Goal: Task Accomplishment & Management: Complete application form

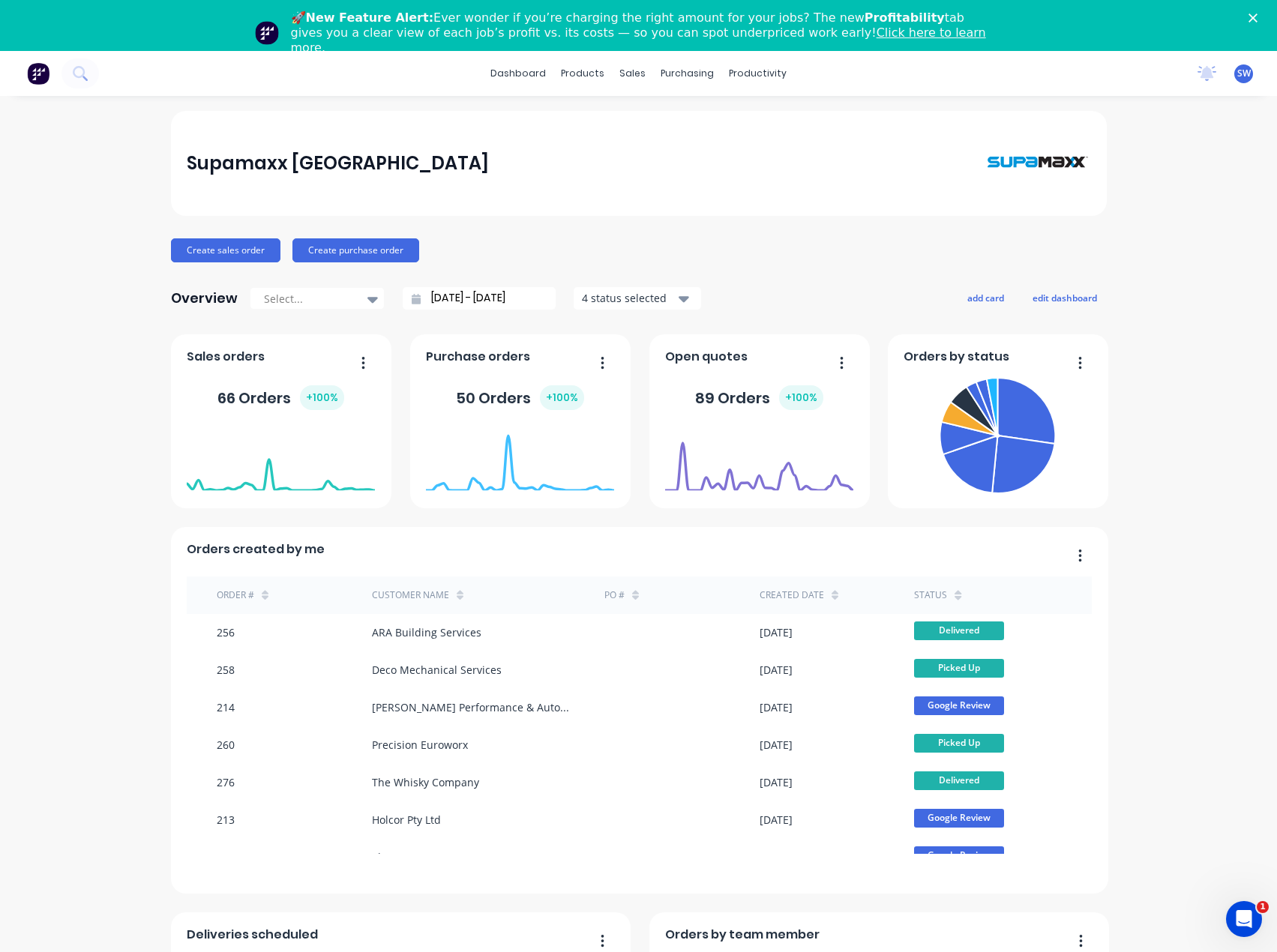
click at [1258, 15] on icon "Close" at bounding box center [1253, 18] width 9 height 9
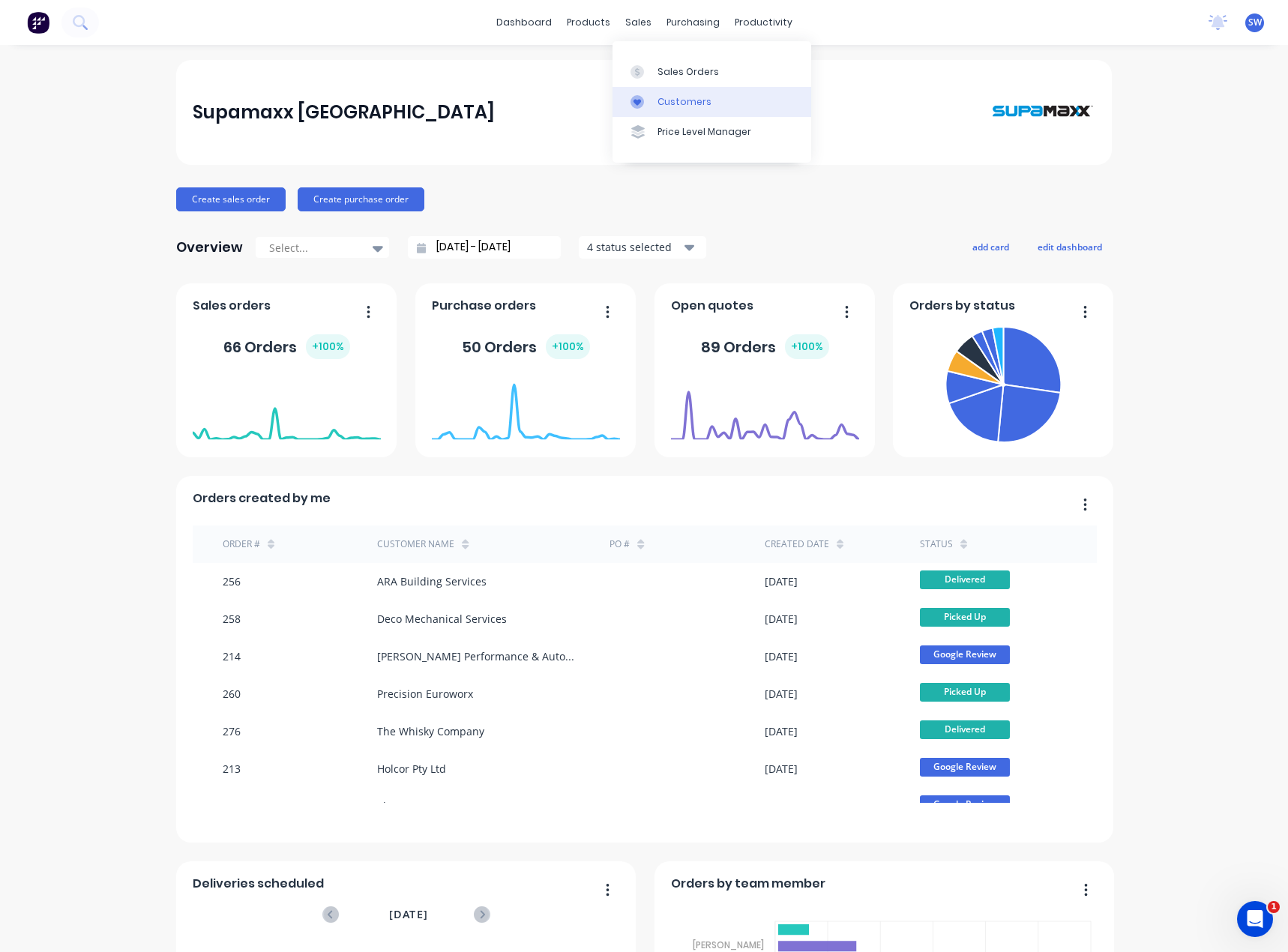
click at [648, 99] on div at bounding box center [642, 101] width 23 height 13
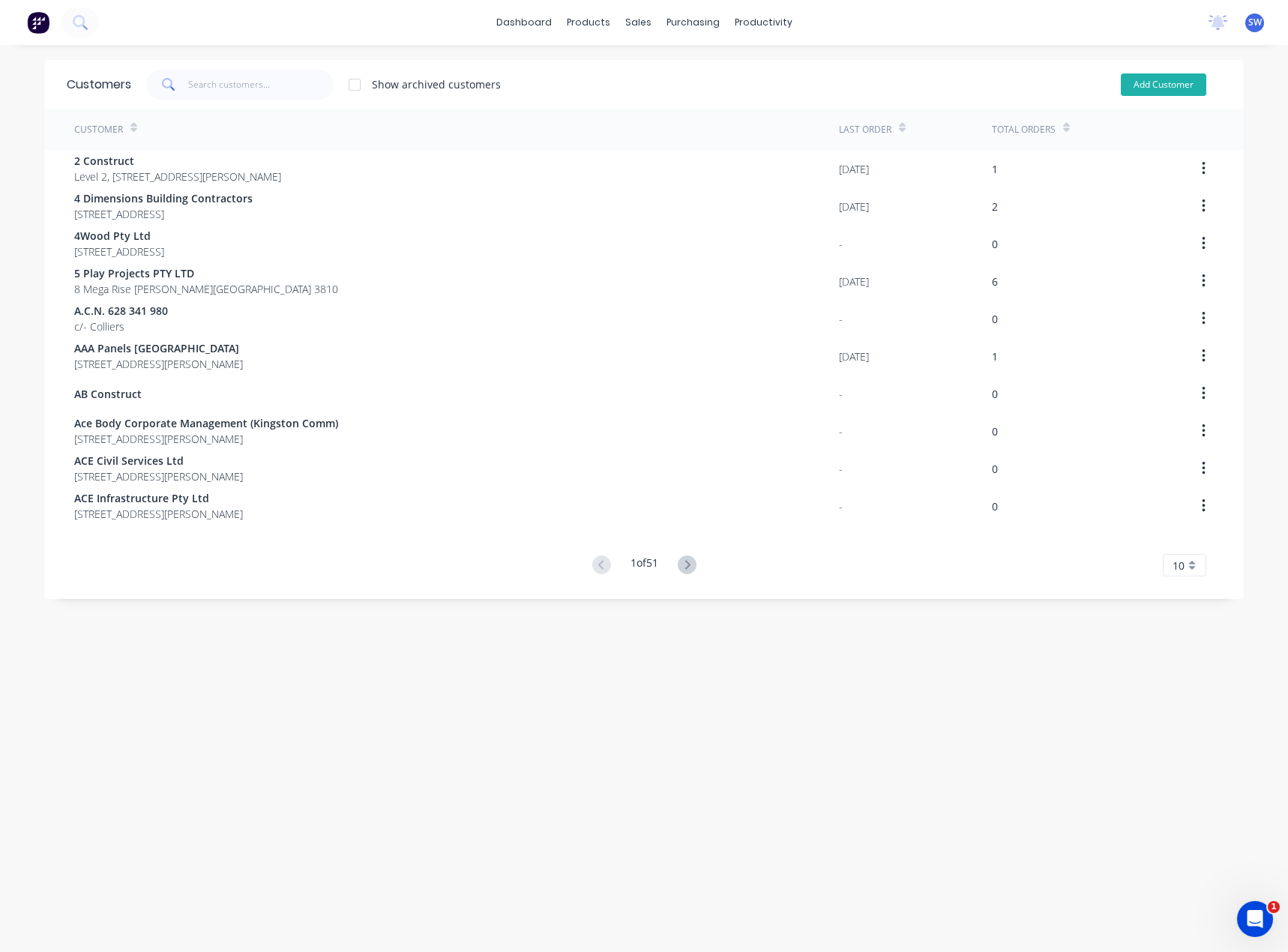
click at [1167, 84] on button "Add Customer" at bounding box center [1163, 85] width 85 height 23
select select "AU"
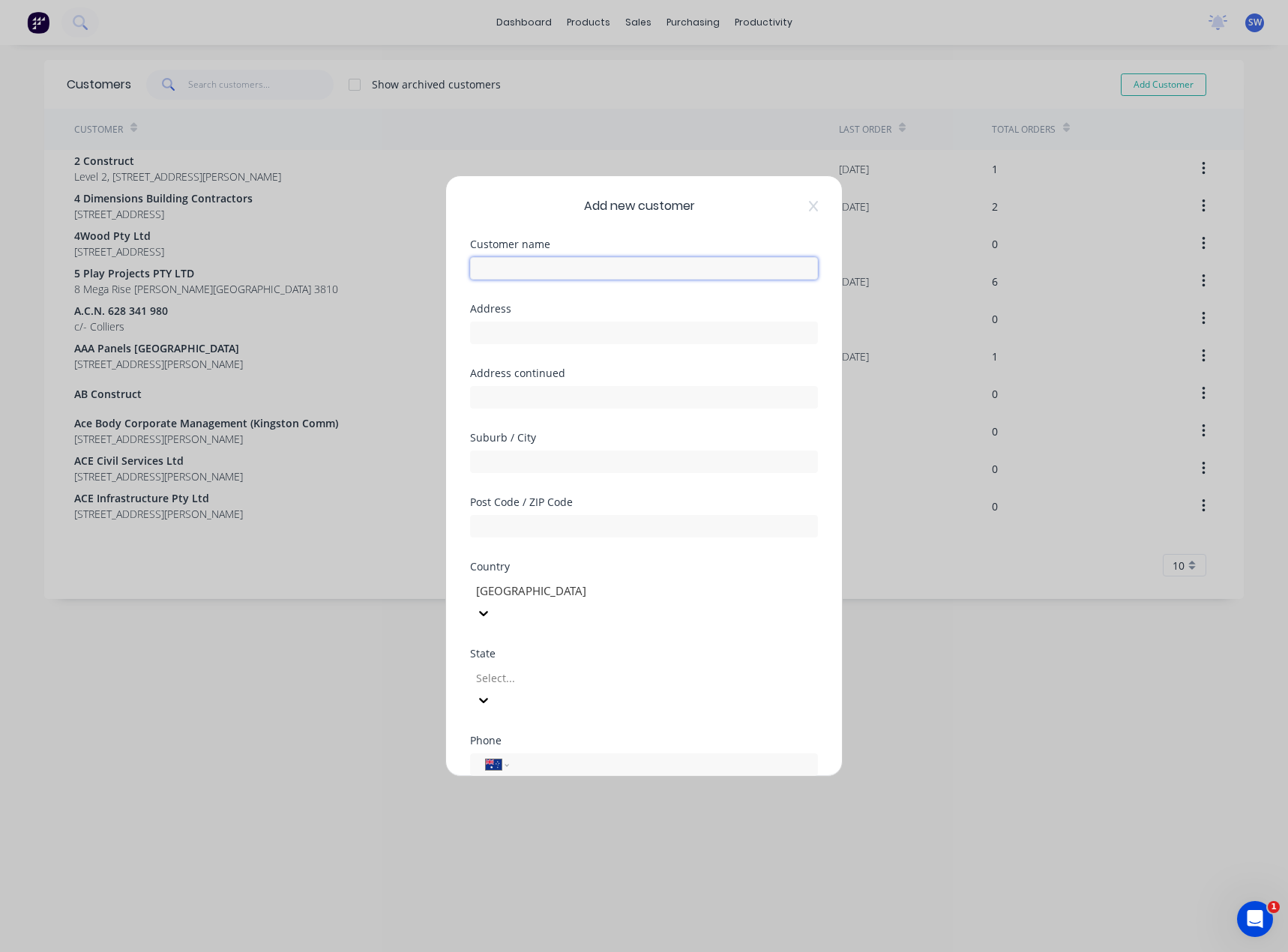
click at [585, 271] on input "text" at bounding box center [644, 269] width 348 height 23
type input "[PERSON_NAME]"
click at [523, 336] on input "text" at bounding box center [644, 333] width 348 height 23
paste input "[STREET_ADDRESS]"
type input "[STREET_ADDRESS]"
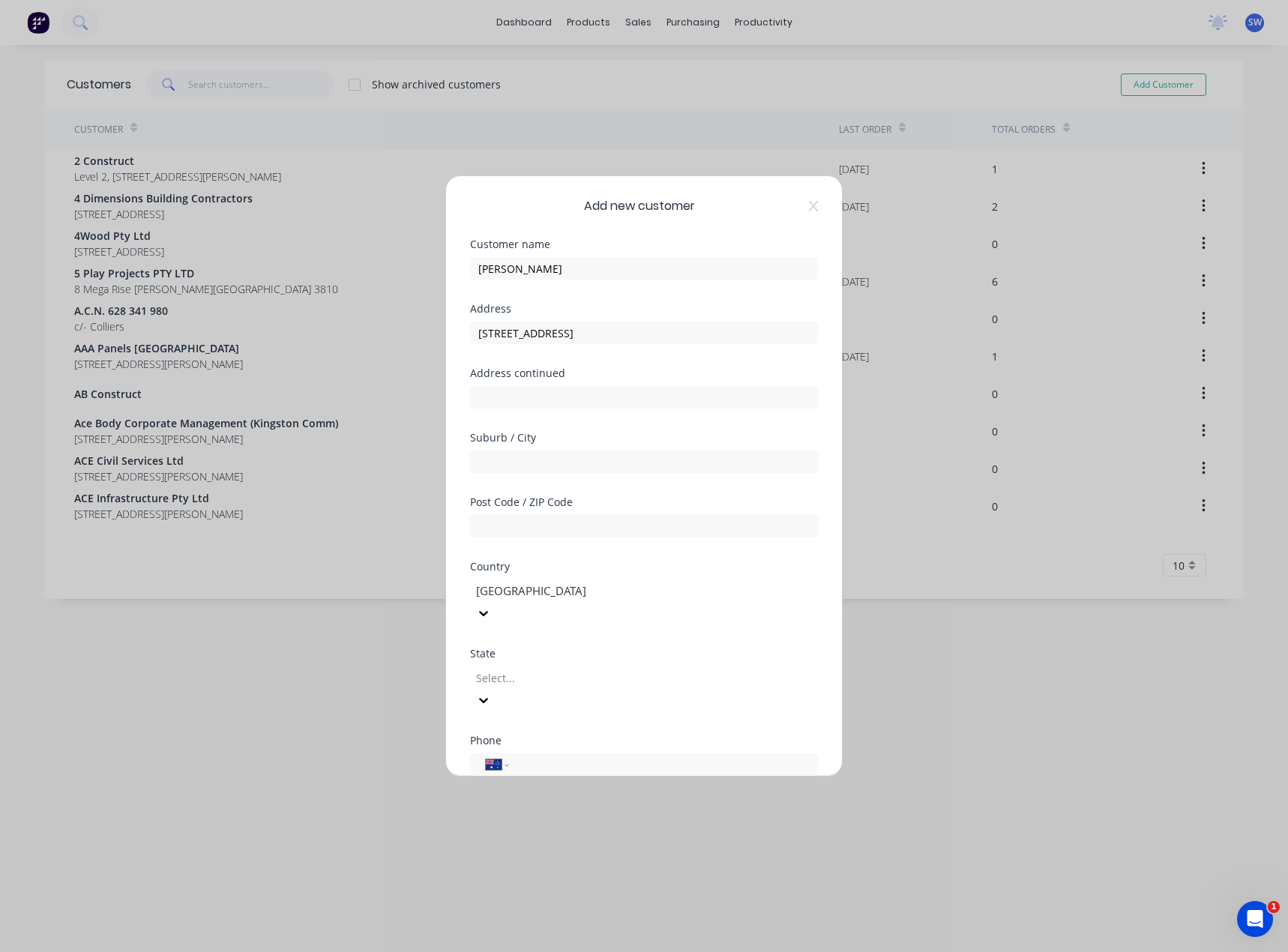
click at [615, 376] on div "Address continued" at bounding box center [644, 373] width 348 height 11
click at [612, 387] on input "text" at bounding box center [644, 397] width 348 height 23
click at [509, 461] on input "text" at bounding box center [644, 462] width 348 height 23
paste input "Truganina"
type input "Truganina"
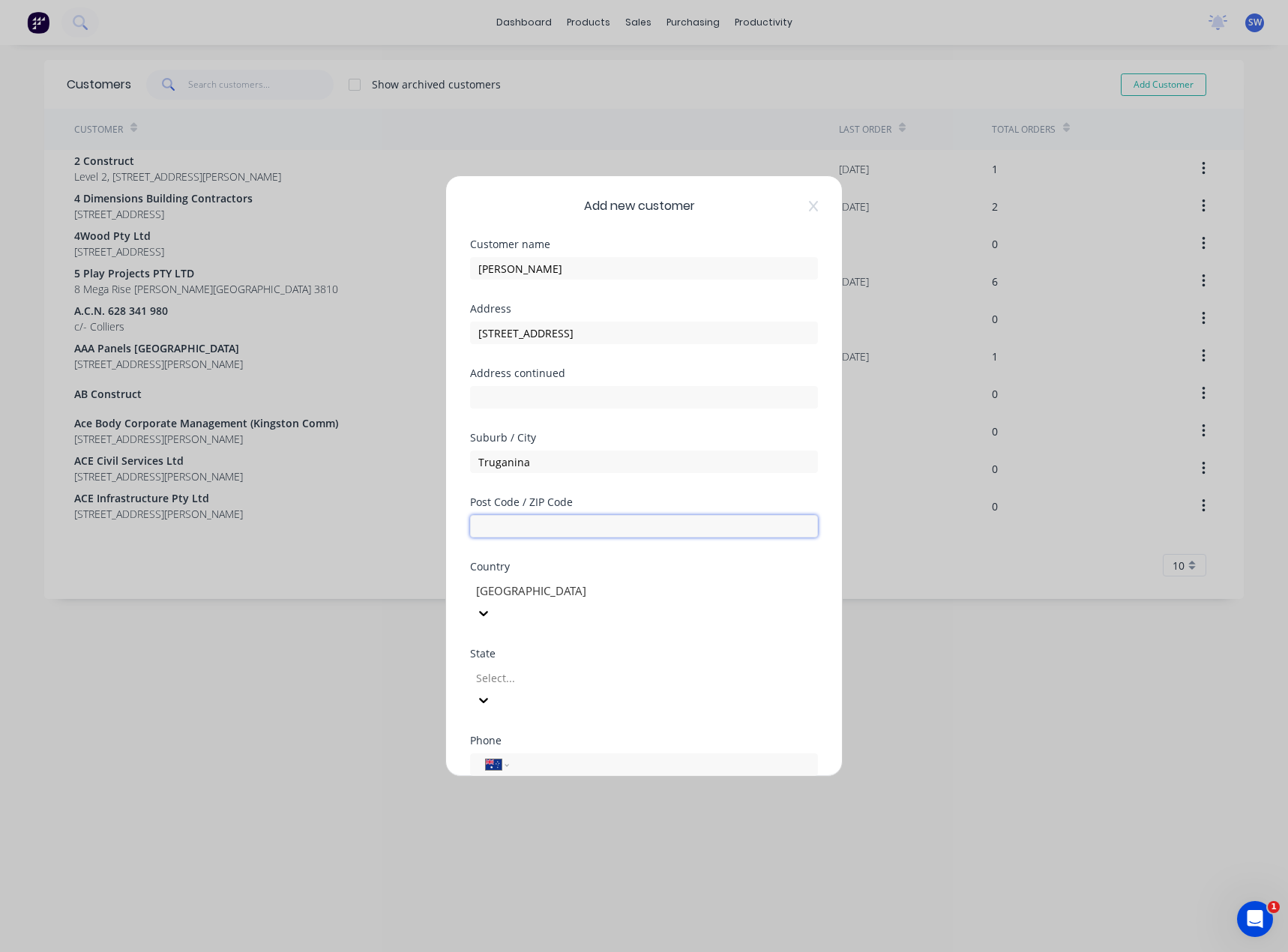
click at [602, 528] on input "text" at bounding box center [644, 527] width 348 height 23
click at [507, 521] on input "text" at bounding box center [644, 527] width 348 height 23
type input "3029"
click at [532, 668] on div at bounding box center [582, 677] width 216 height 18
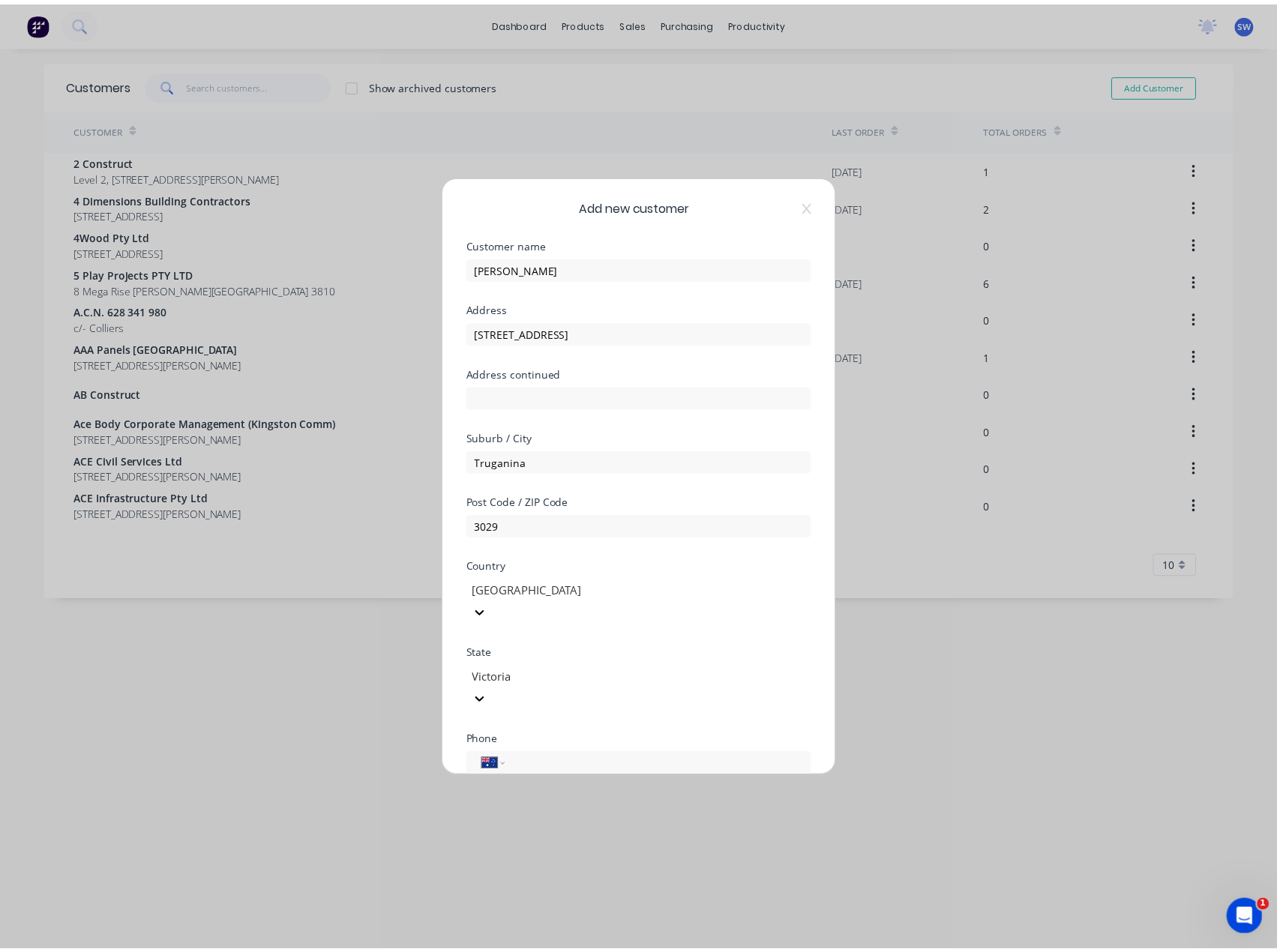
scroll to position [132, 0]
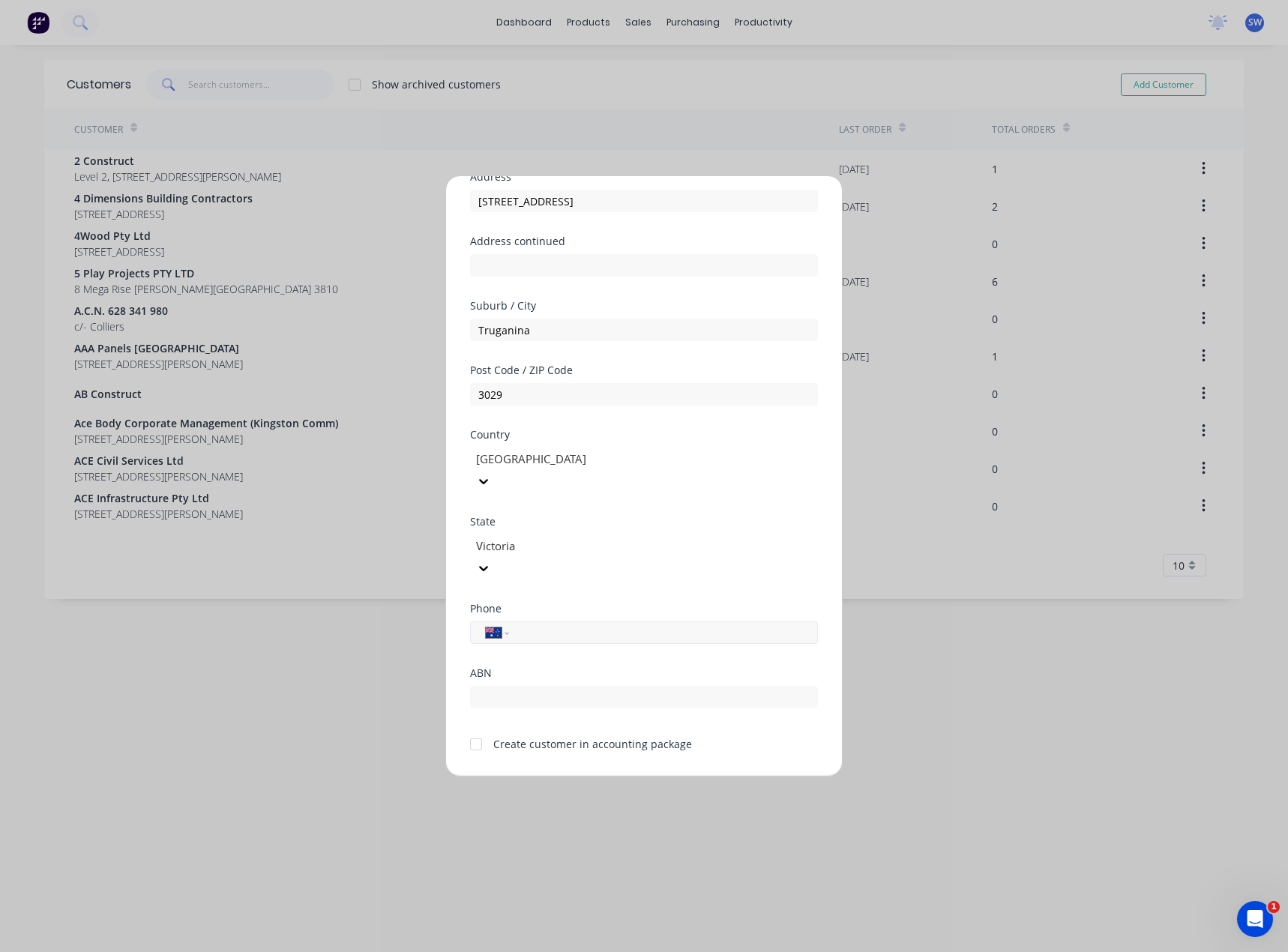
click at [546, 624] on input "tel" at bounding box center [660, 633] width 283 height 18
click at [543, 624] on input "tel" at bounding box center [660, 633] width 283 height 18
paste input "0493 450 995"
type input "0493 450 995"
click at [483, 729] on div at bounding box center [476, 744] width 30 height 30
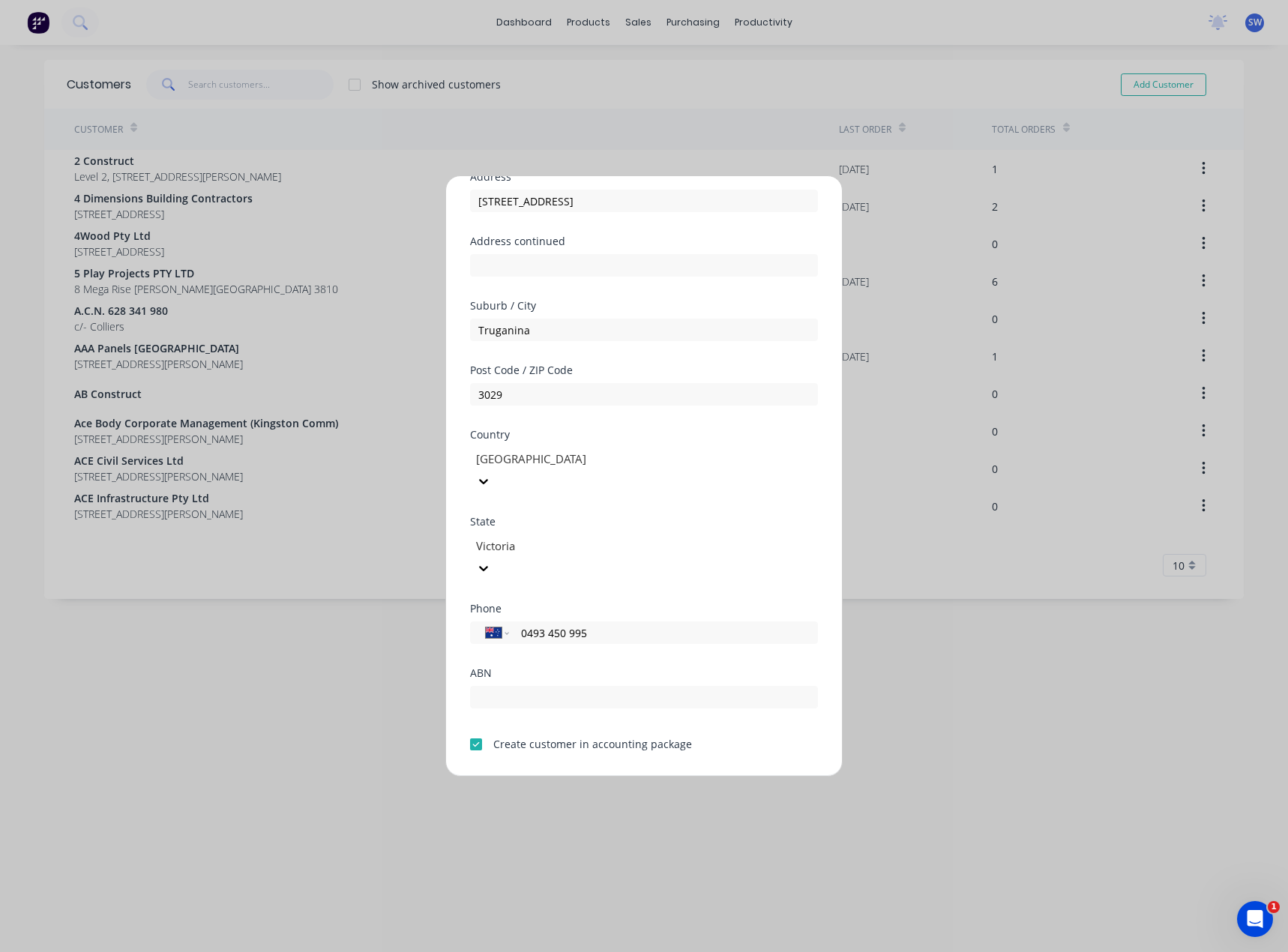
click at [589, 776] on button "Save" at bounding box center [597, 787] width 83 height 24
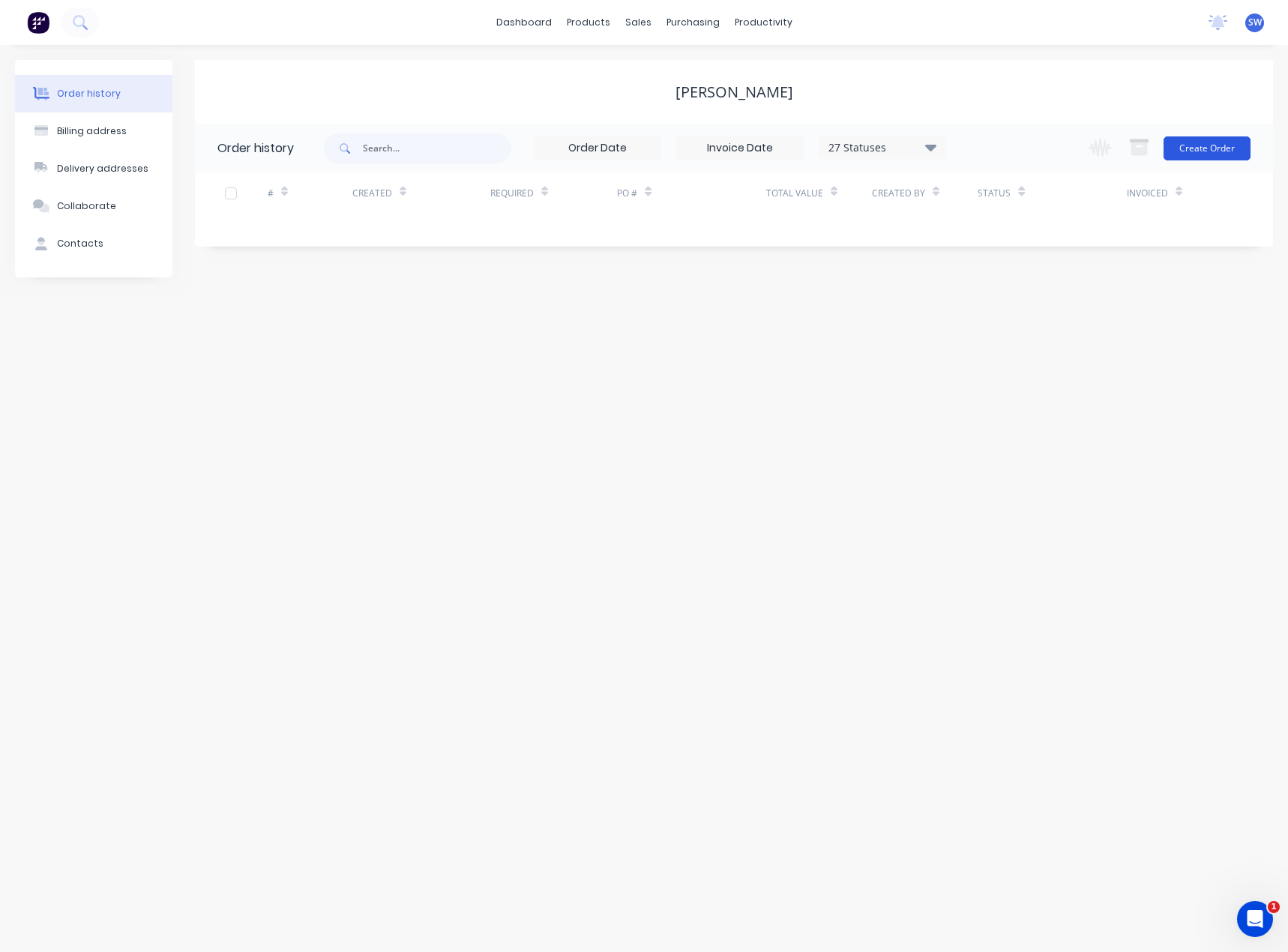
click at [1210, 156] on button "Create Order" at bounding box center [1206, 148] width 87 height 24
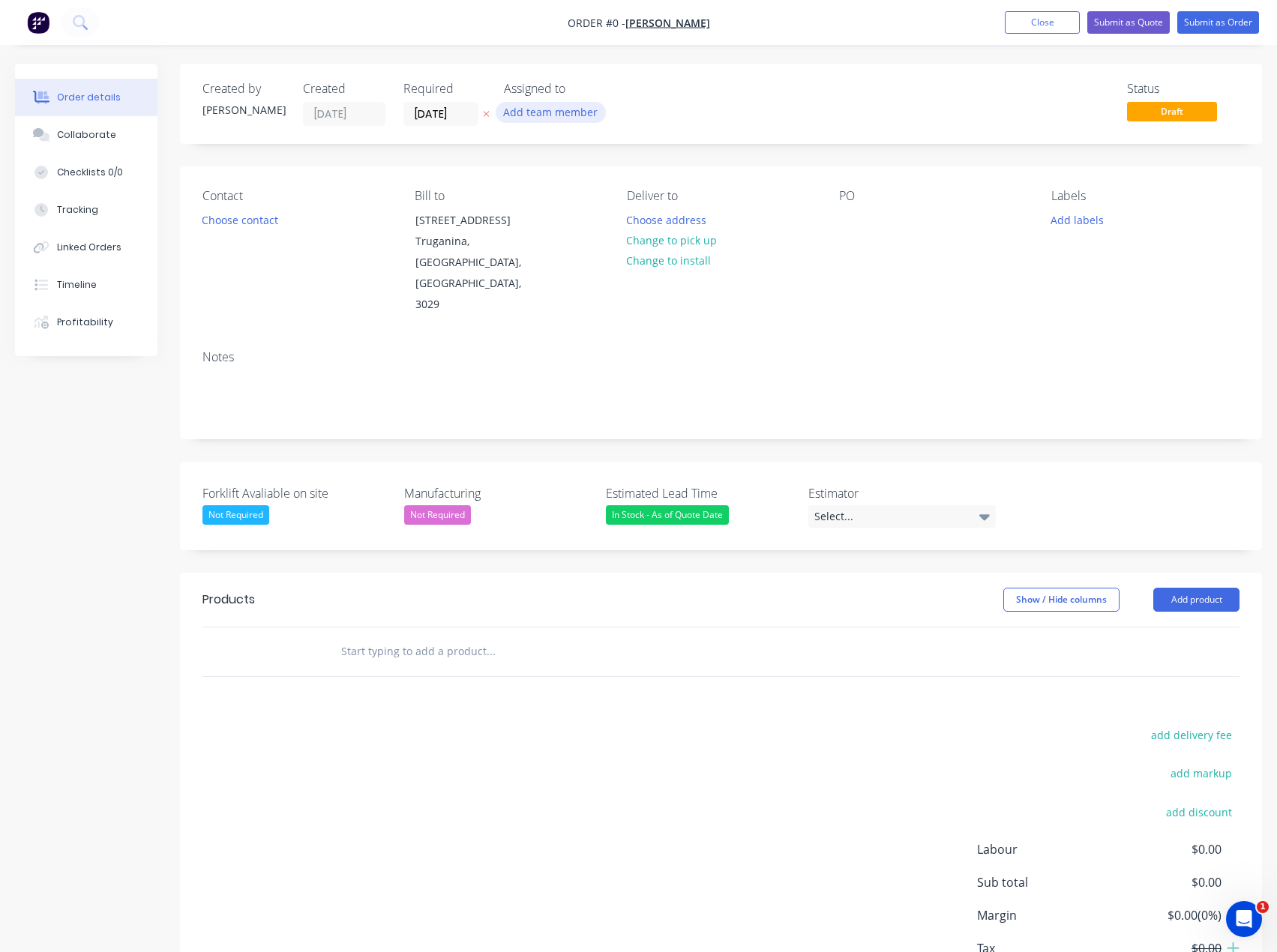
click at [533, 114] on button "Add team member" at bounding box center [550, 112] width 110 height 20
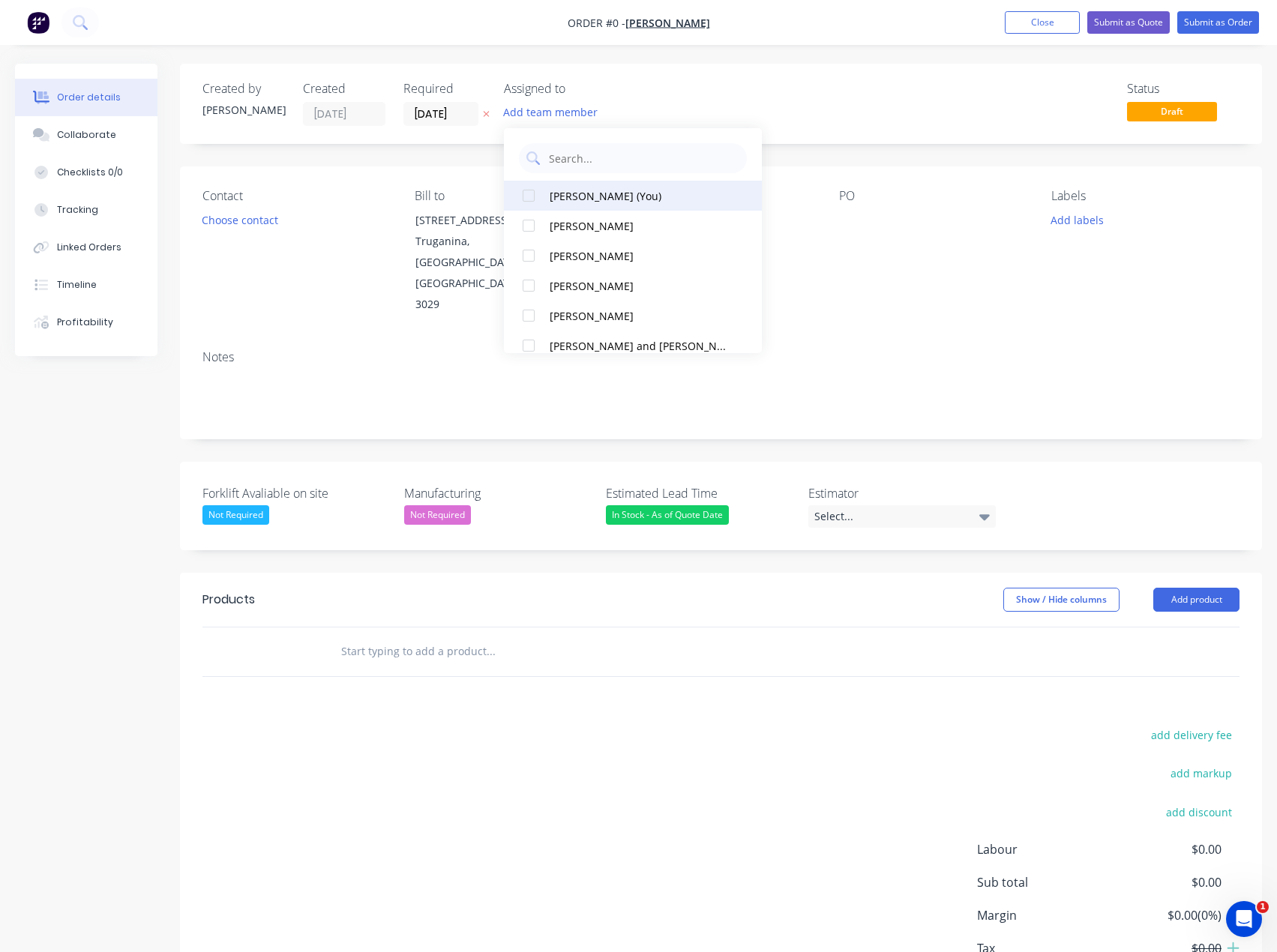
click at [615, 190] on div "[PERSON_NAME] (You)" at bounding box center [638, 196] width 176 height 16
click at [281, 220] on div "Order details Collaborate Checklists 0/0 Tracking Linked Orders Timeline Profit…" at bounding box center [638, 561] width 1277 height 996
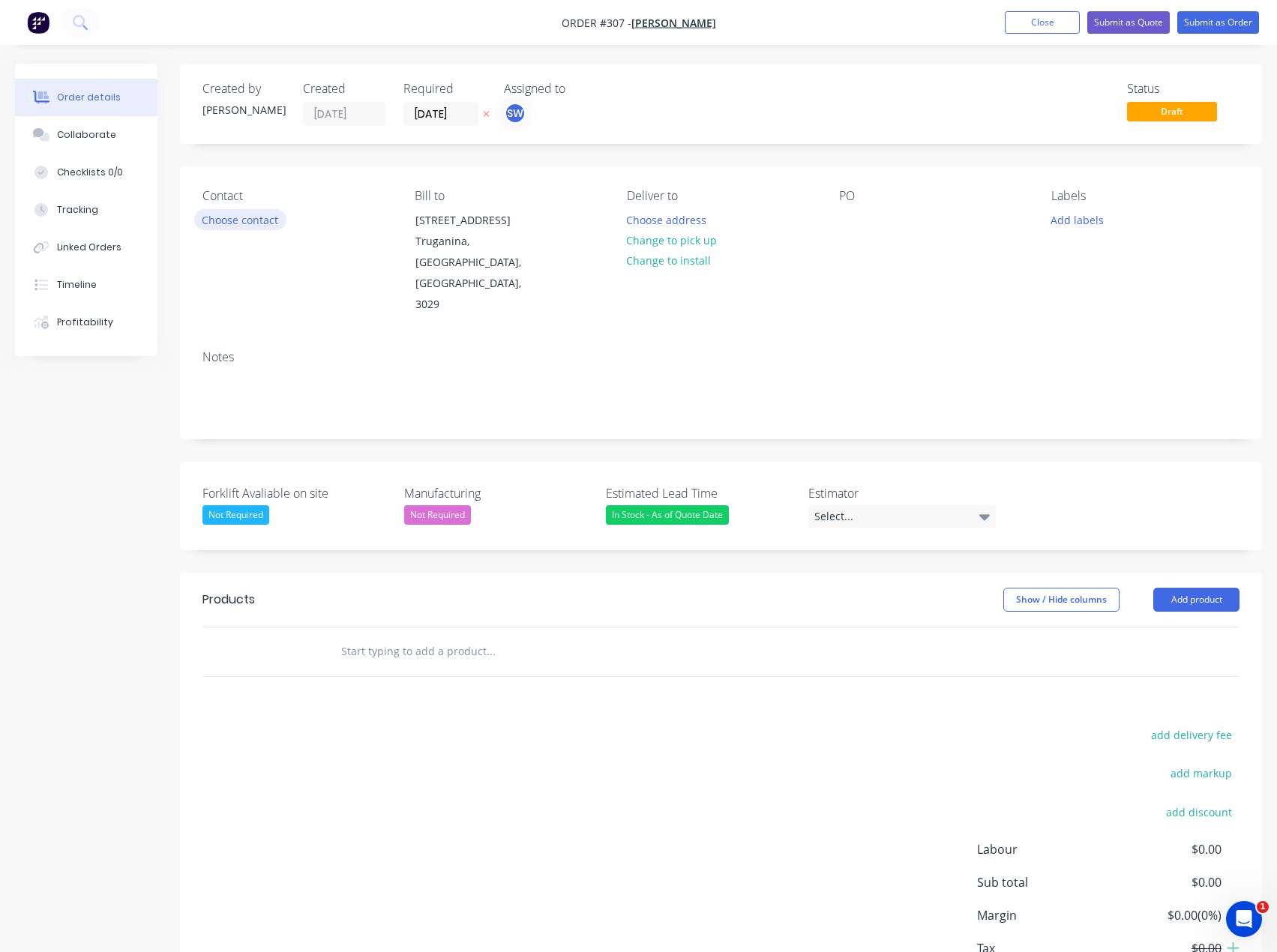
click at [261, 224] on button "Choose contact" at bounding box center [240, 219] width 92 height 20
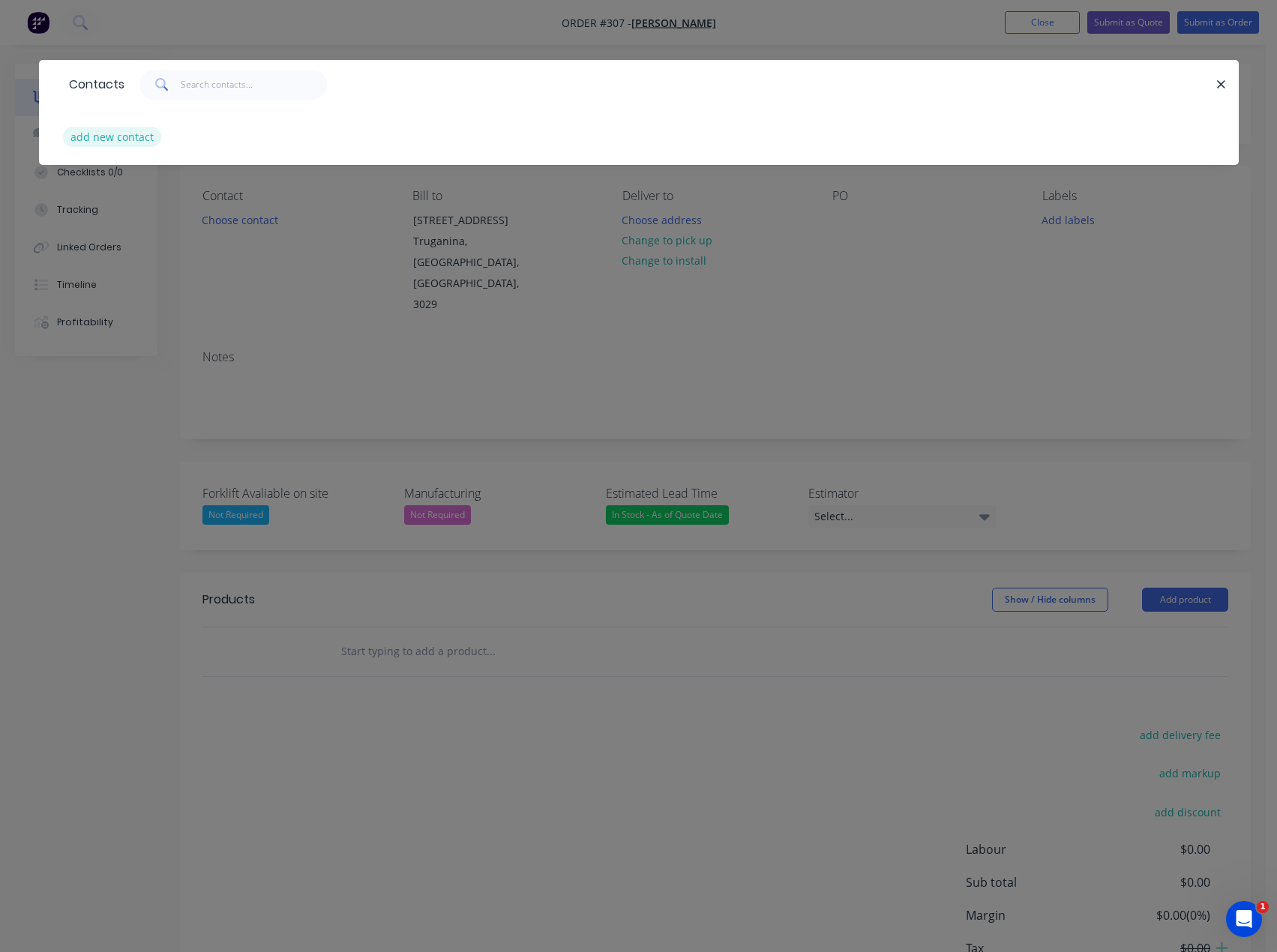
click at [133, 132] on button "add new contact" at bounding box center [113, 137] width 99 height 20
select select "AU"
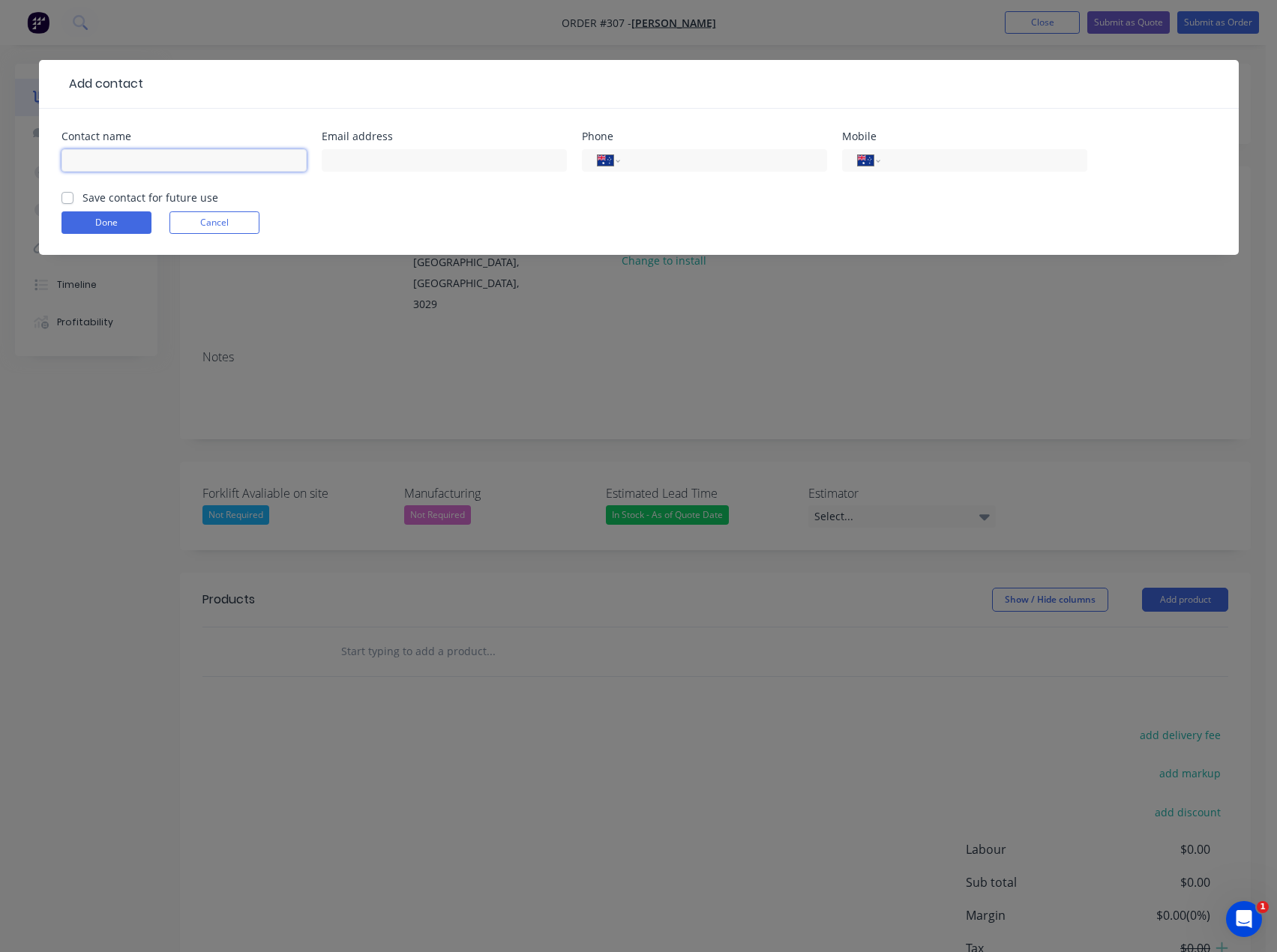
click at [142, 158] on input "text" at bounding box center [184, 160] width 245 height 23
type input "[PERSON_NAME]"
click at [376, 162] on input "text" at bounding box center [444, 160] width 245 height 23
paste input "[EMAIL_ADDRESS][DOMAIN_NAME]"
type input "[EMAIL_ADDRESS][DOMAIN_NAME]"
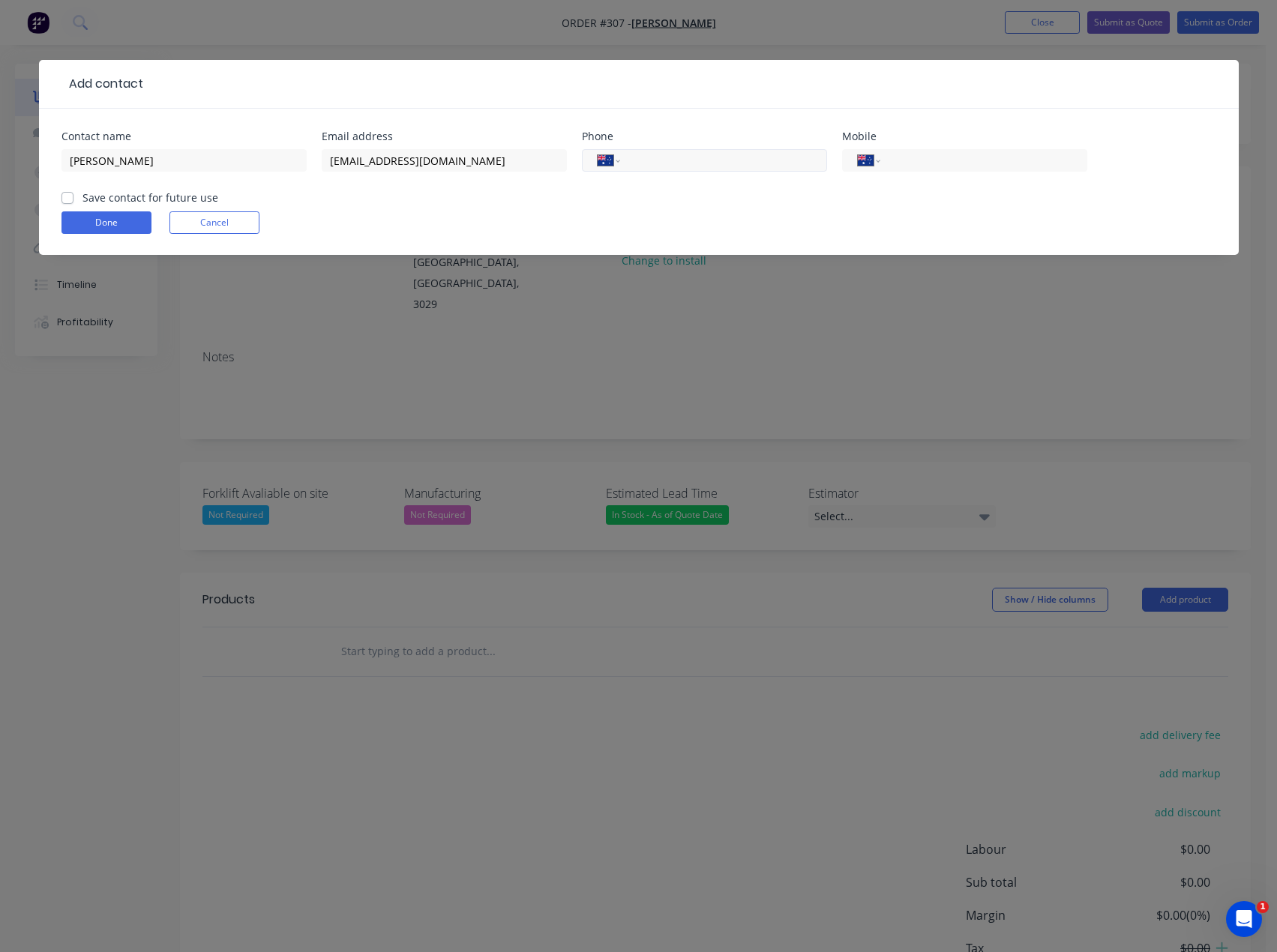
click at [694, 166] on input "tel" at bounding box center [720, 161] width 180 height 18
click at [916, 174] on div "International [GEOGRAPHIC_DATA] [GEOGRAPHIC_DATA] [GEOGRAPHIC_DATA] [GEOGRAPHIC…" at bounding box center [964, 167] width 245 height 44
drag, startPoint x: 920, startPoint y: 162, endPoint x: 961, endPoint y: 196, distance: 53.3
click at [920, 162] on input "tel" at bounding box center [980, 161] width 180 height 18
type input "0493 450 995"
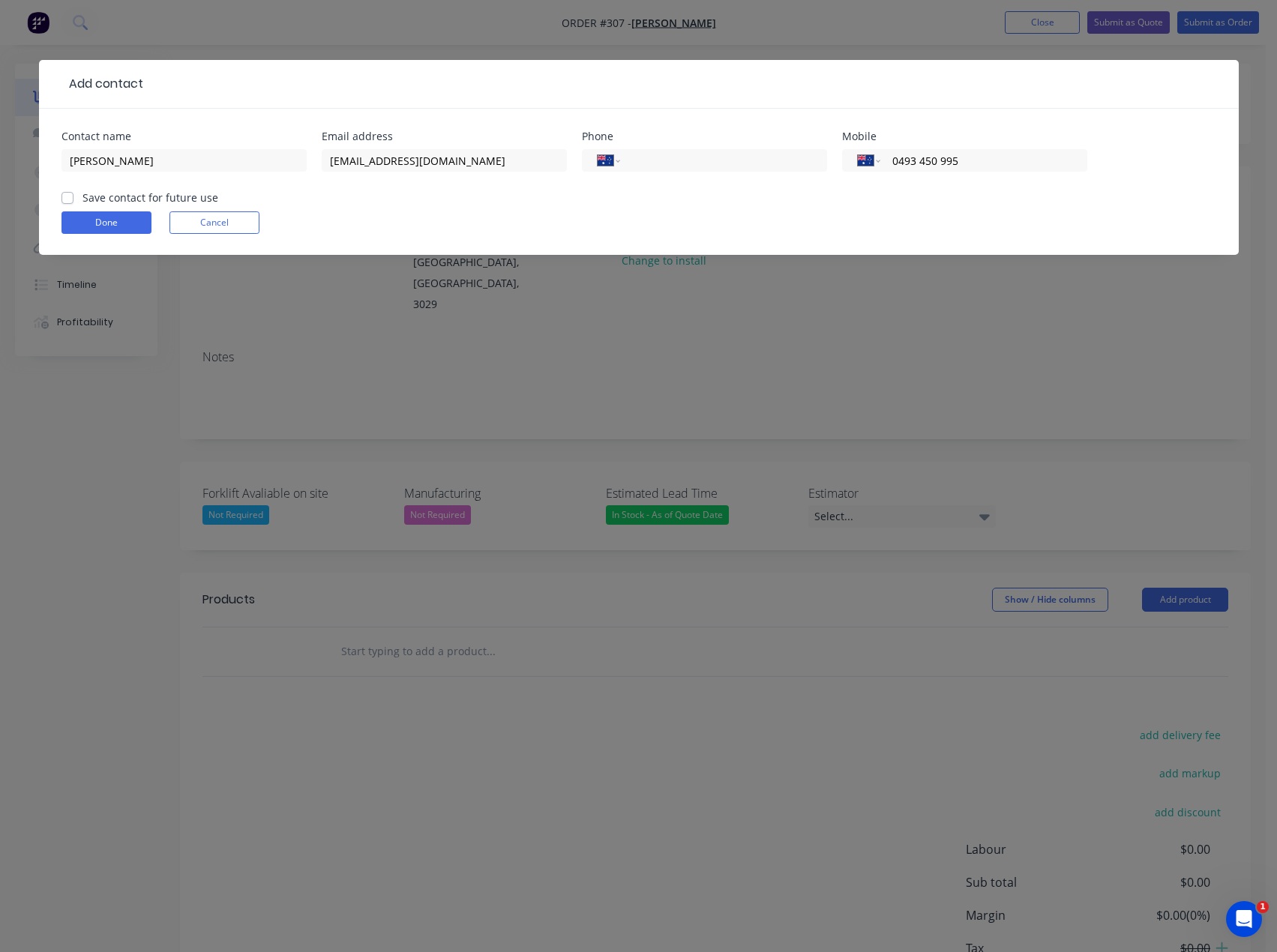
click at [83, 195] on label "Save contact for future use" at bounding box center [151, 197] width 136 height 16
click at [63, 195] on input "Save contact for future use" at bounding box center [68, 196] width 12 height 14
checkbox input "true"
click at [71, 215] on button "Done" at bounding box center [107, 223] width 90 height 23
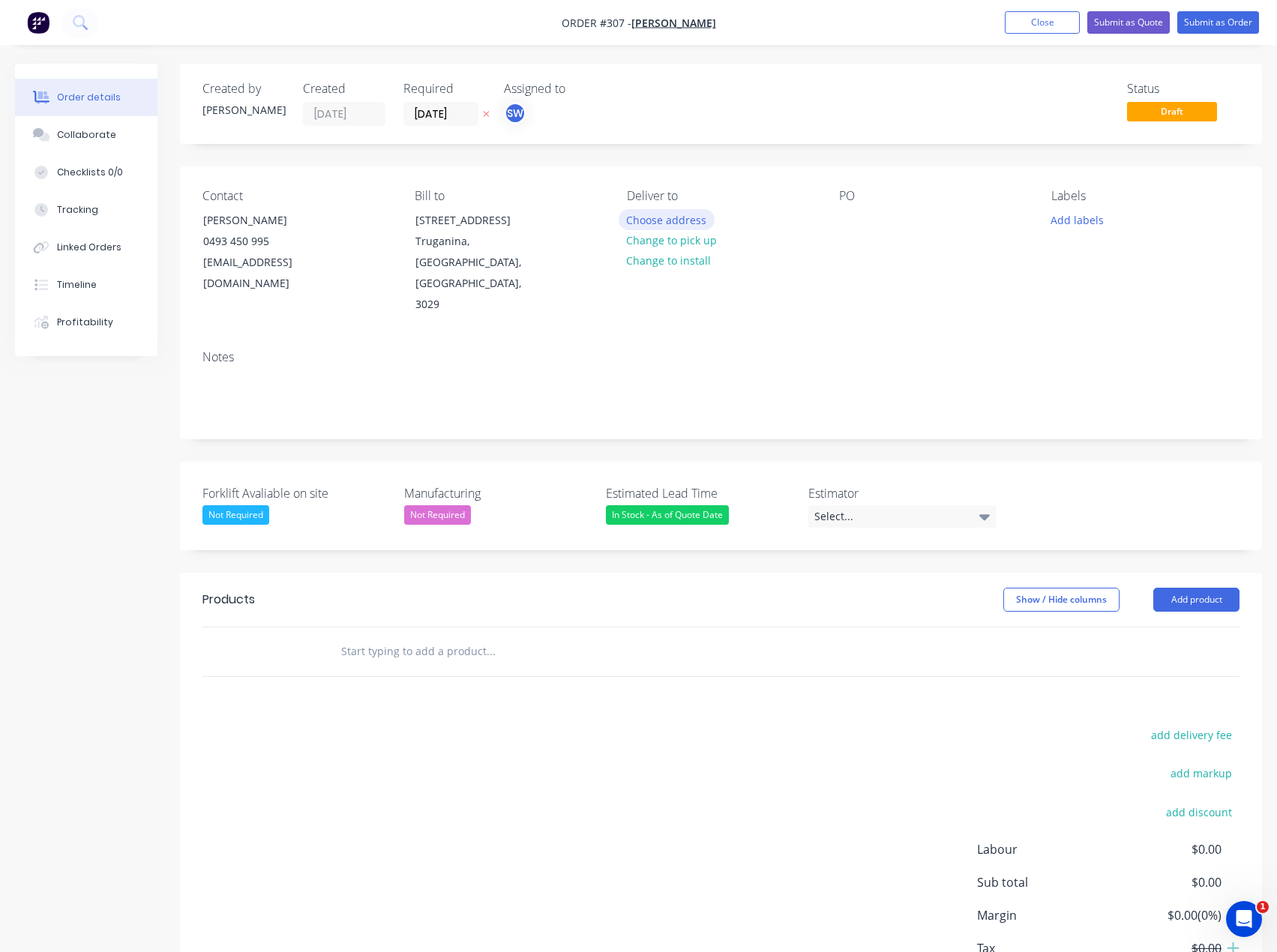
click at [657, 219] on button "Choose address" at bounding box center [666, 219] width 96 height 20
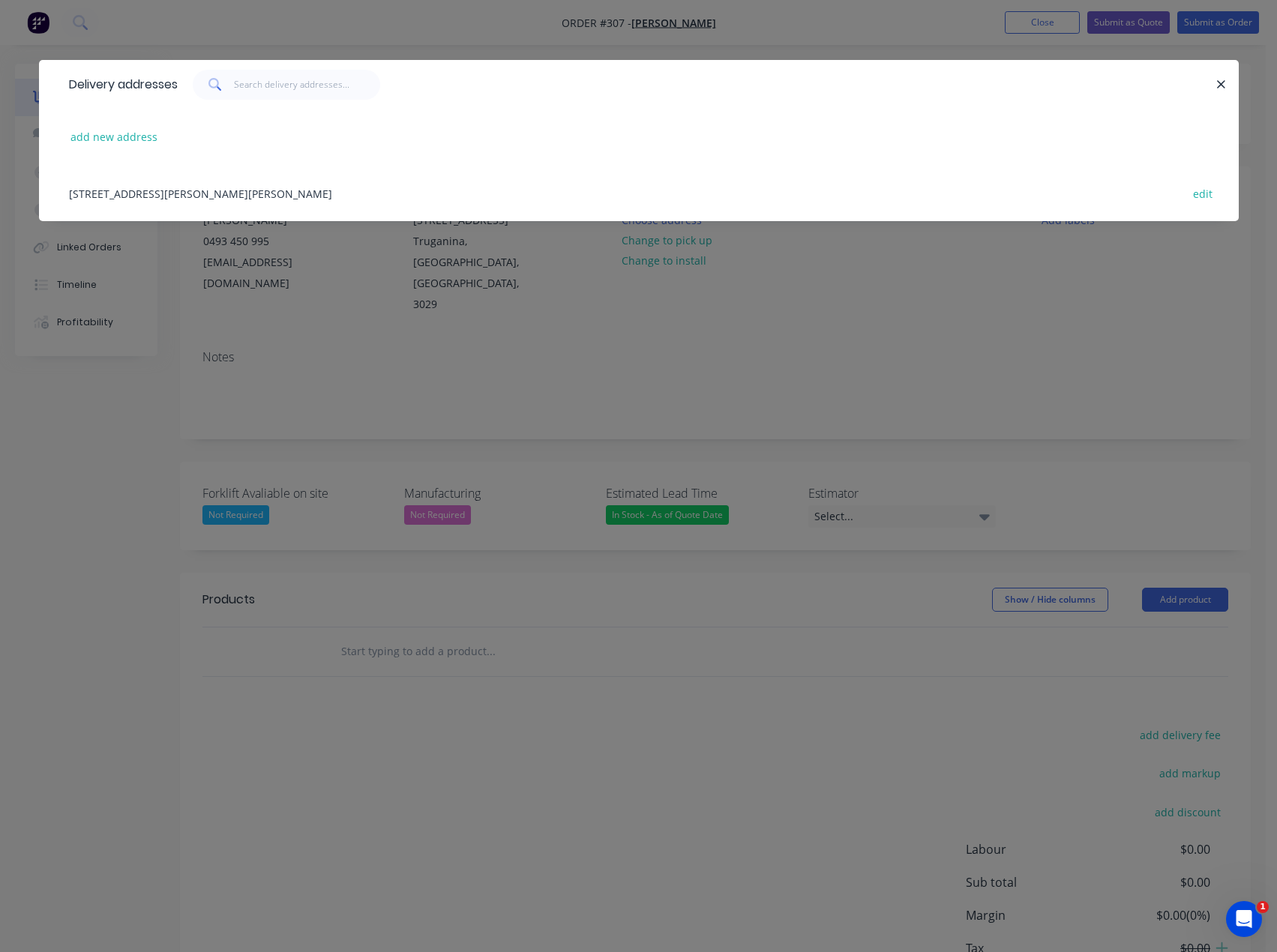
click at [207, 196] on div "[STREET_ADDRESS][PERSON_NAME][PERSON_NAME] edit" at bounding box center [638, 193] width 1155 height 56
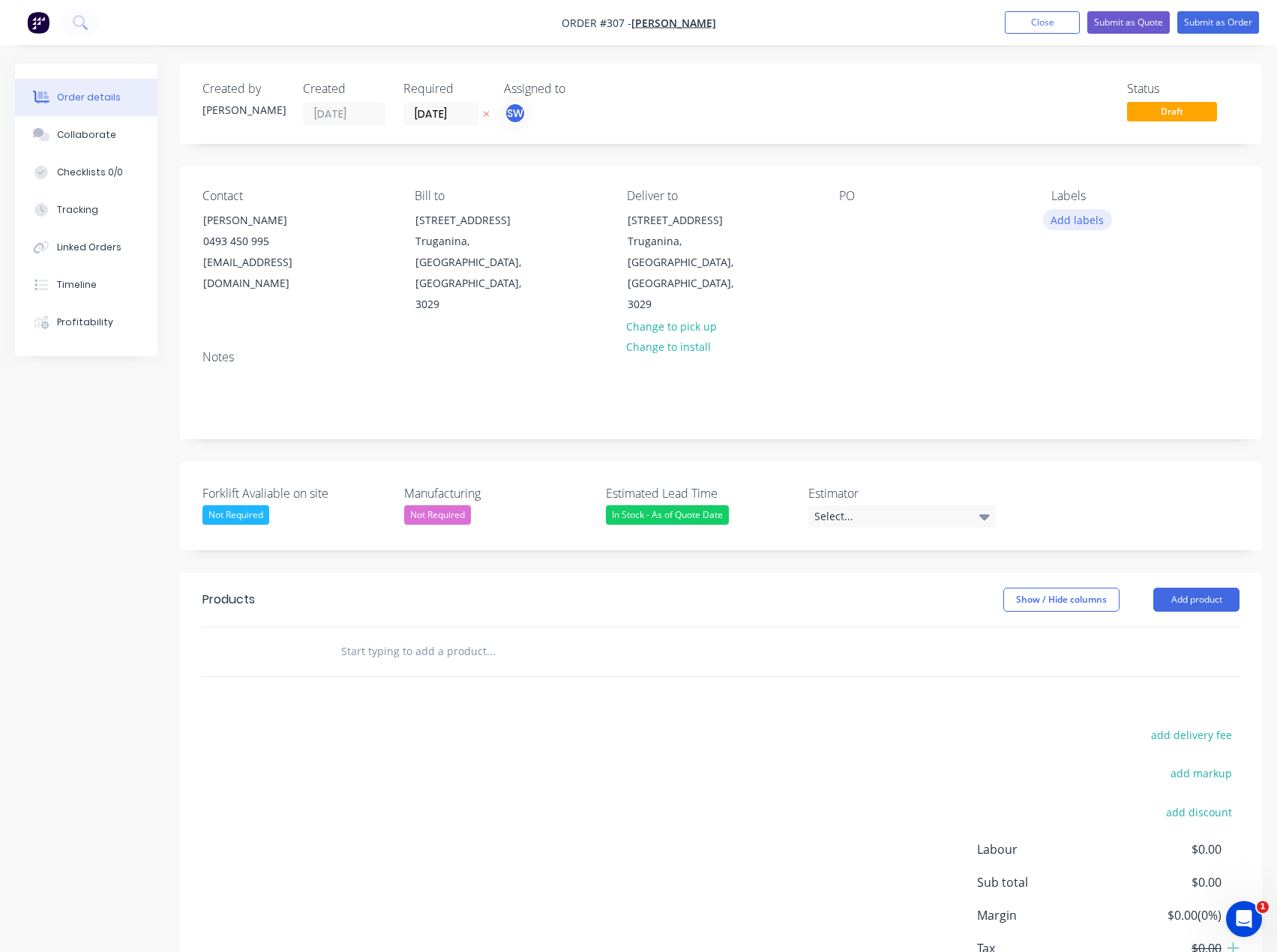
click at [1073, 220] on button "Add labels" at bounding box center [1077, 219] width 69 height 20
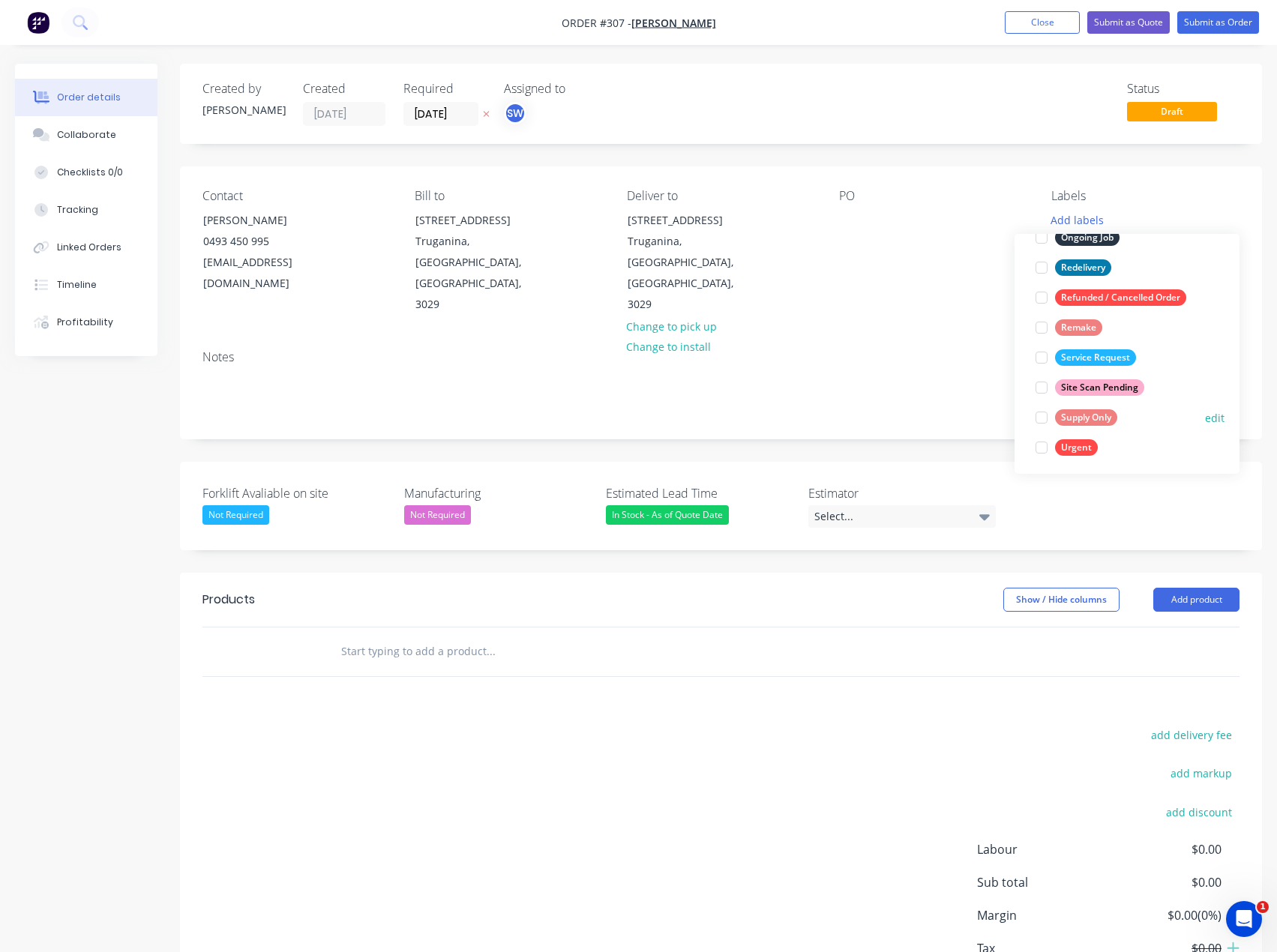
scroll to position [240, 0]
click at [1075, 413] on div "Supply Only" at bounding box center [1086, 414] width 63 height 17
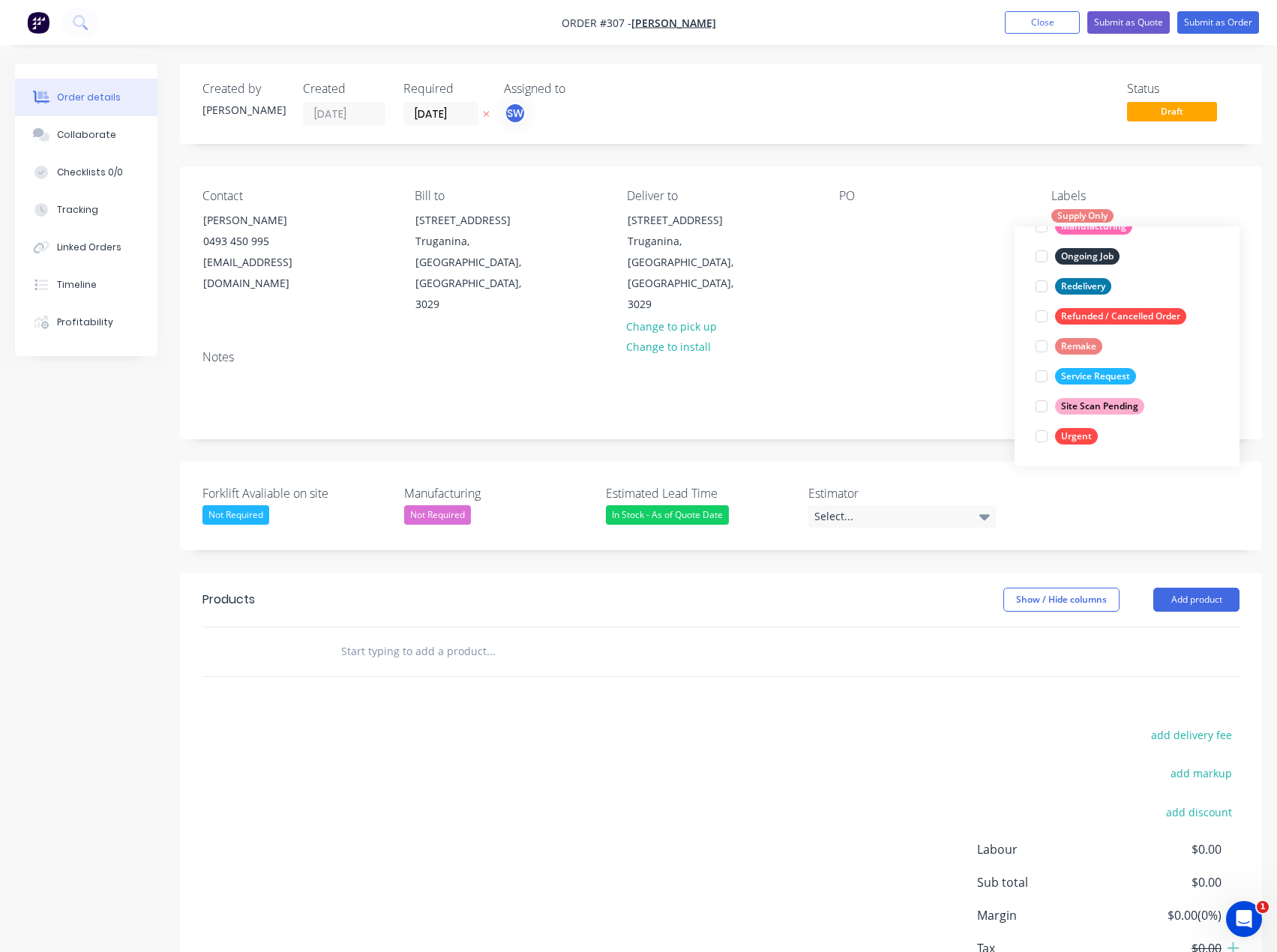
scroll to position [0, 0]
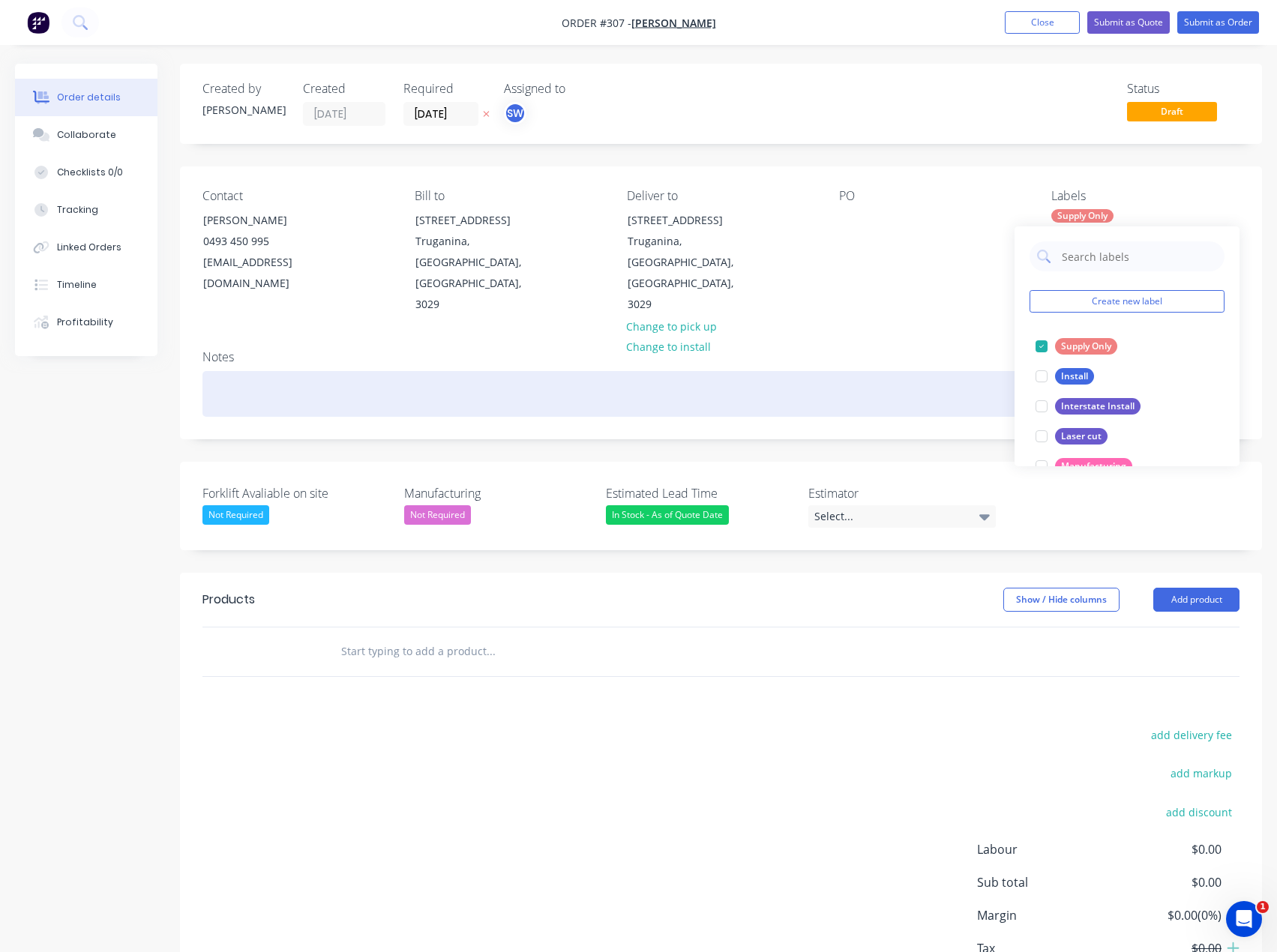
click at [910, 371] on div at bounding box center [720, 394] width 1037 height 46
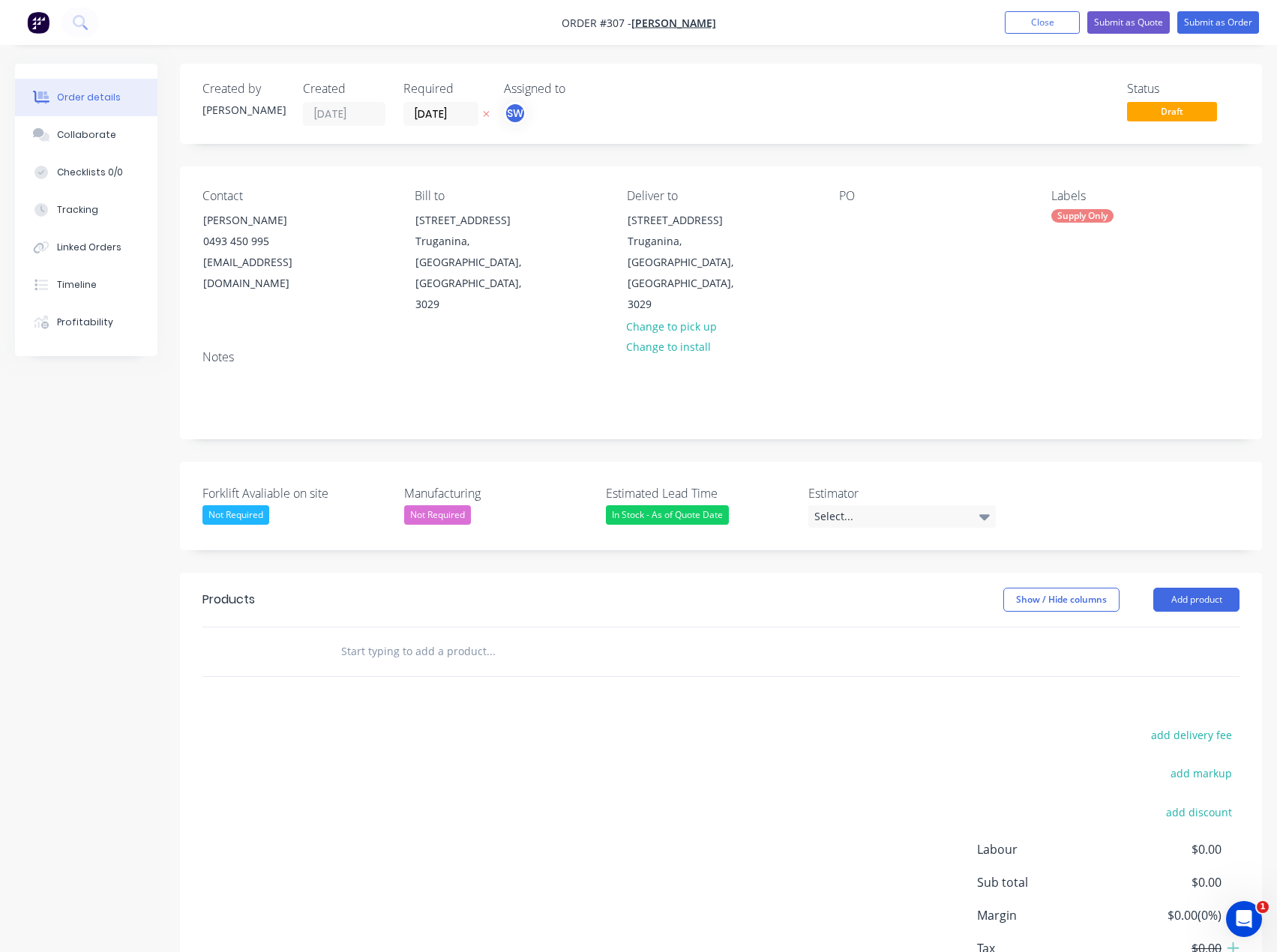
click at [670, 506] on div "In Stock - As of Quote Date" at bounding box center [668, 515] width 123 height 19
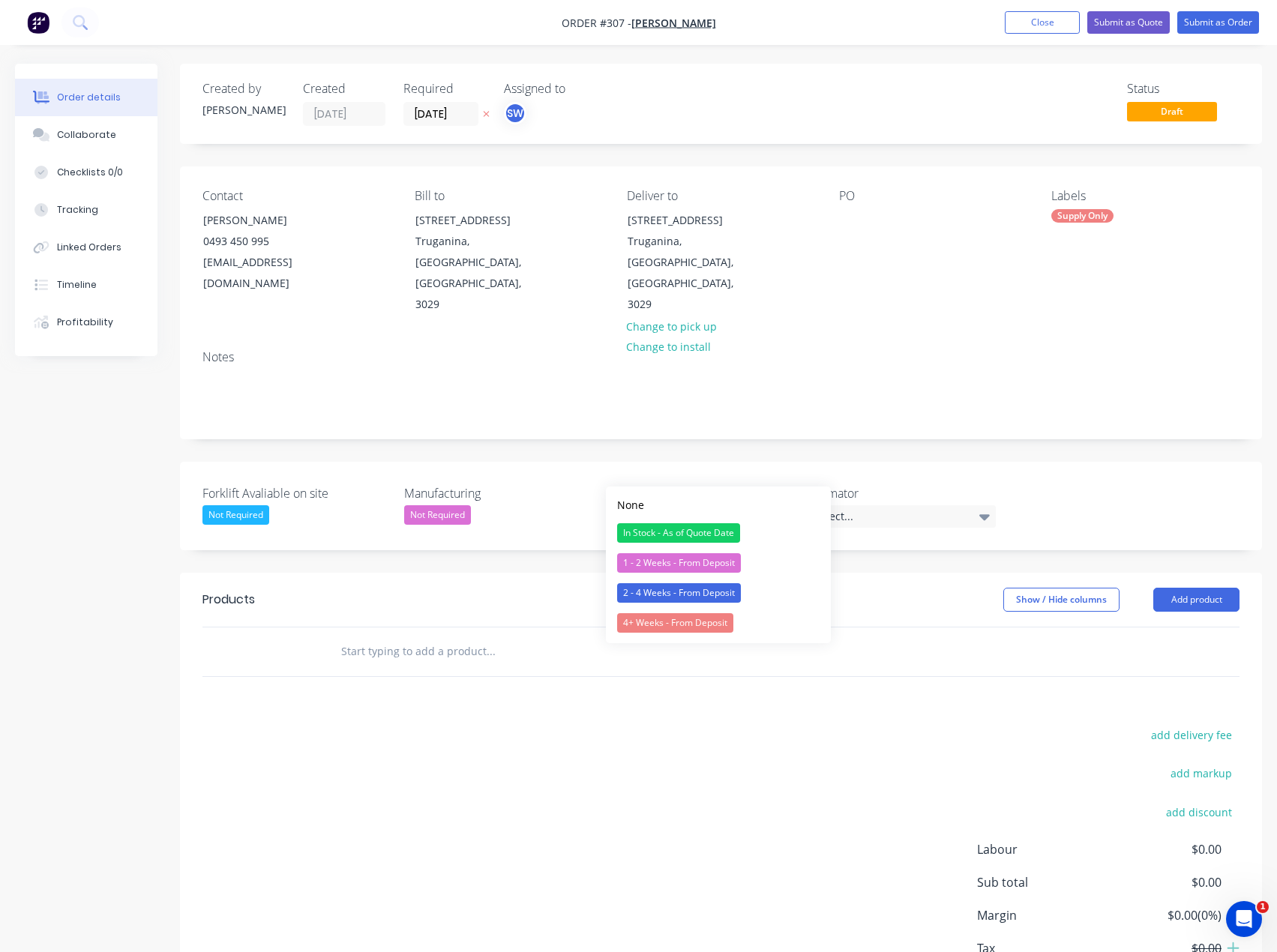
click at [670, 506] on div "In Stock - As of Quote Date" at bounding box center [668, 515] width 123 height 19
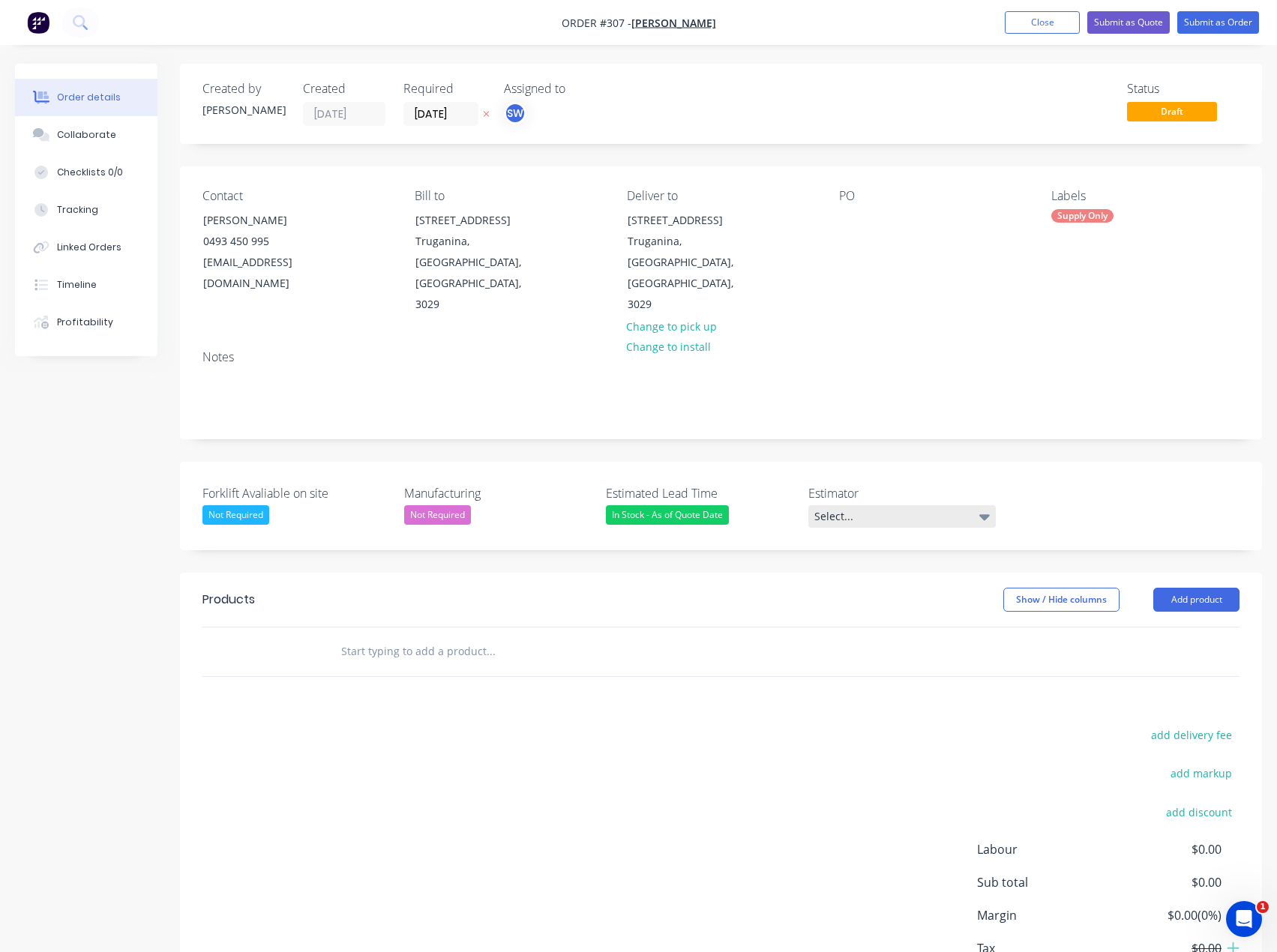
click at [825, 506] on div "Select..." at bounding box center [902, 517] width 188 height 23
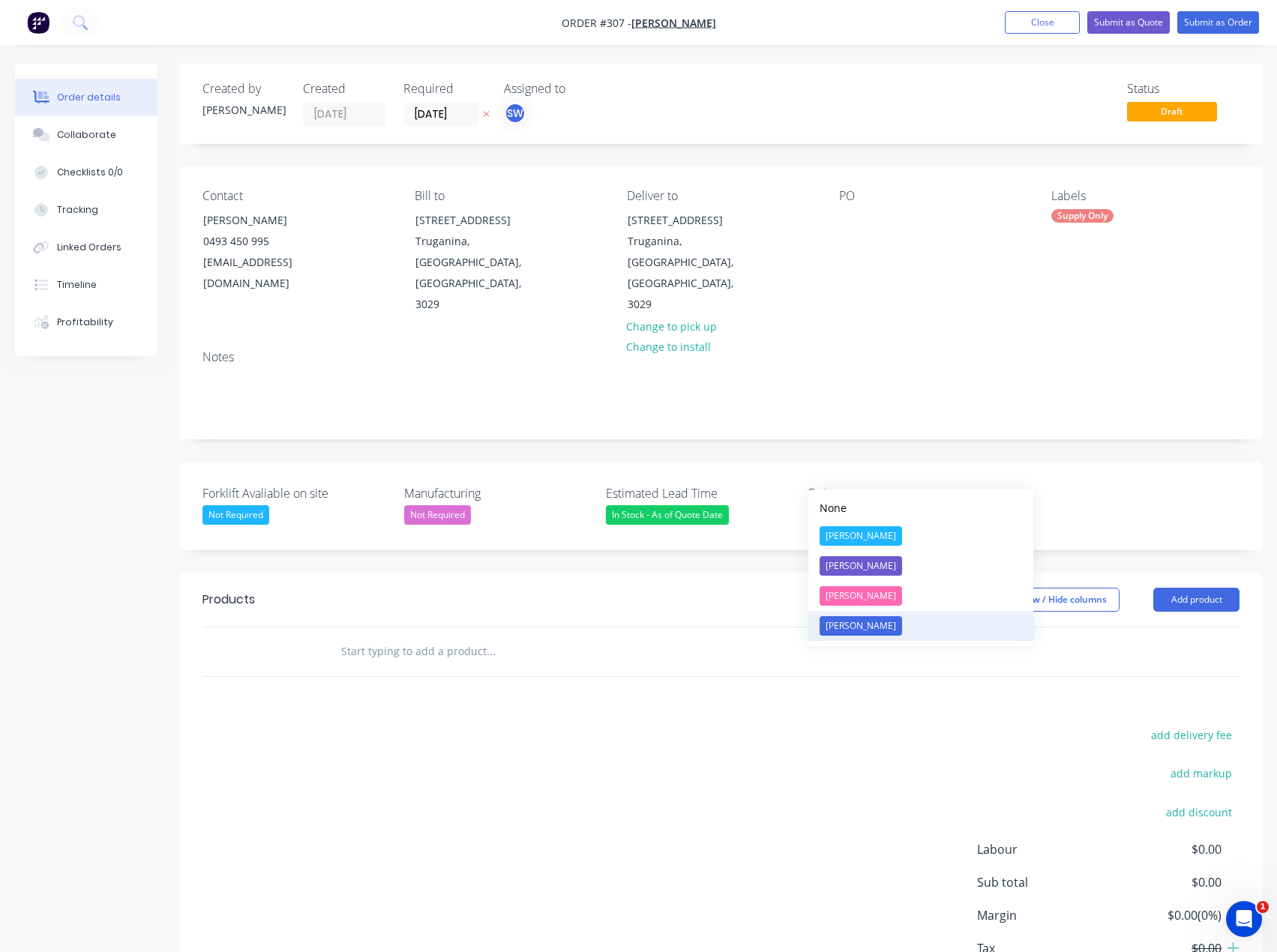
click at [885, 627] on div "[PERSON_NAME]" at bounding box center [861, 626] width 83 height 19
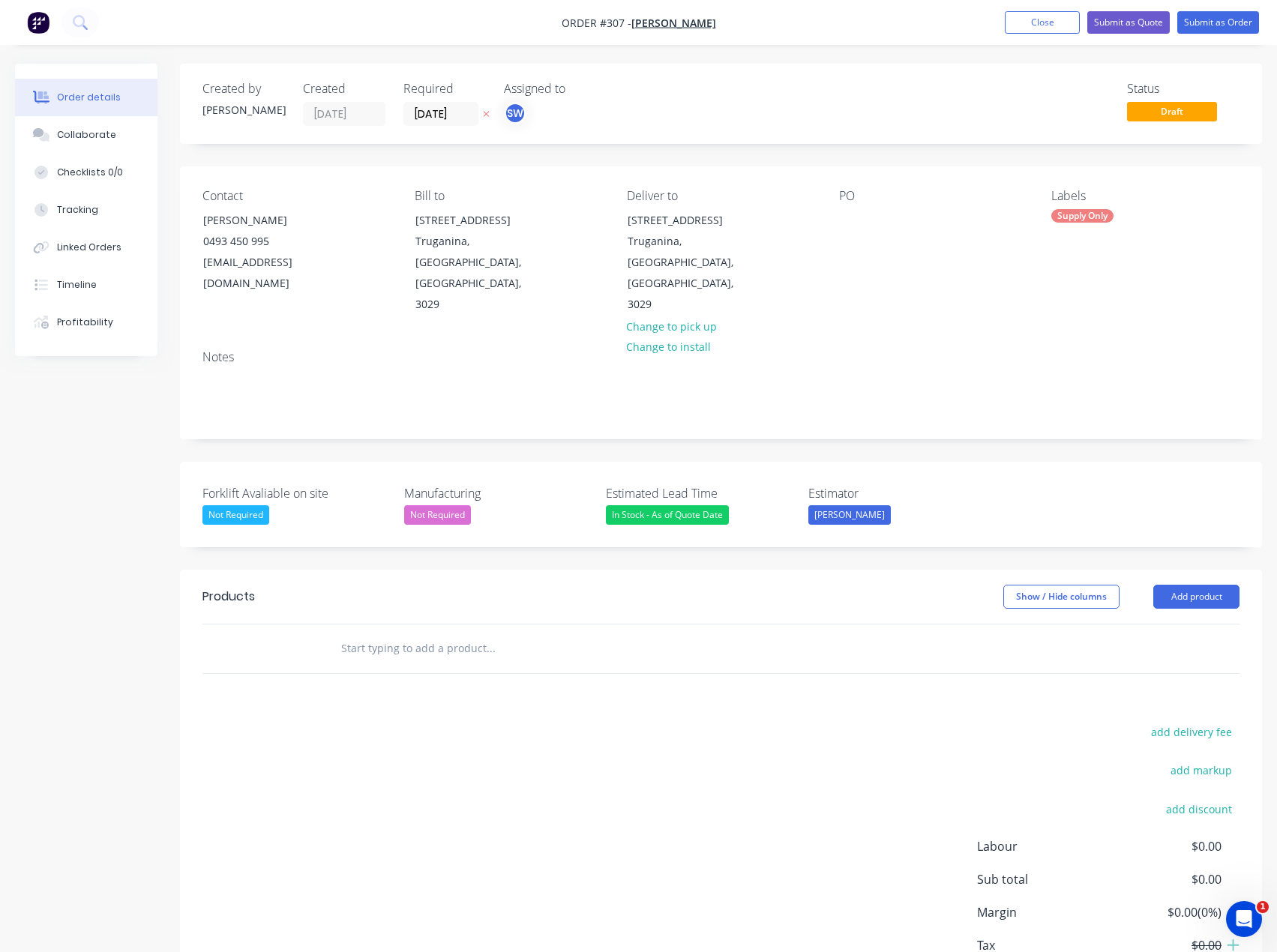
click at [633, 506] on div "In Stock - As of Quote Date" at bounding box center [668, 515] width 123 height 19
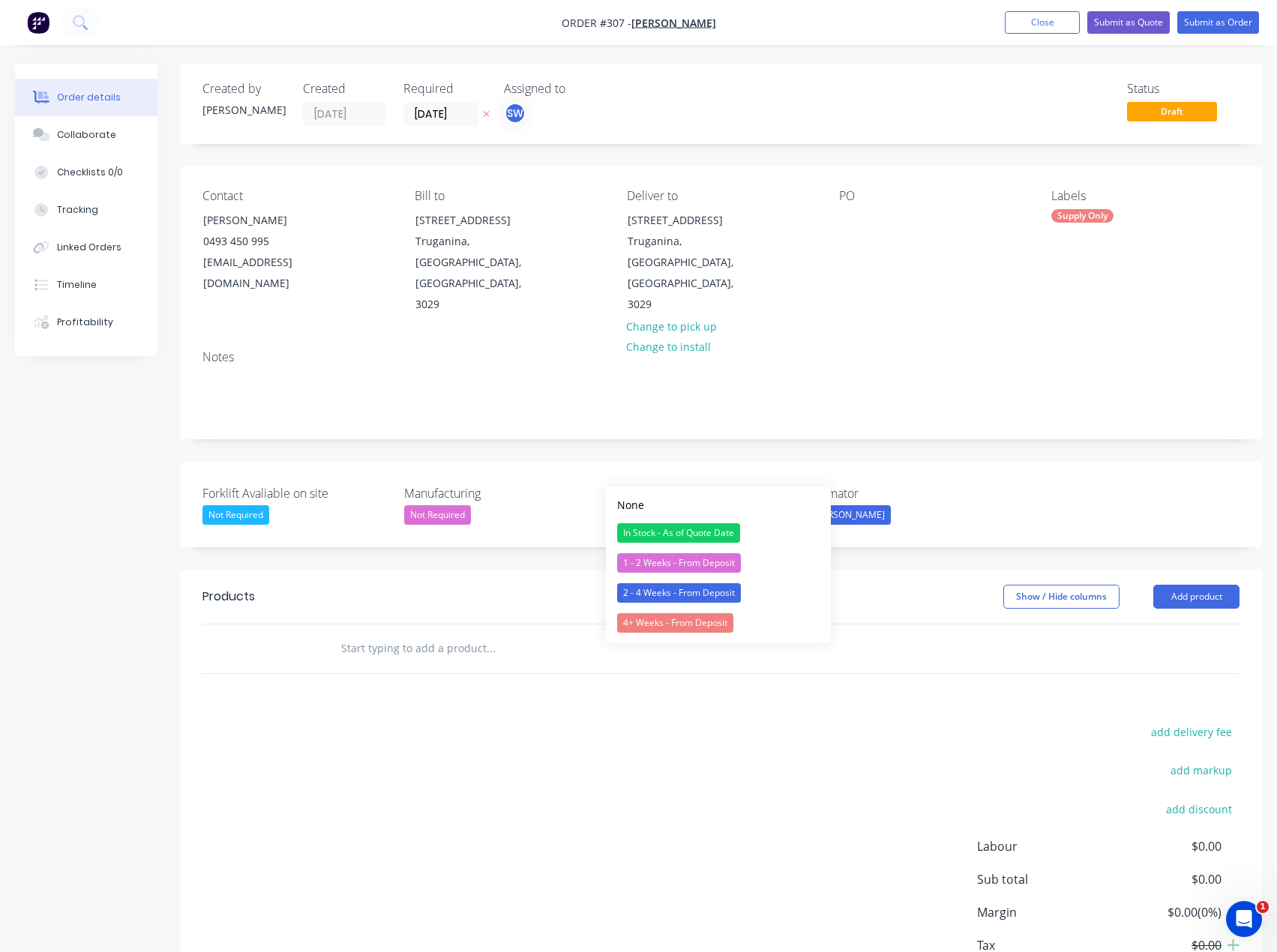
click at [996, 461] on div "Forklift Avaliable on site Not Required Manufacturing Not Required Estimated Le…" at bounding box center [720, 504] width 1082 height 85
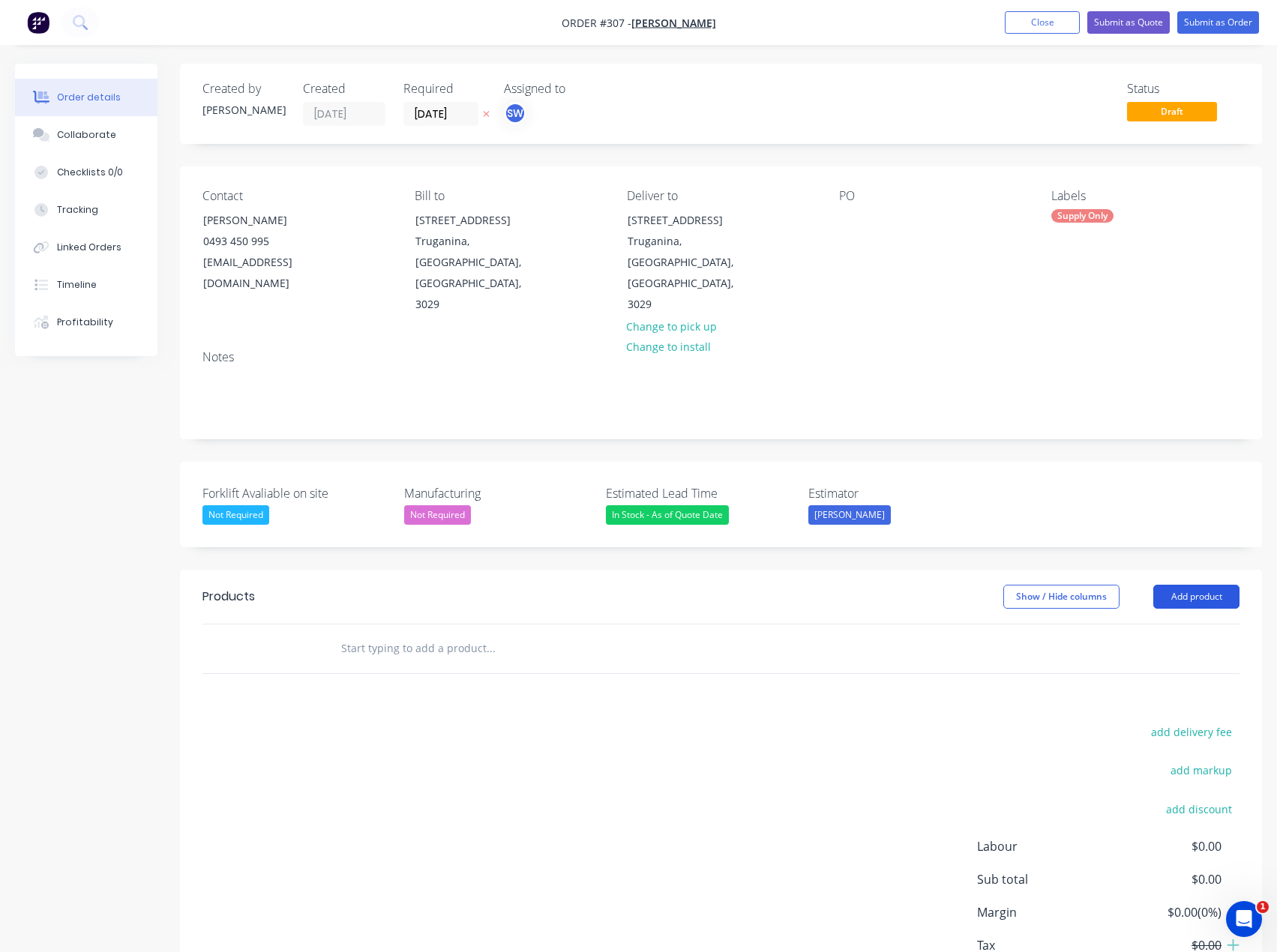
click at [1201, 585] on button "Add product" at bounding box center [1196, 596] width 86 height 24
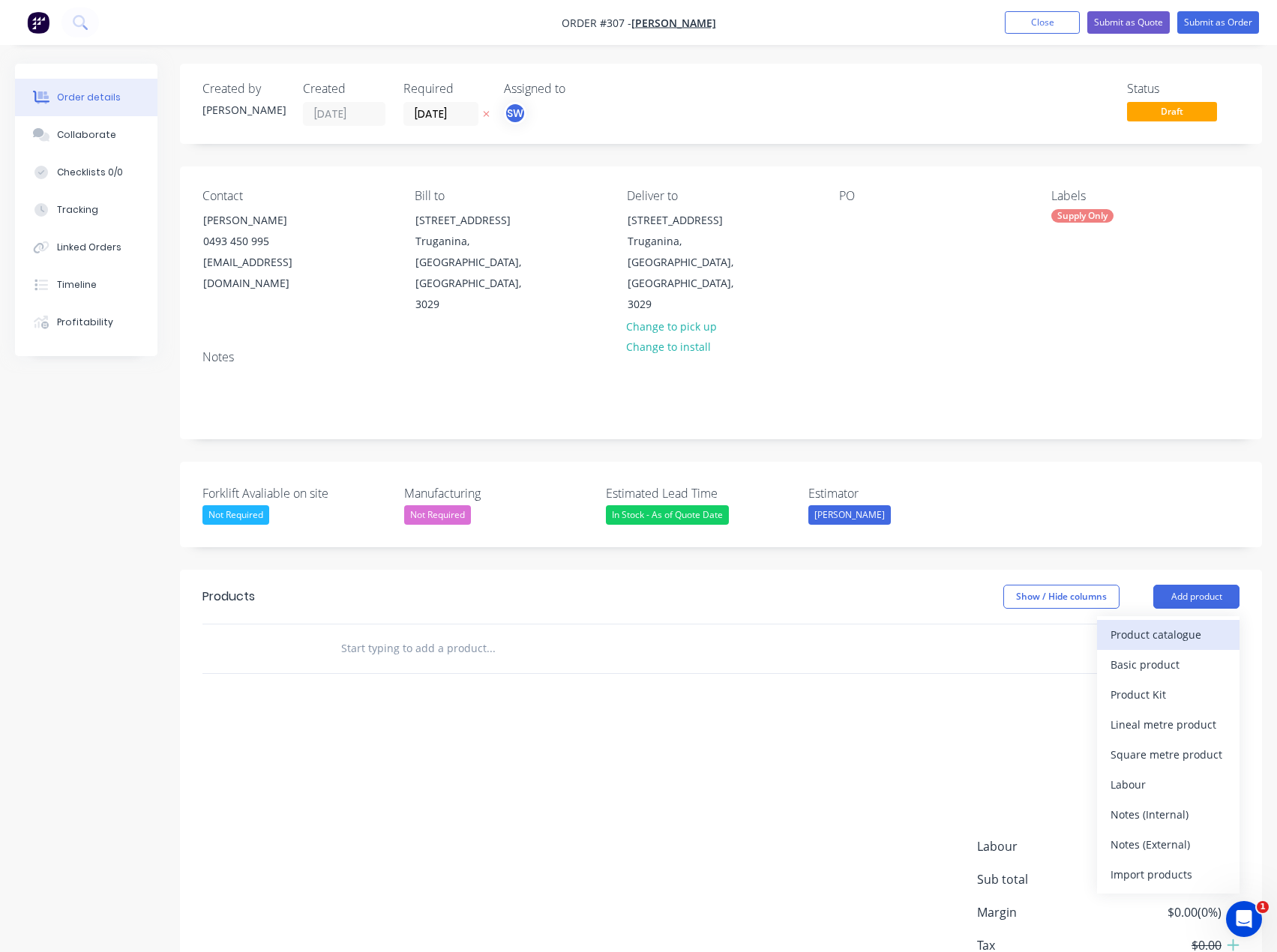
click at [1189, 624] on div "Product catalogue" at bounding box center [1168, 634] width 115 height 22
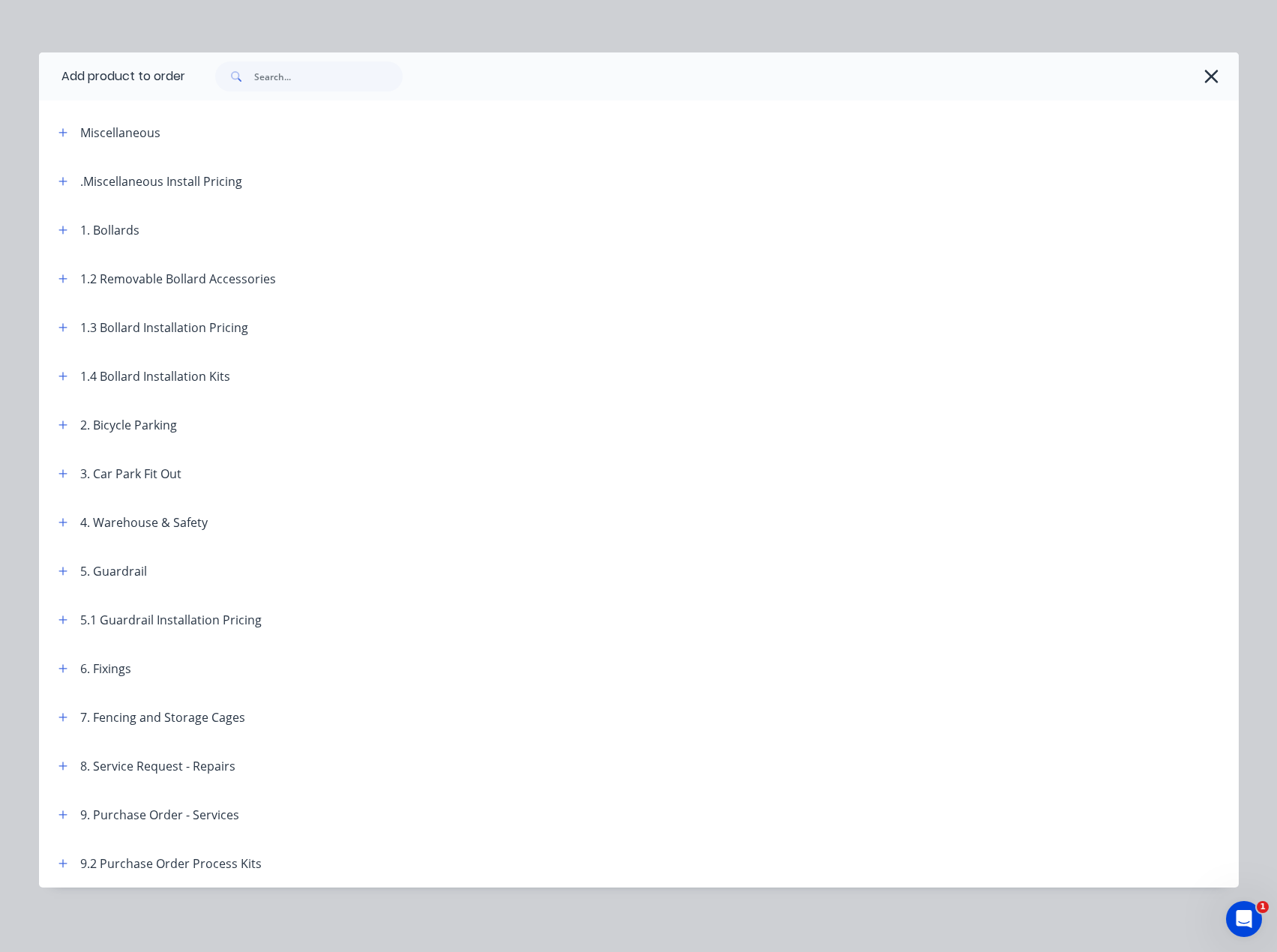
scroll to position [9, 0]
click at [63, 469] on button "button" at bounding box center [63, 471] width 18 height 18
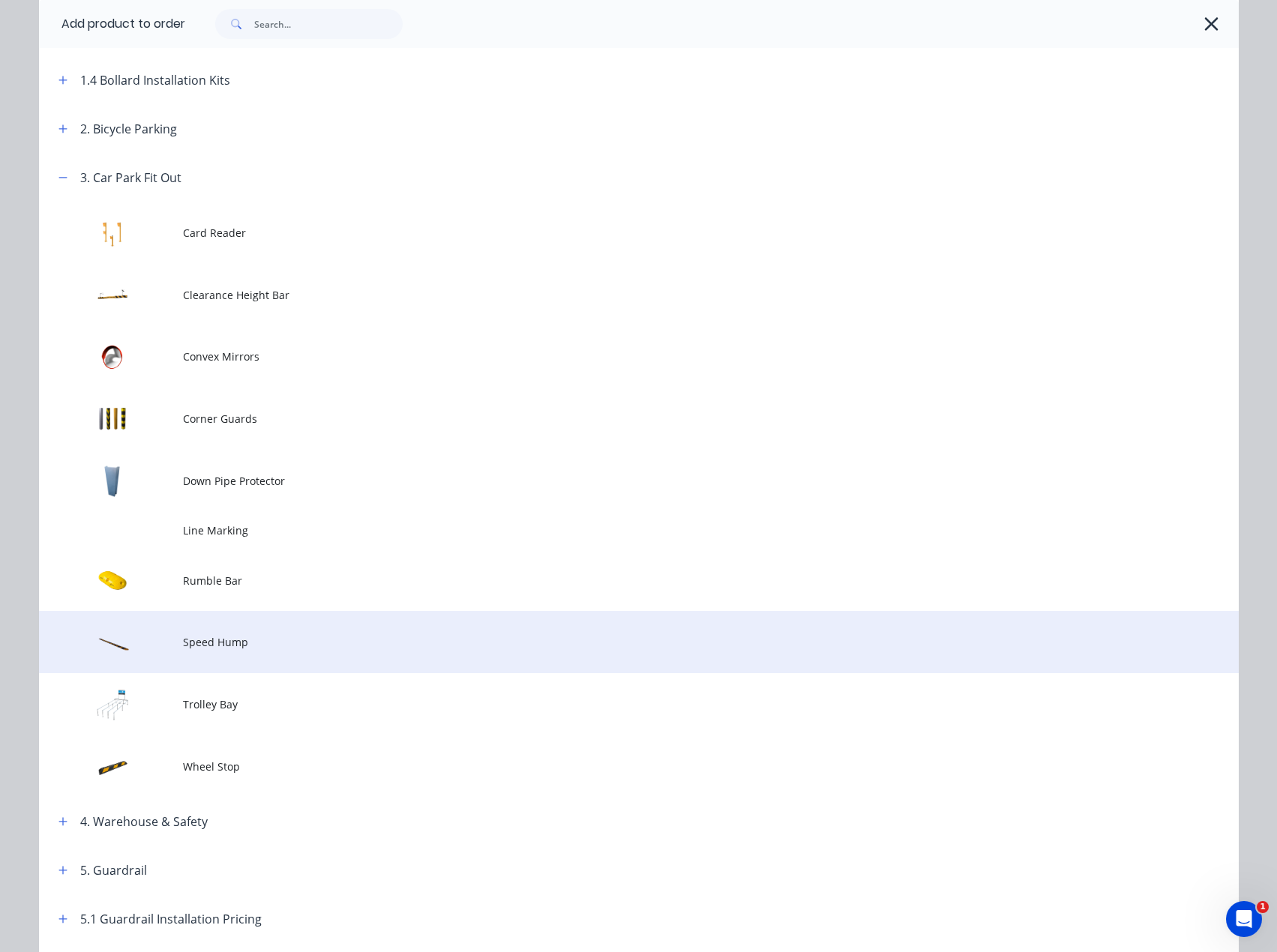
scroll to position [309, 0]
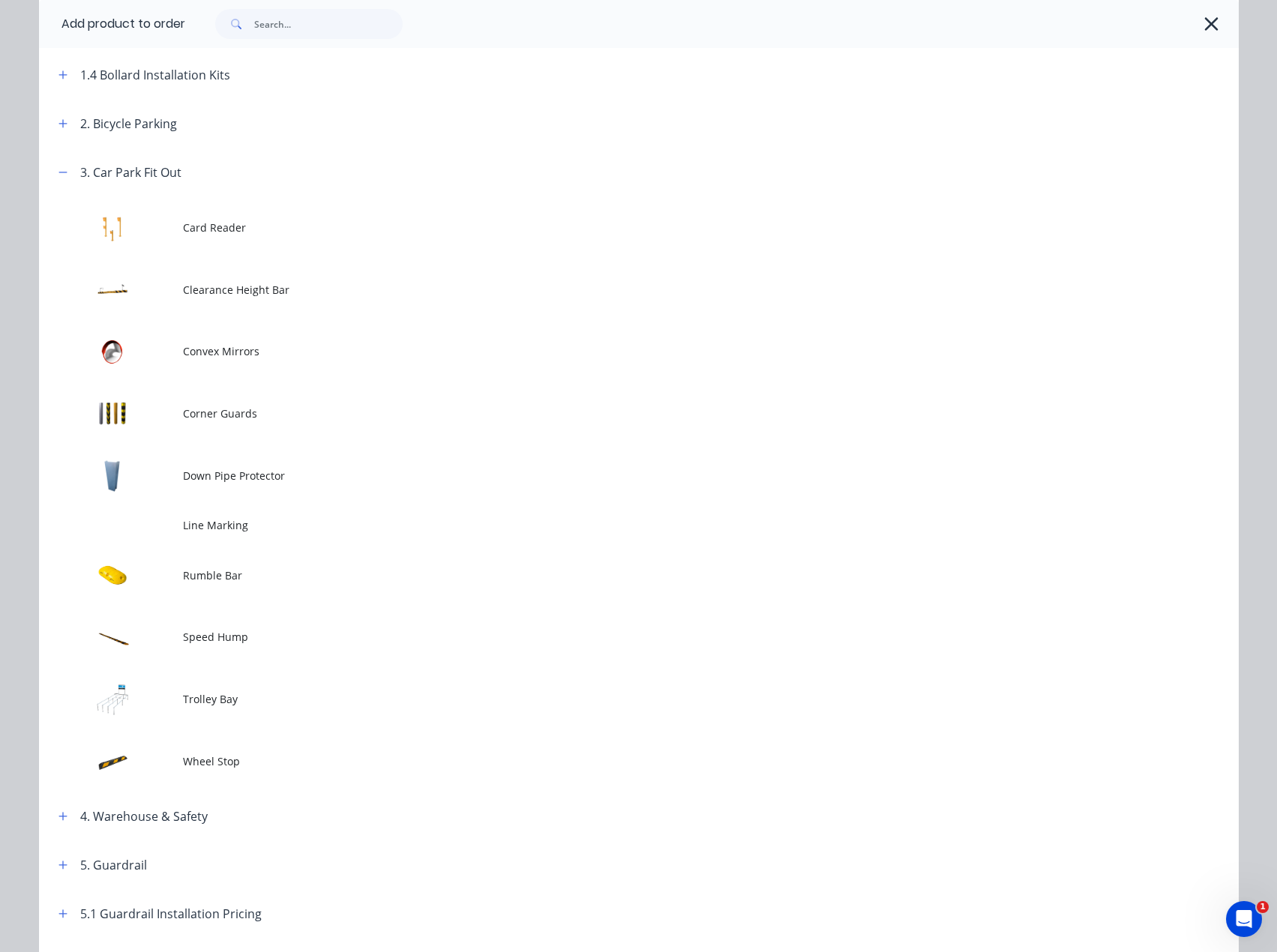
click at [202, 770] on td "Wheel Stop" at bounding box center [711, 761] width 1056 height 63
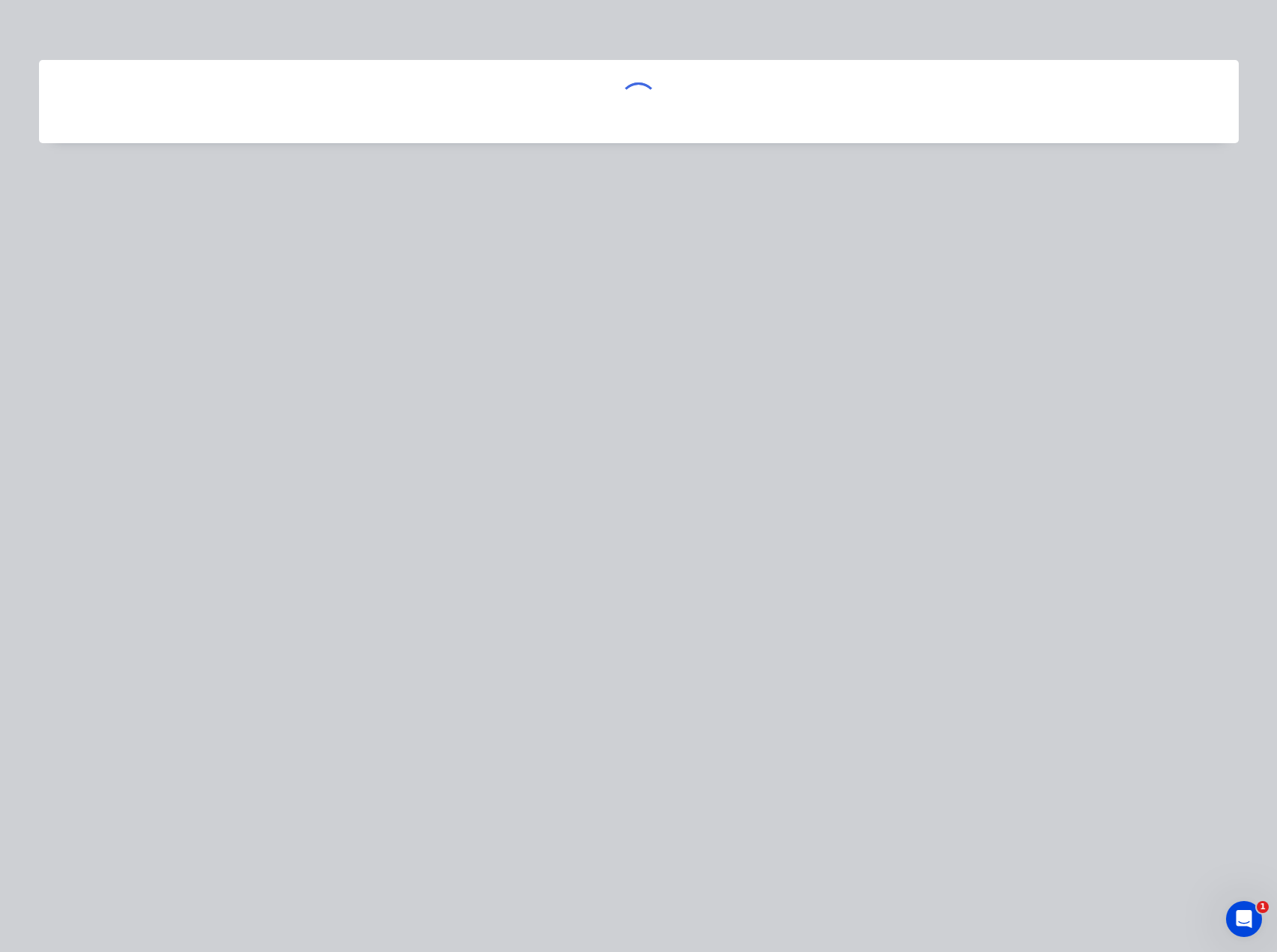
scroll to position [0, 0]
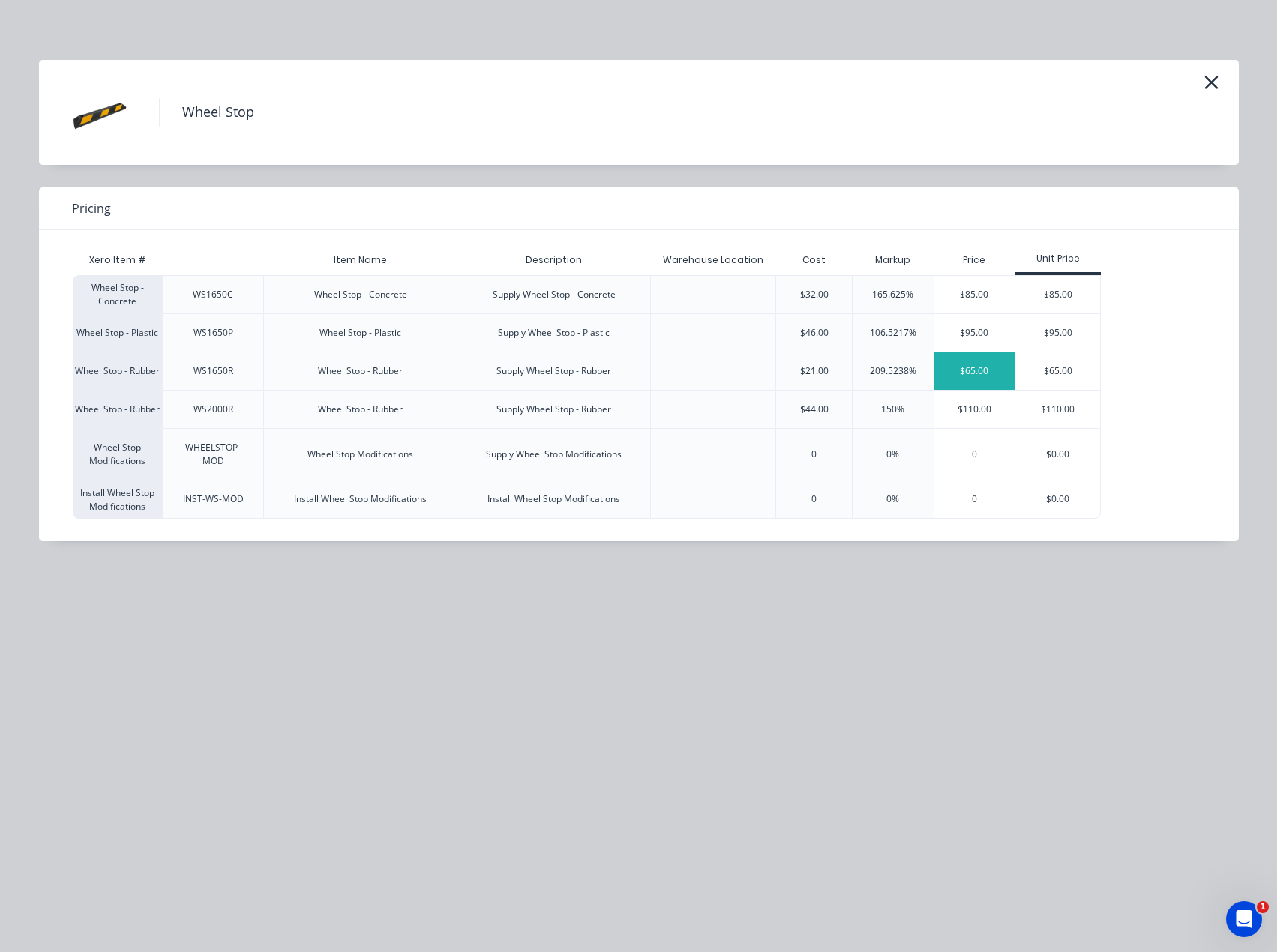
click at [973, 367] on div "$65.00" at bounding box center [975, 371] width 81 height 38
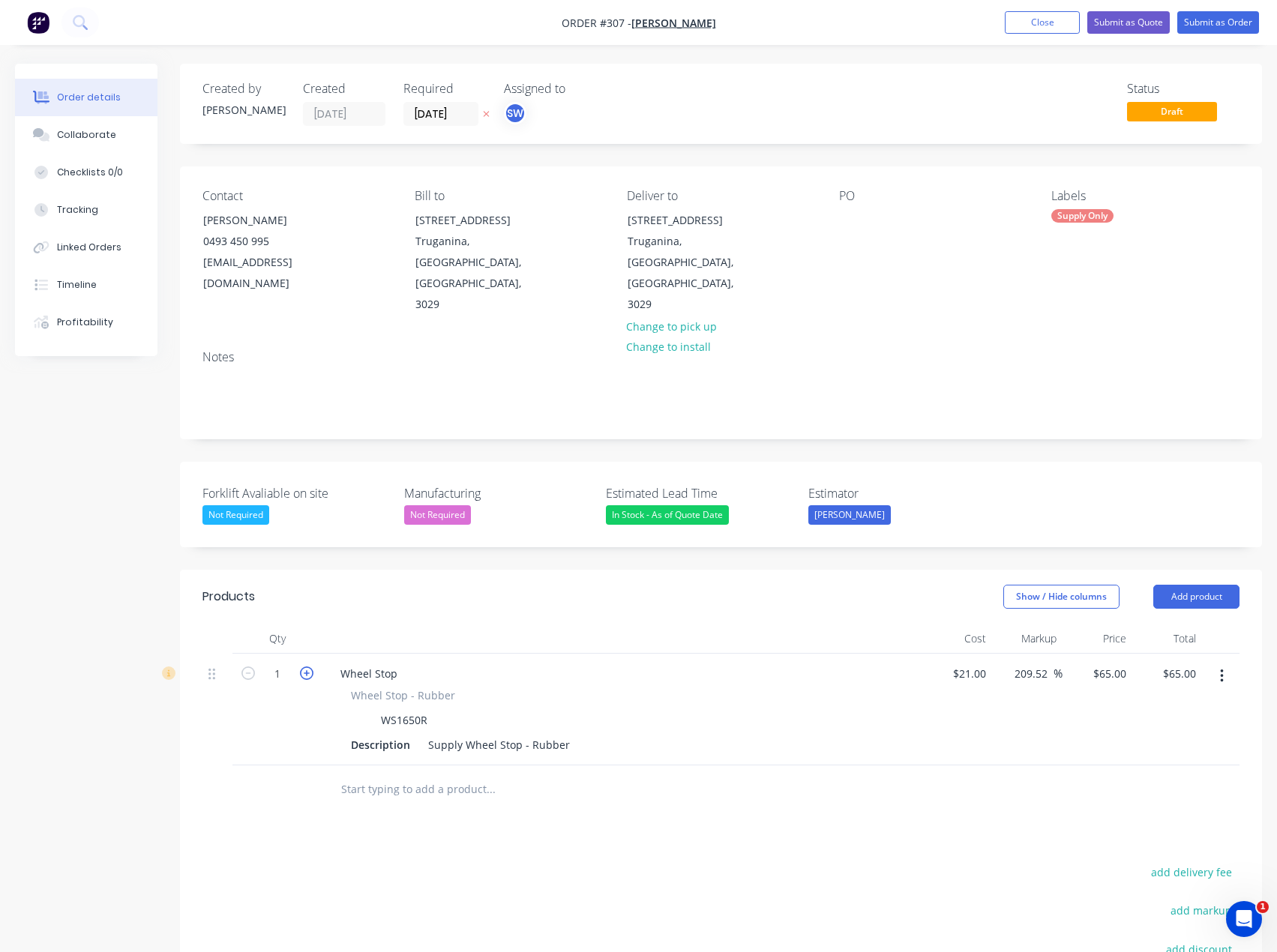
click at [303, 667] on icon "button" at bounding box center [306, 673] width 13 height 13
type input "2"
type input "$130.00"
click at [303, 667] on icon "button" at bounding box center [306, 673] width 13 height 13
type input "3"
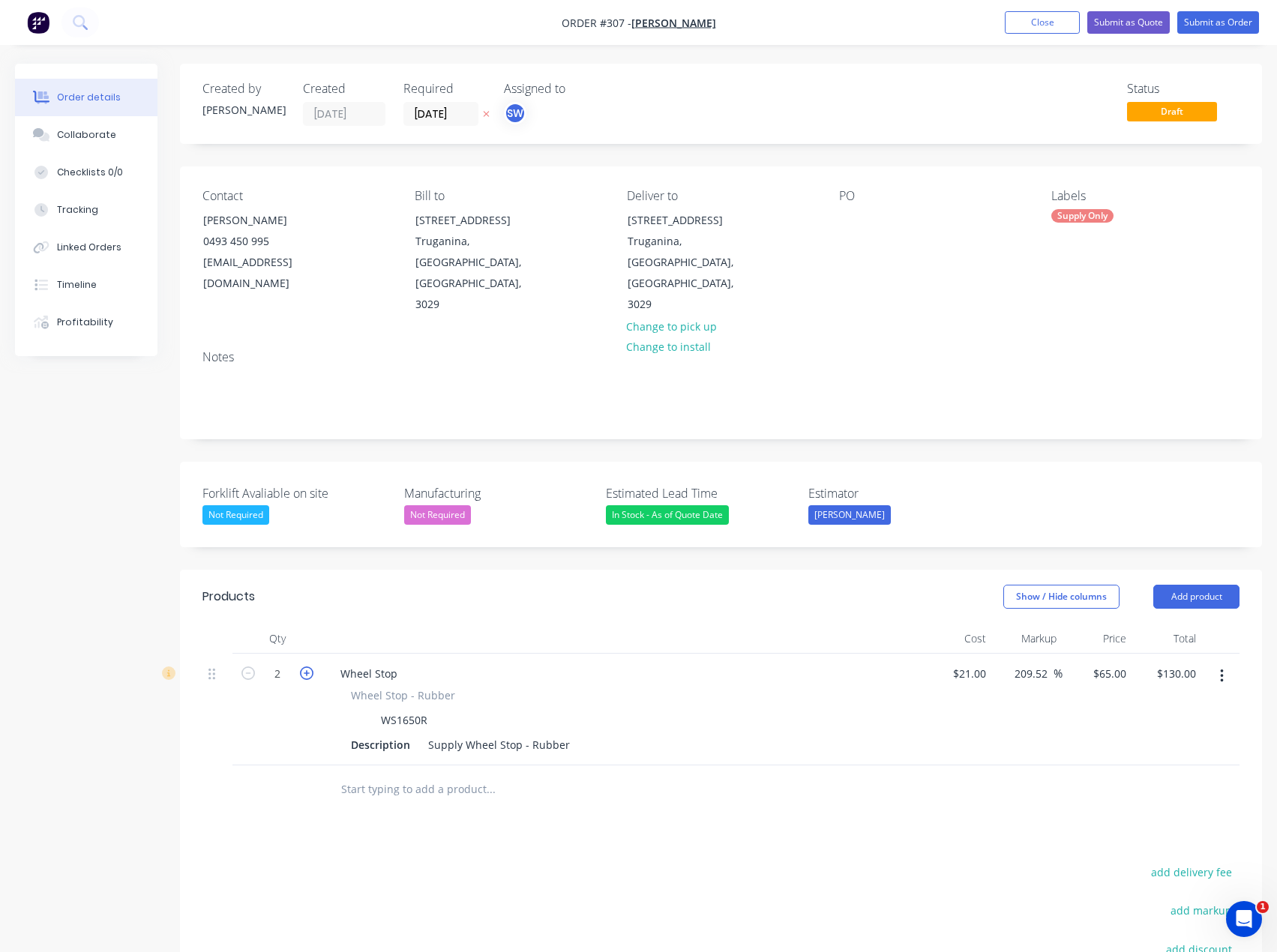
type input "$195.00"
click at [303, 667] on icon "button" at bounding box center [306, 673] width 13 height 13
type input "4"
type input "$260.00"
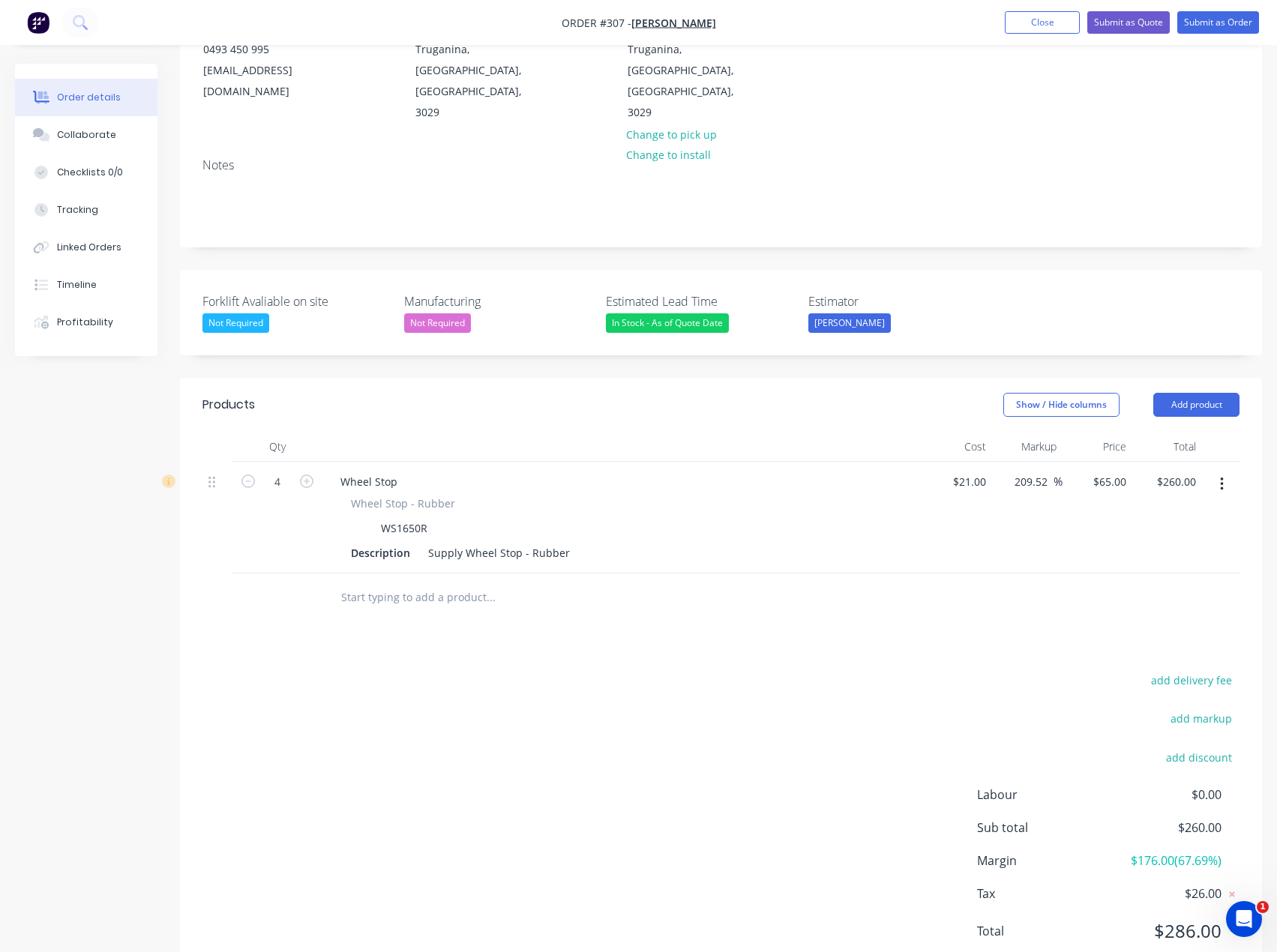
scroll to position [203, 0]
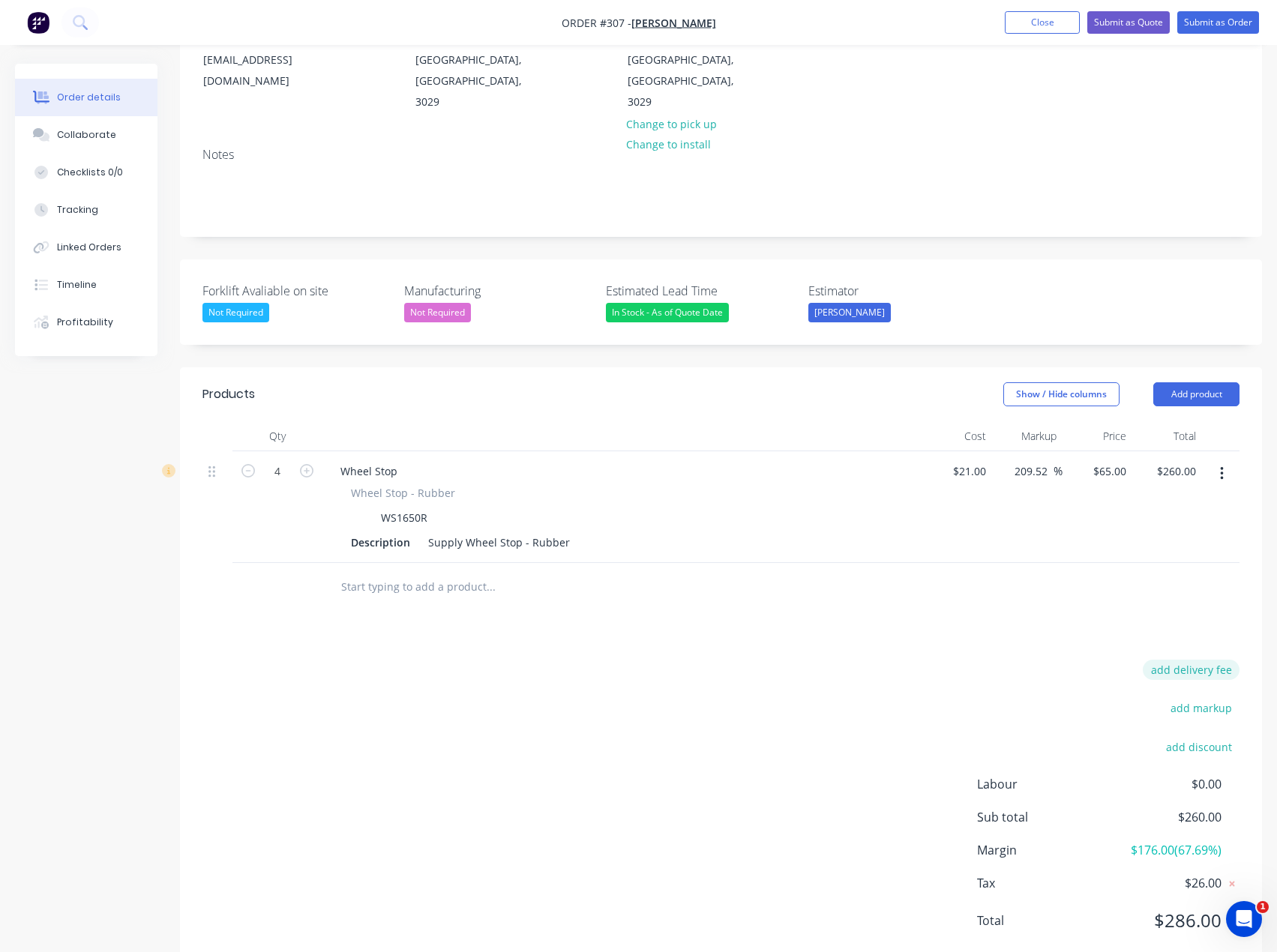
click at [1153, 660] on button "add delivery fee" at bounding box center [1192, 669] width 97 height 20
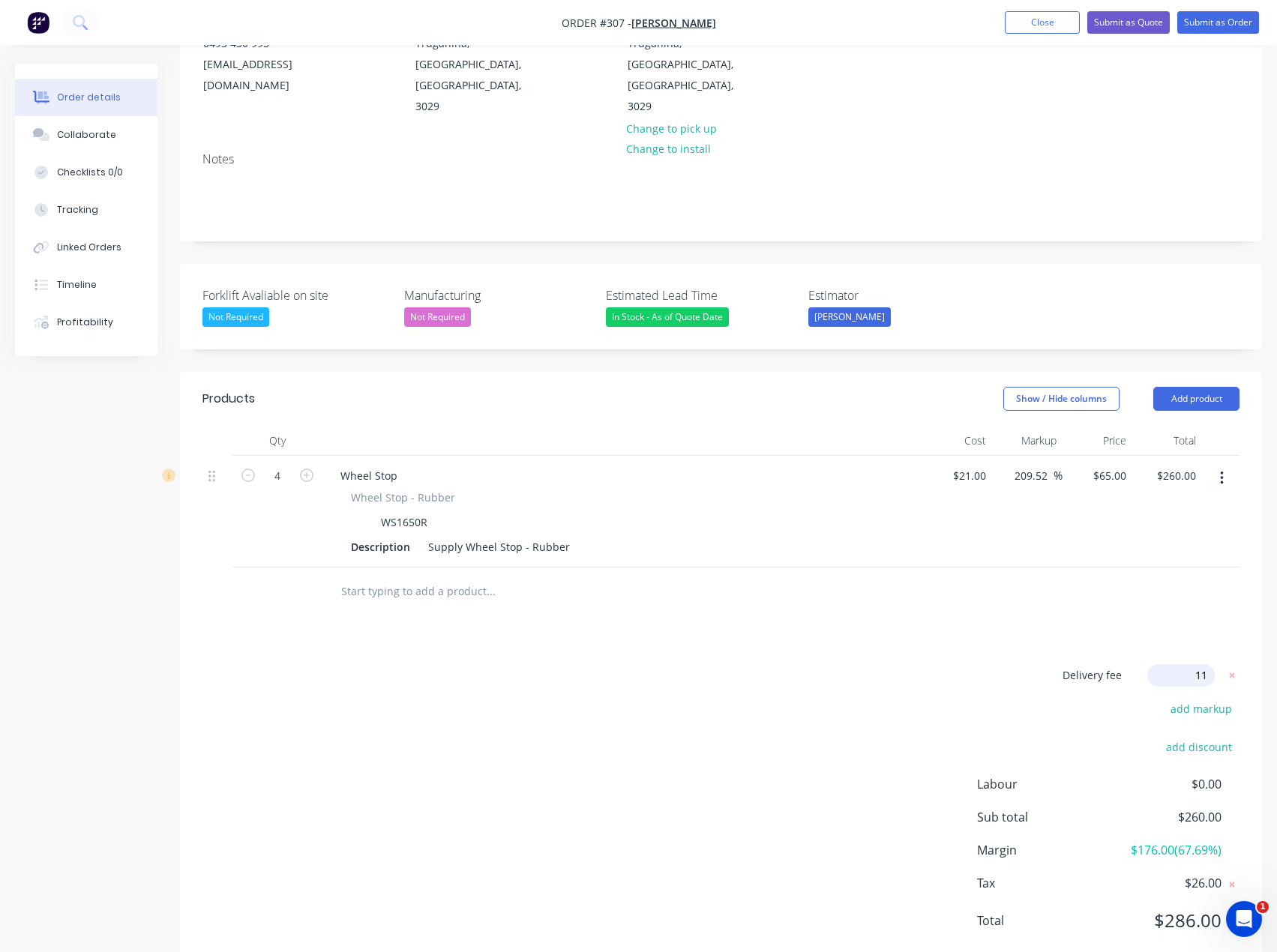
type input "110"
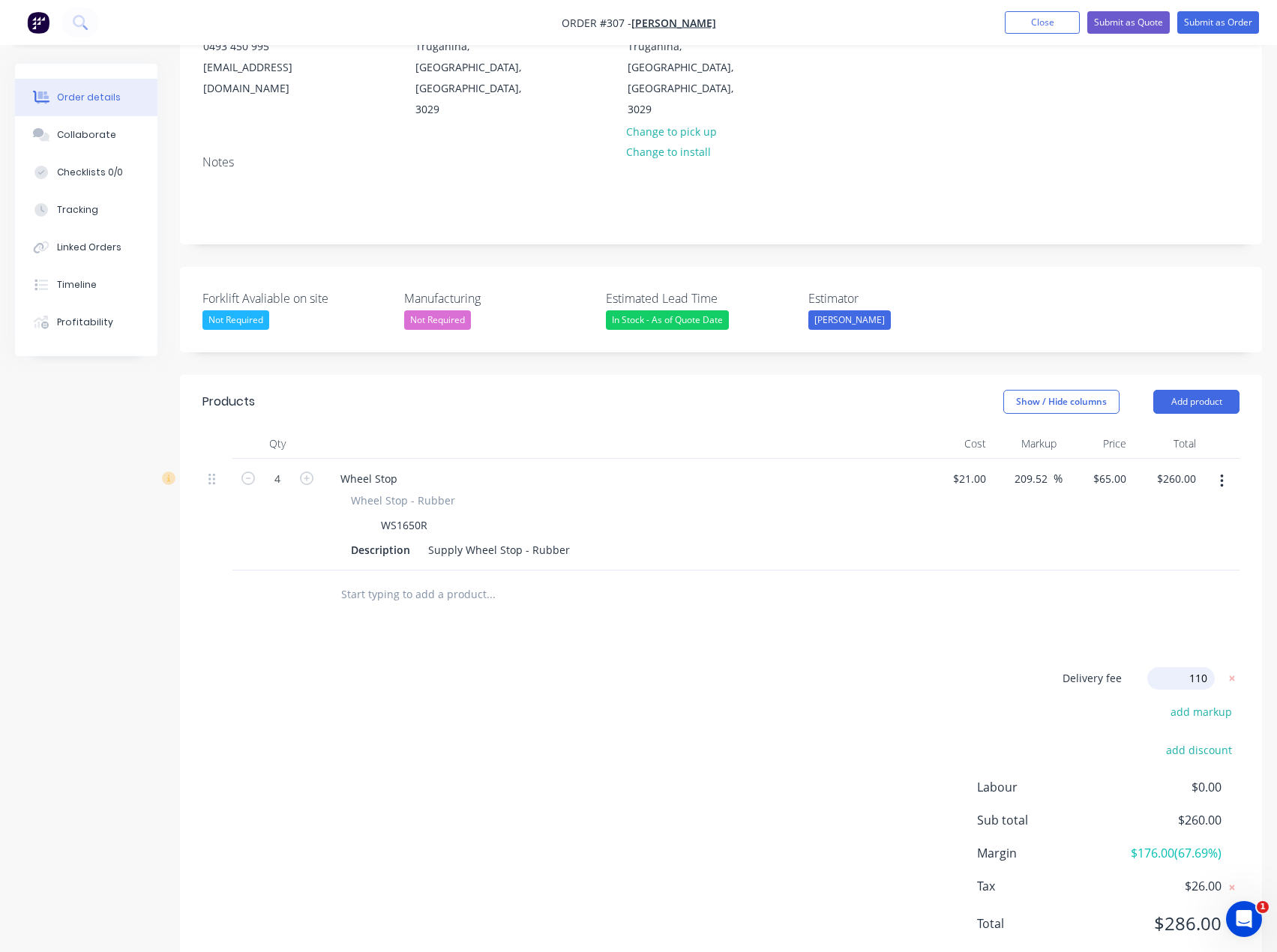
click at [1097, 571] on div at bounding box center [720, 594] width 1037 height 48
click at [1123, 468] on input "65" at bounding box center [1112, 478] width 41 height 22
type input "59"
type input "180.95"
type input "$59.00"
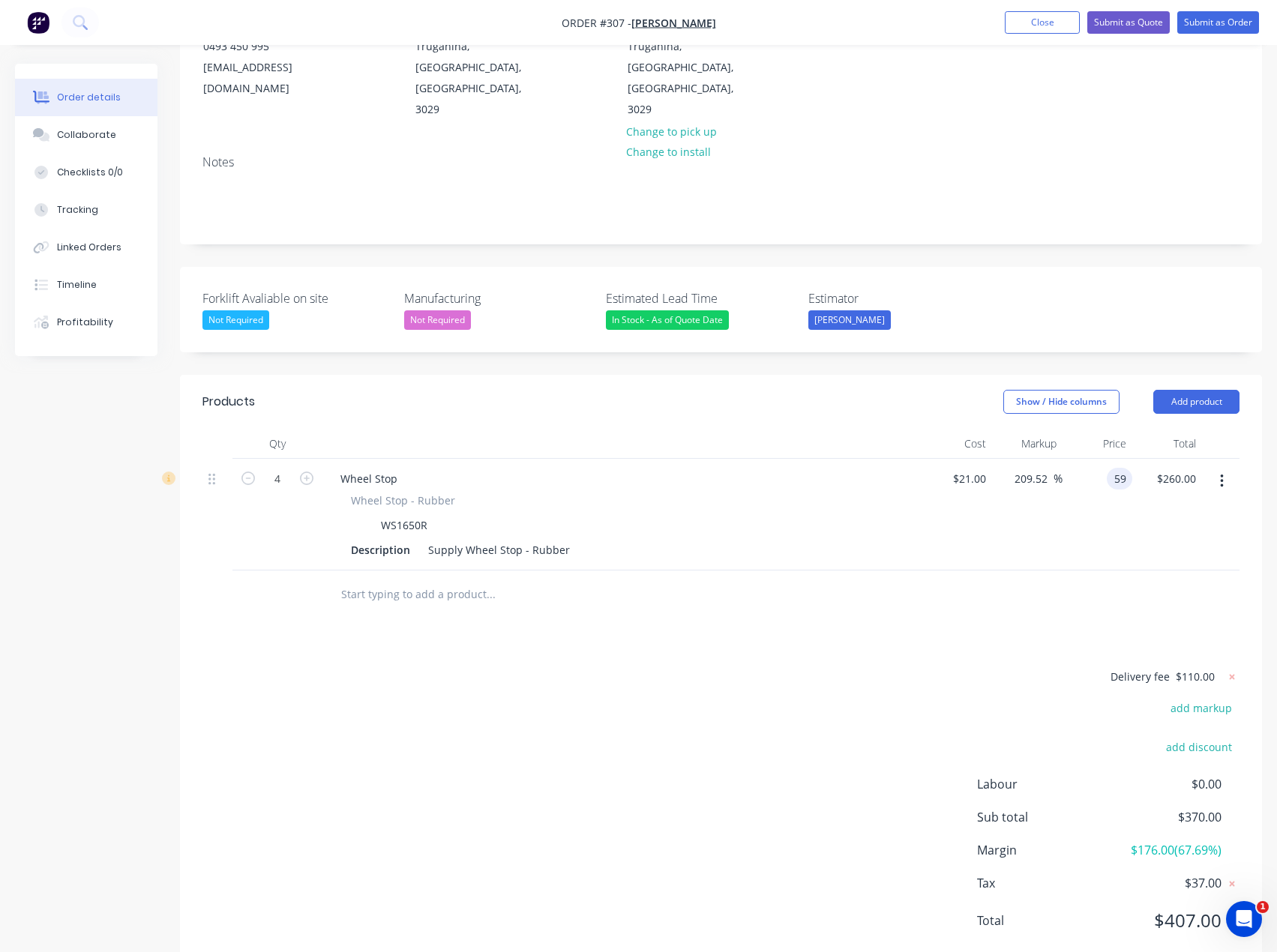
type input "$236.00"
click at [668, 668] on div "Delivery fee $110.00 add markup add discount Labour $0.00 Sub total $370.00 Mar…" at bounding box center [720, 808] width 1037 height 282
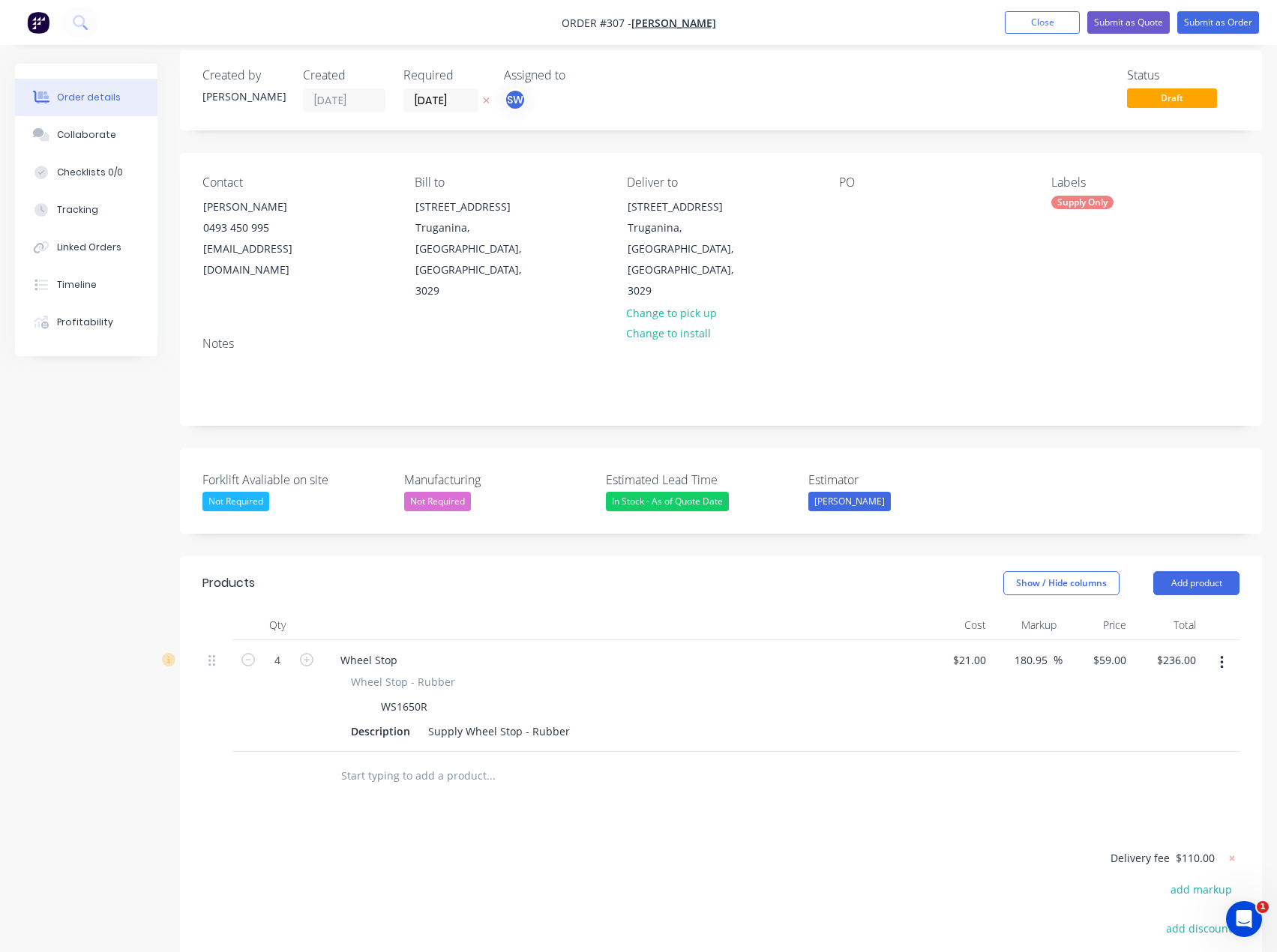
scroll to position [0, 0]
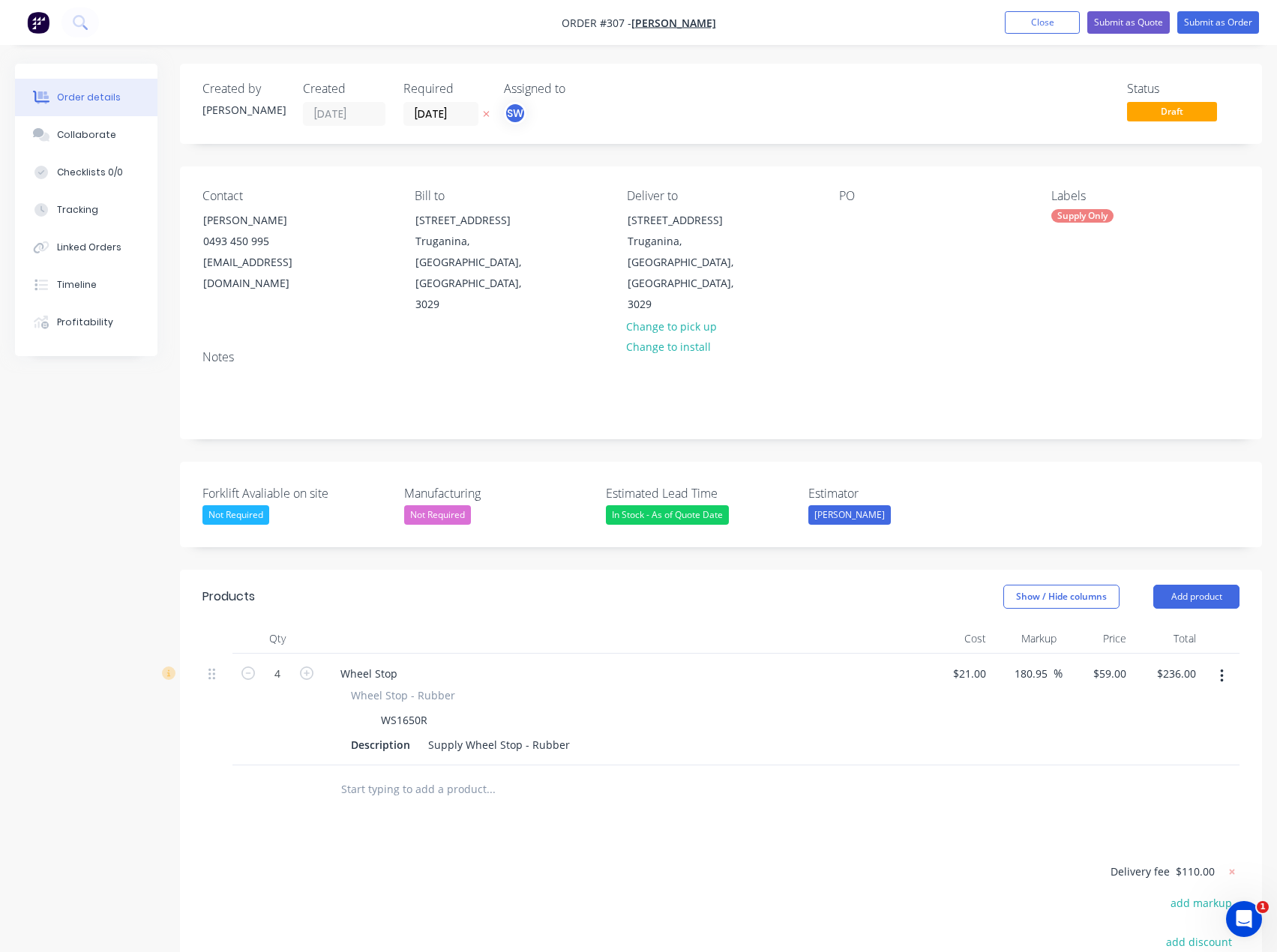
click at [502, 774] on input "text" at bounding box center [491, 789] width 300 height 30
click at [1207, 585] on button "Add product" at bounding box center [1196, 596] width 86 height 24
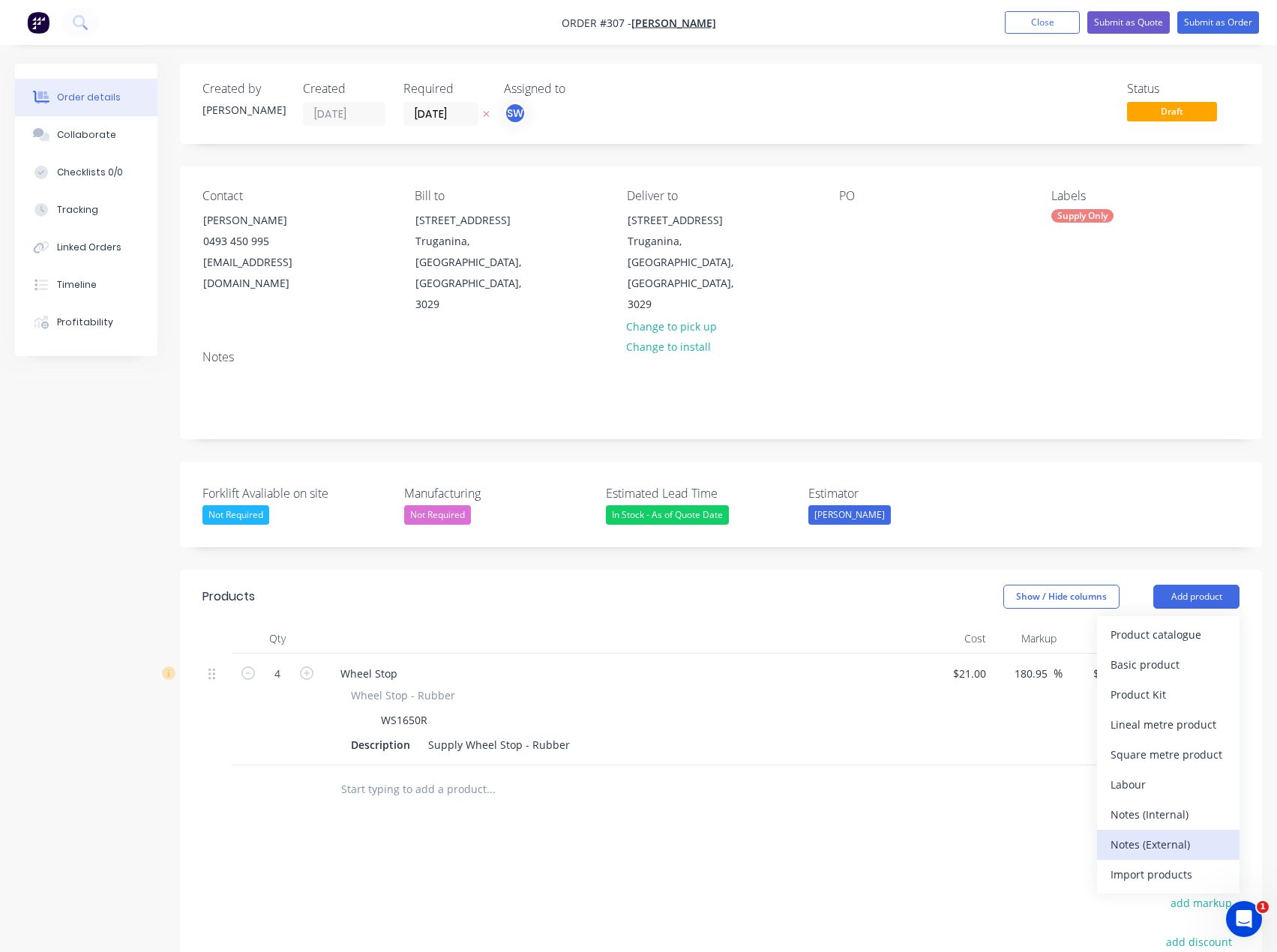
click at [1163, 834] on div "Notes (External)" at bounding box center [1168, 845] width 115 height 22
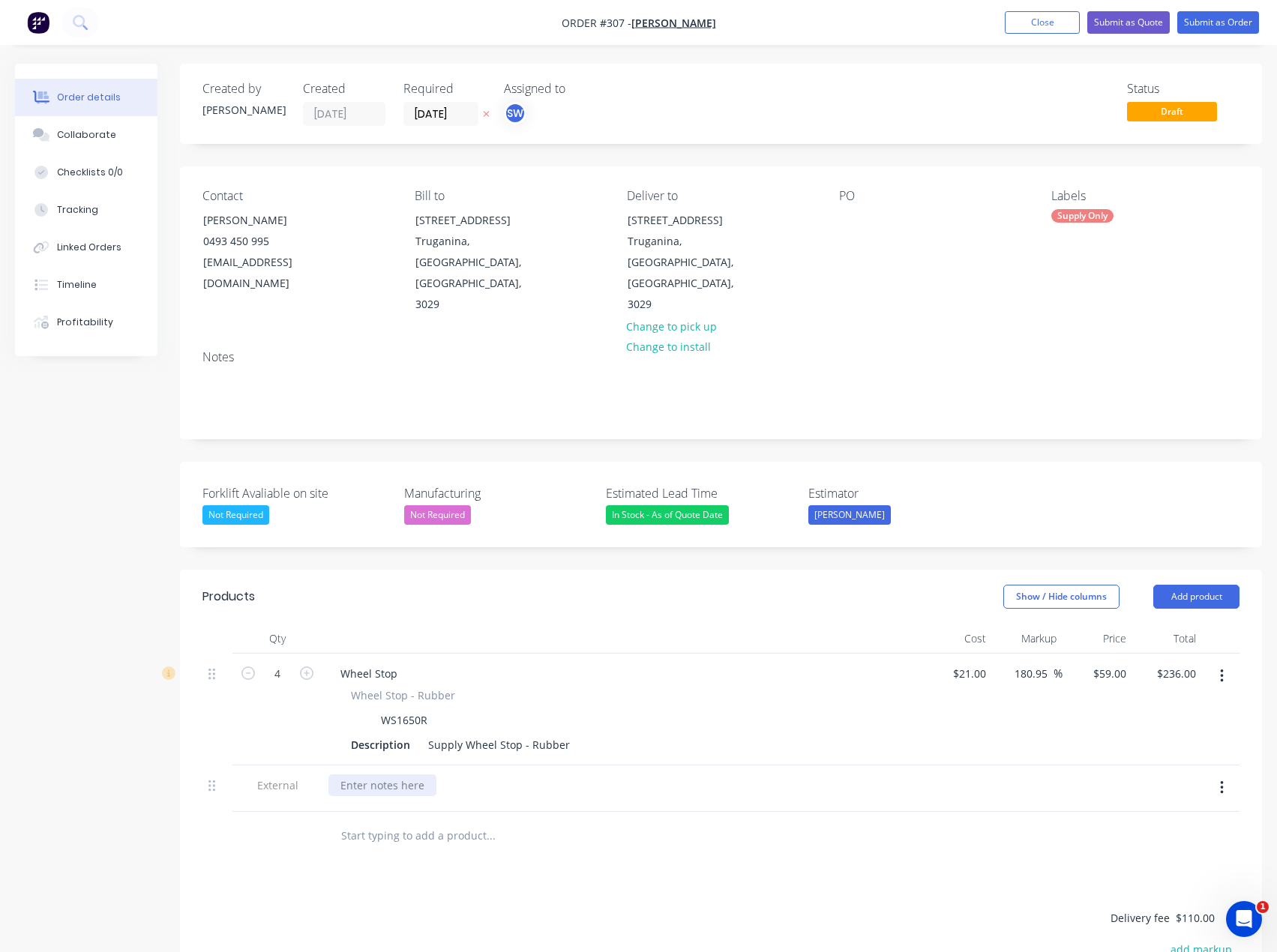
click at [338, 774] on div at bounding box center [382, 785] width 108 height 22
click at [579, 774] on div "Delivery is based on same day delivery, if we recieve pay" at bounding box center [483, 785] width 308 height 22
click at [619, 774] on div "Delivery is based on same day delivery, if we receive pay" at bounding box center [483, 785] width 308 height 22
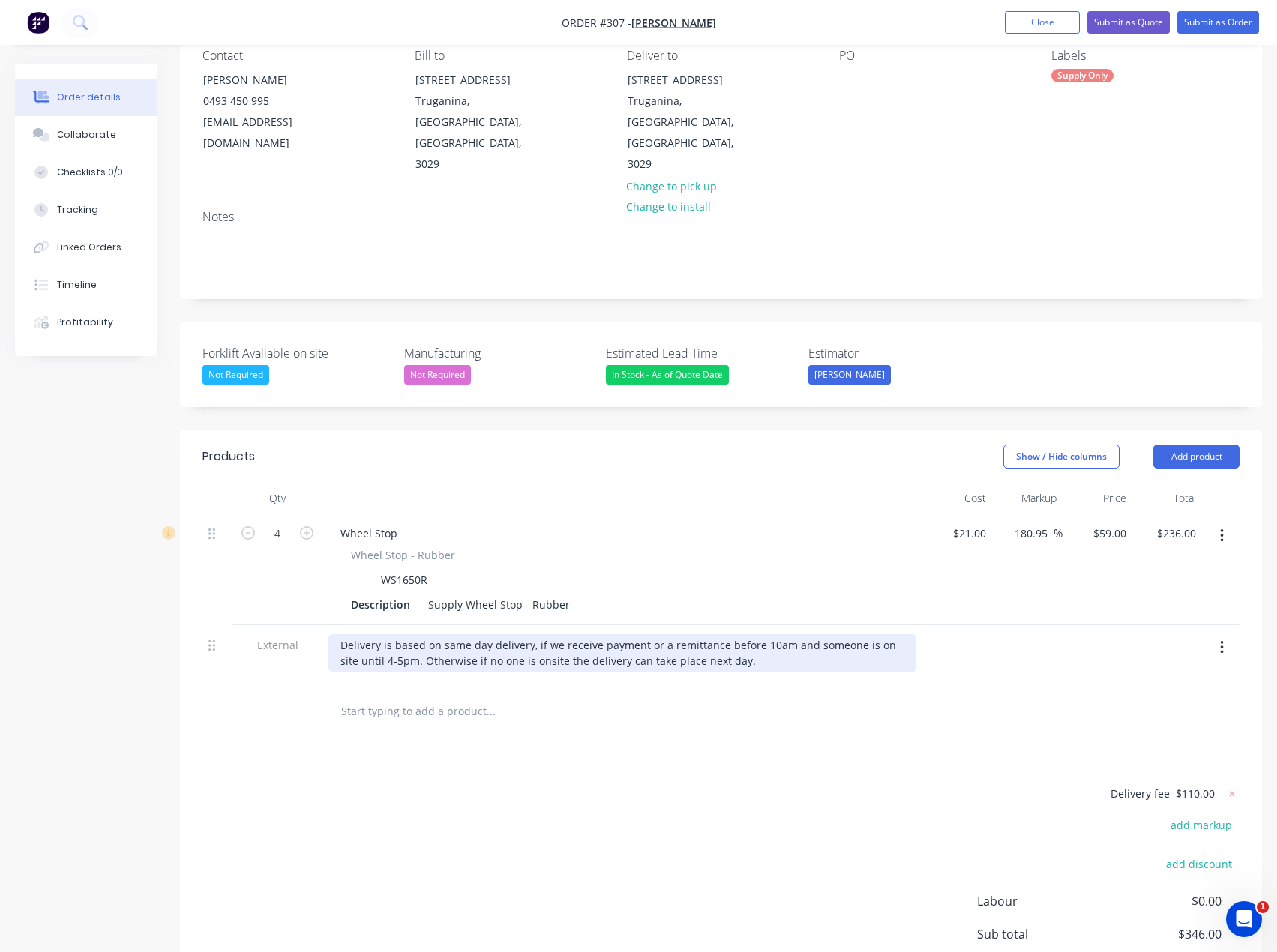
scroll to position [150, 0]
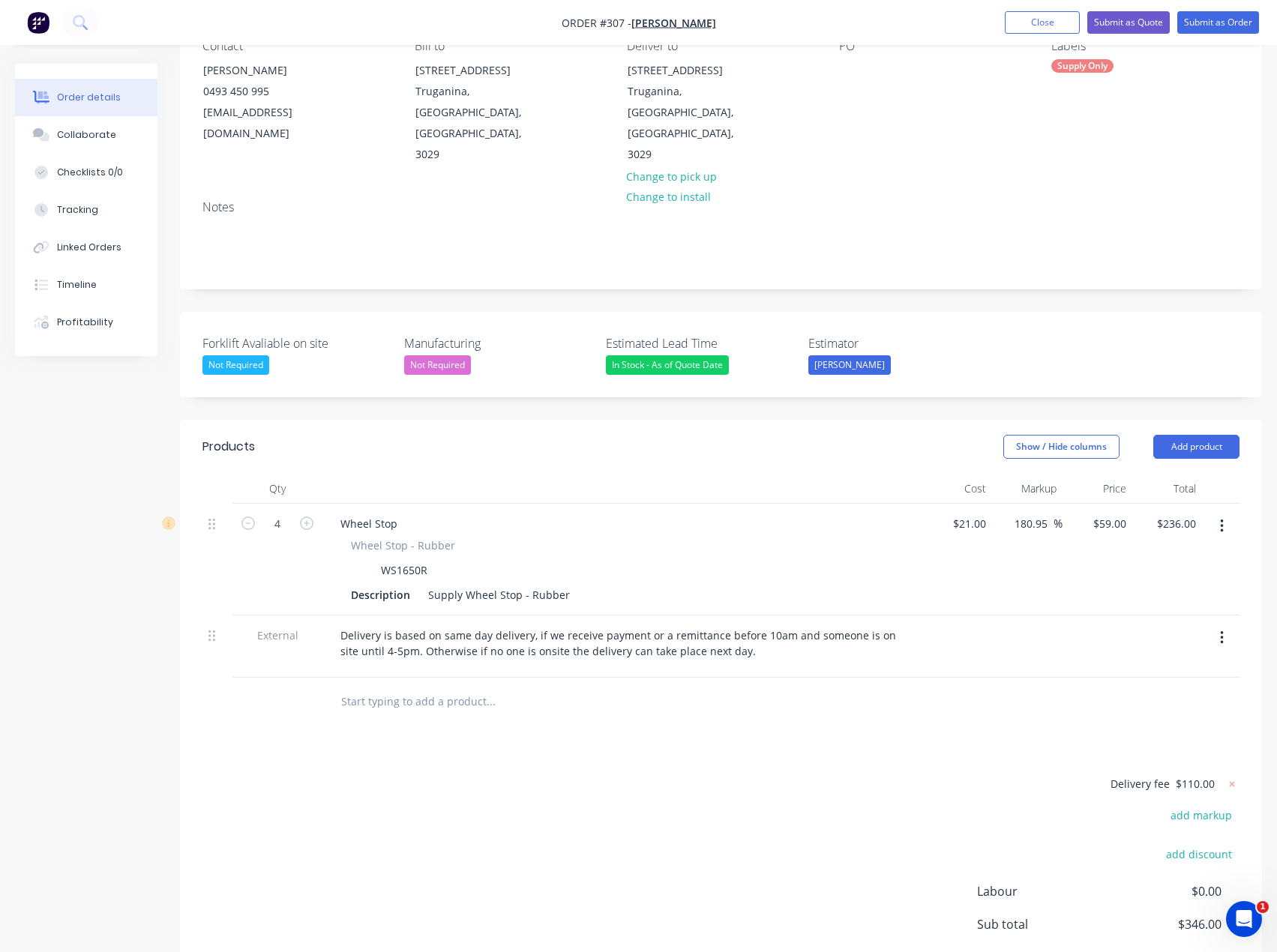
click at [670, 803] on div "Delivery fee $110.00 add markup add discount Labour $0.00 Sub total $346.00 Mar…" at bounding box center [720, 915] width 1037 height 282
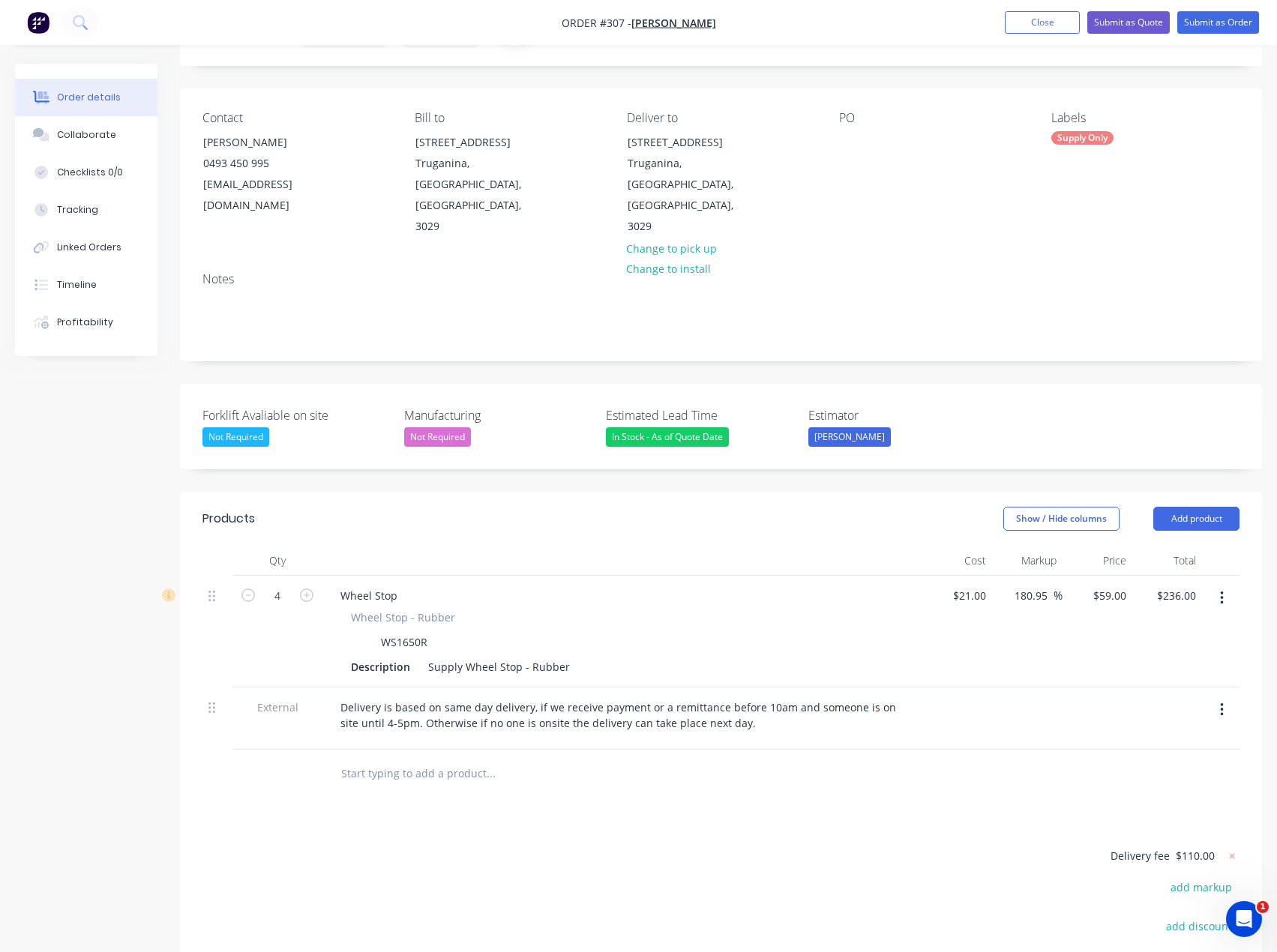
scroll to position [0, 0]
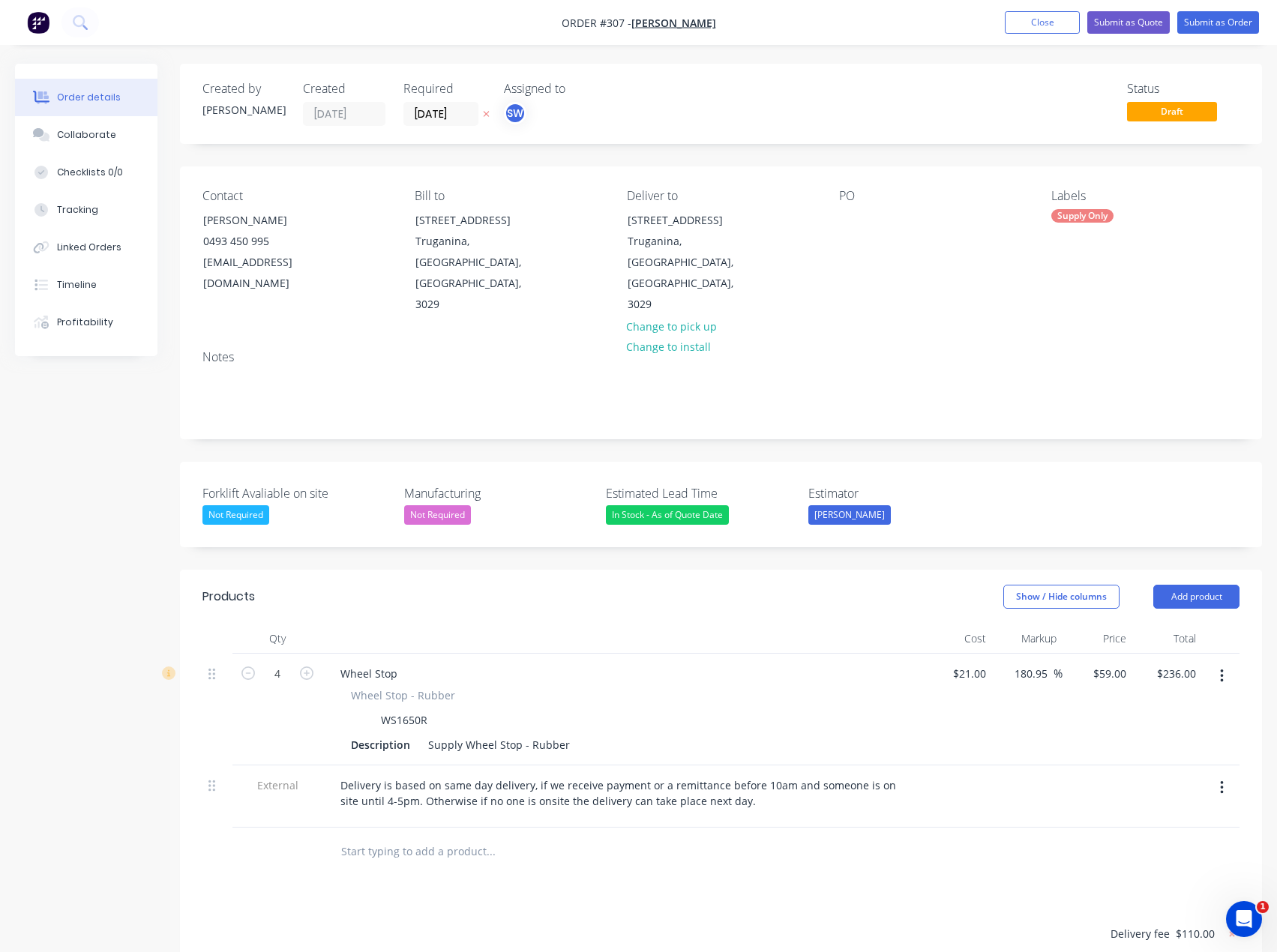
click at [396, 227] on div "Contact [PERSON_NAME] [PHONE_NUMBER] [EMAIL_ADDRESS][DOMAIN_NAME] Bill to [STRE…" at bounding box center [720, 252] width 1082 height 172
click at [432, 226] on div "[STREET_ADDRESS]" at bounding box center [477, 220] width 124 height 21
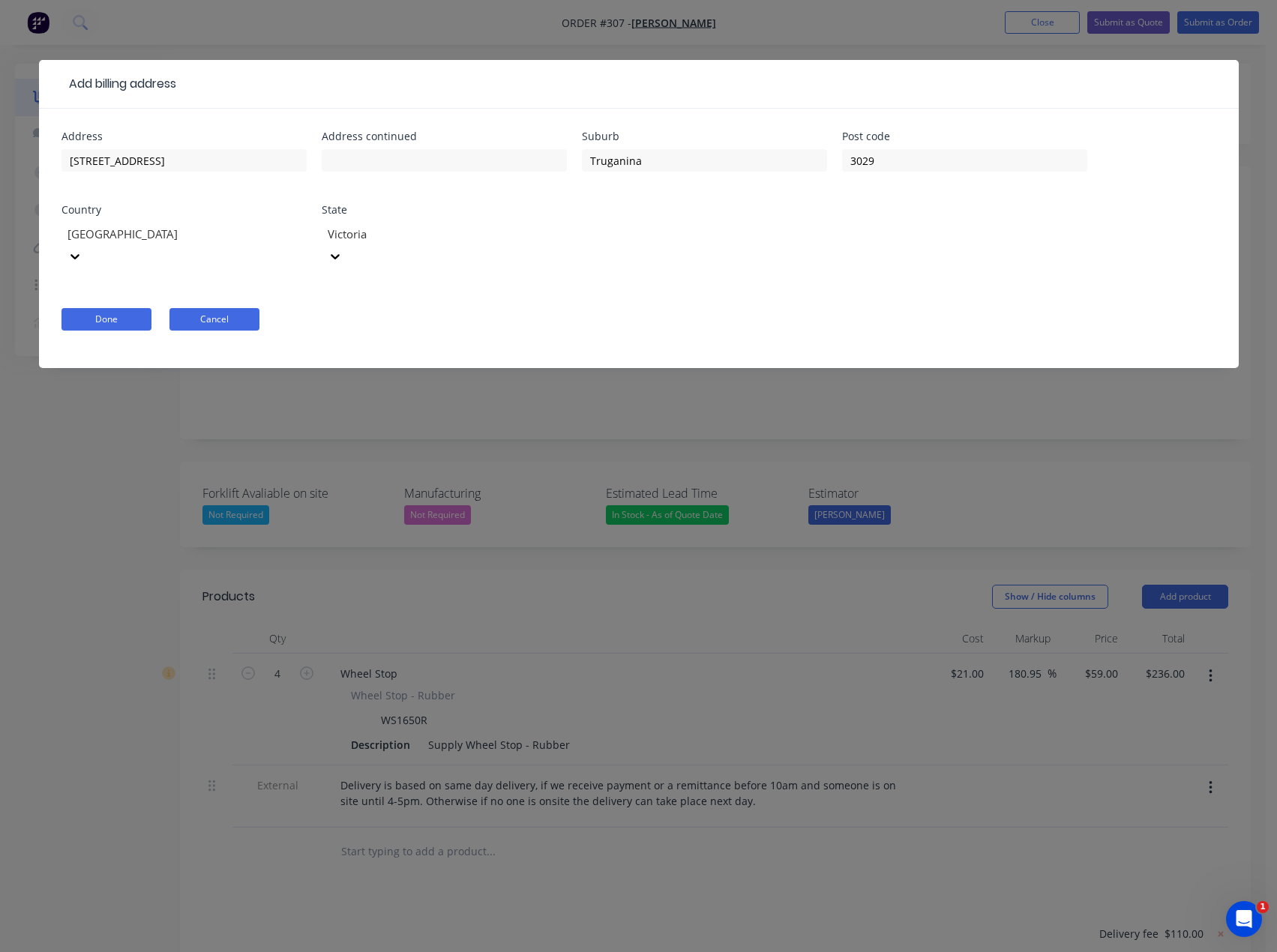
click at [174, 308] on button "Cancel" at bounding box center [214, 320] width 90 height 23
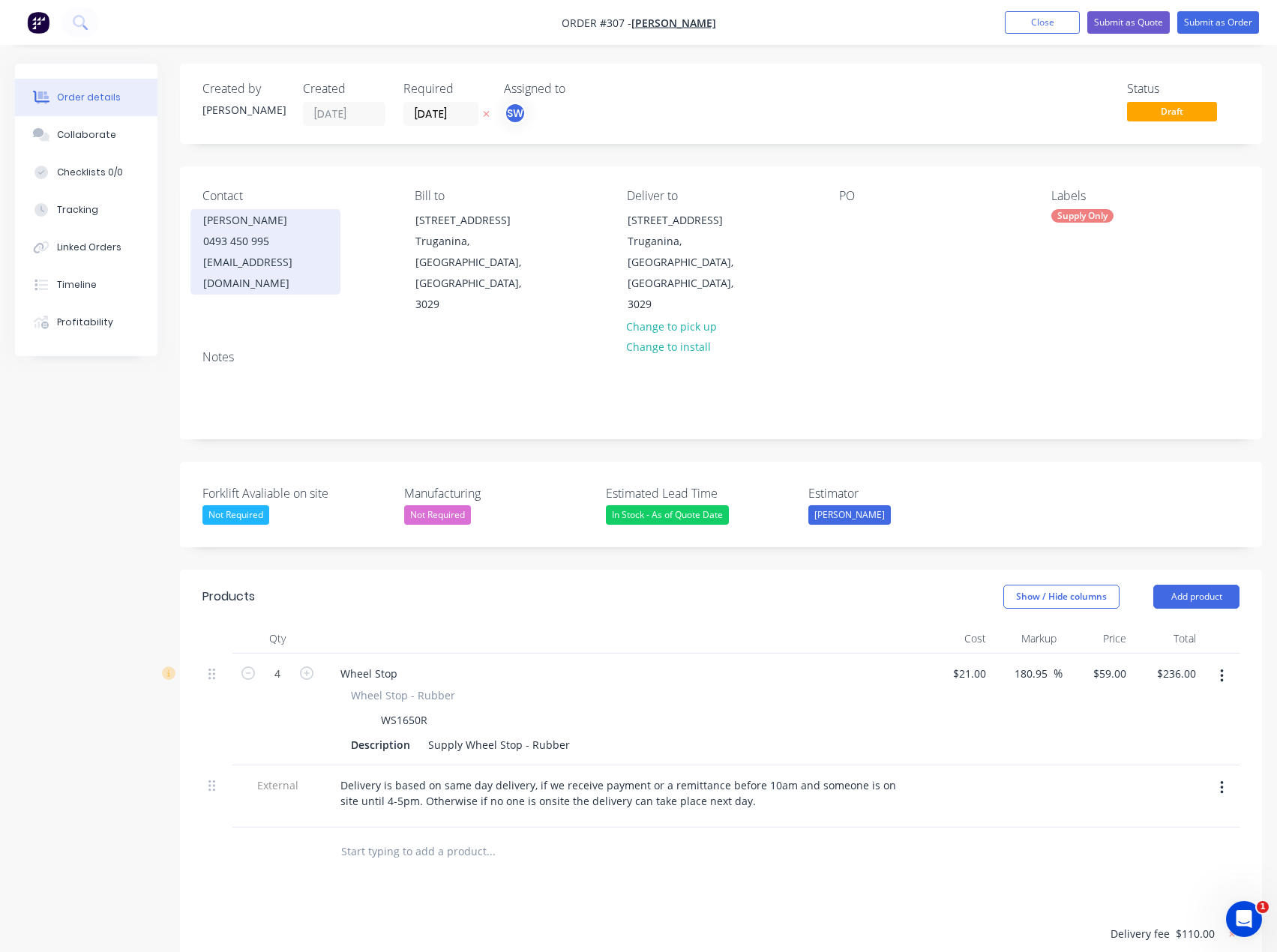
click at [278, 234] on div "0493 450 995" at bounding box center [265, 241] width 124 height 21
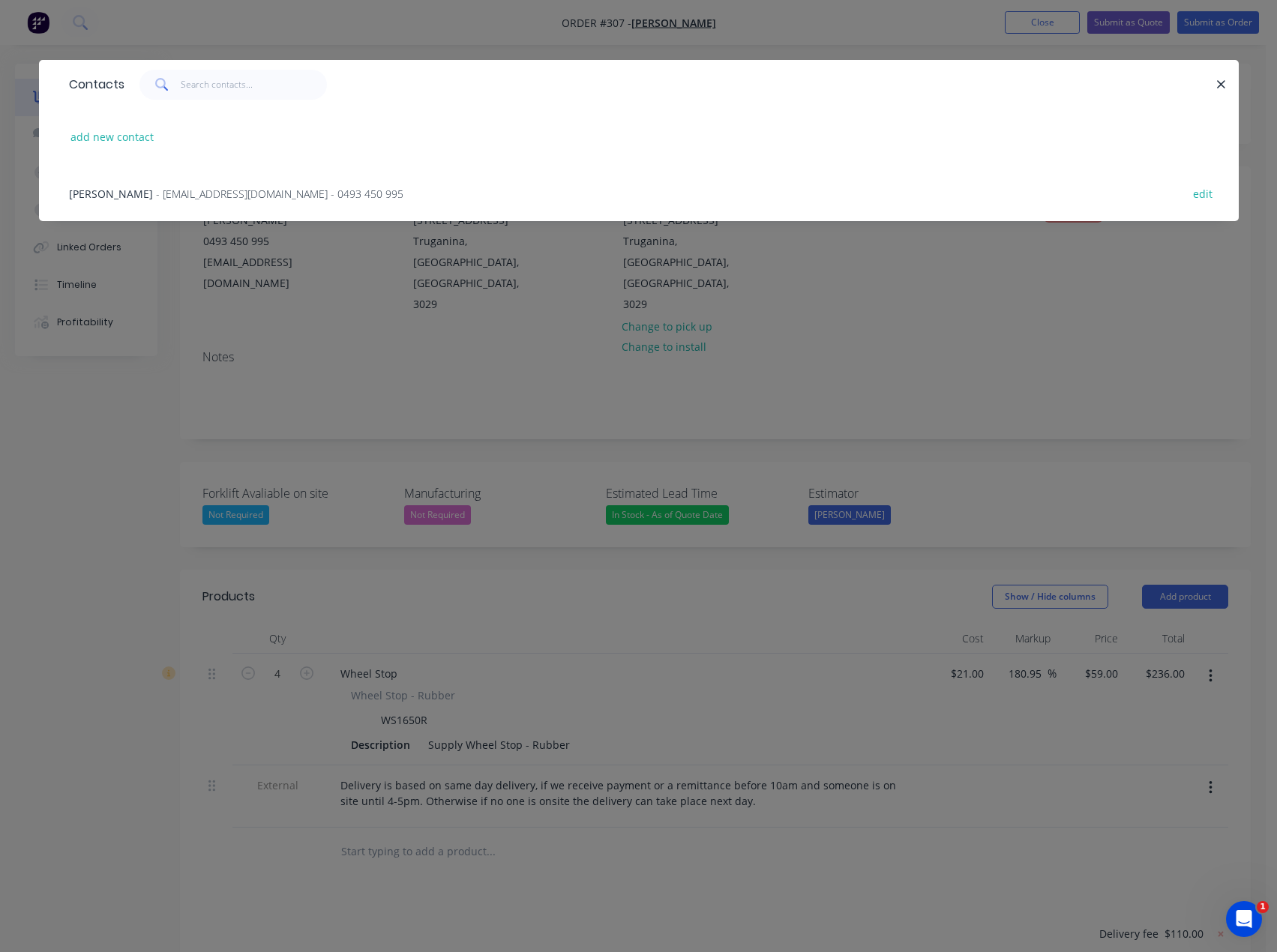
click at [1081, 277] on div "Contacts add new contact [PERSON_NAME] - [EMAIL_ADDRESS][DOMAIN_NAME] - 0493 45…" at bounding box center [638, 476] width 1277 height 952
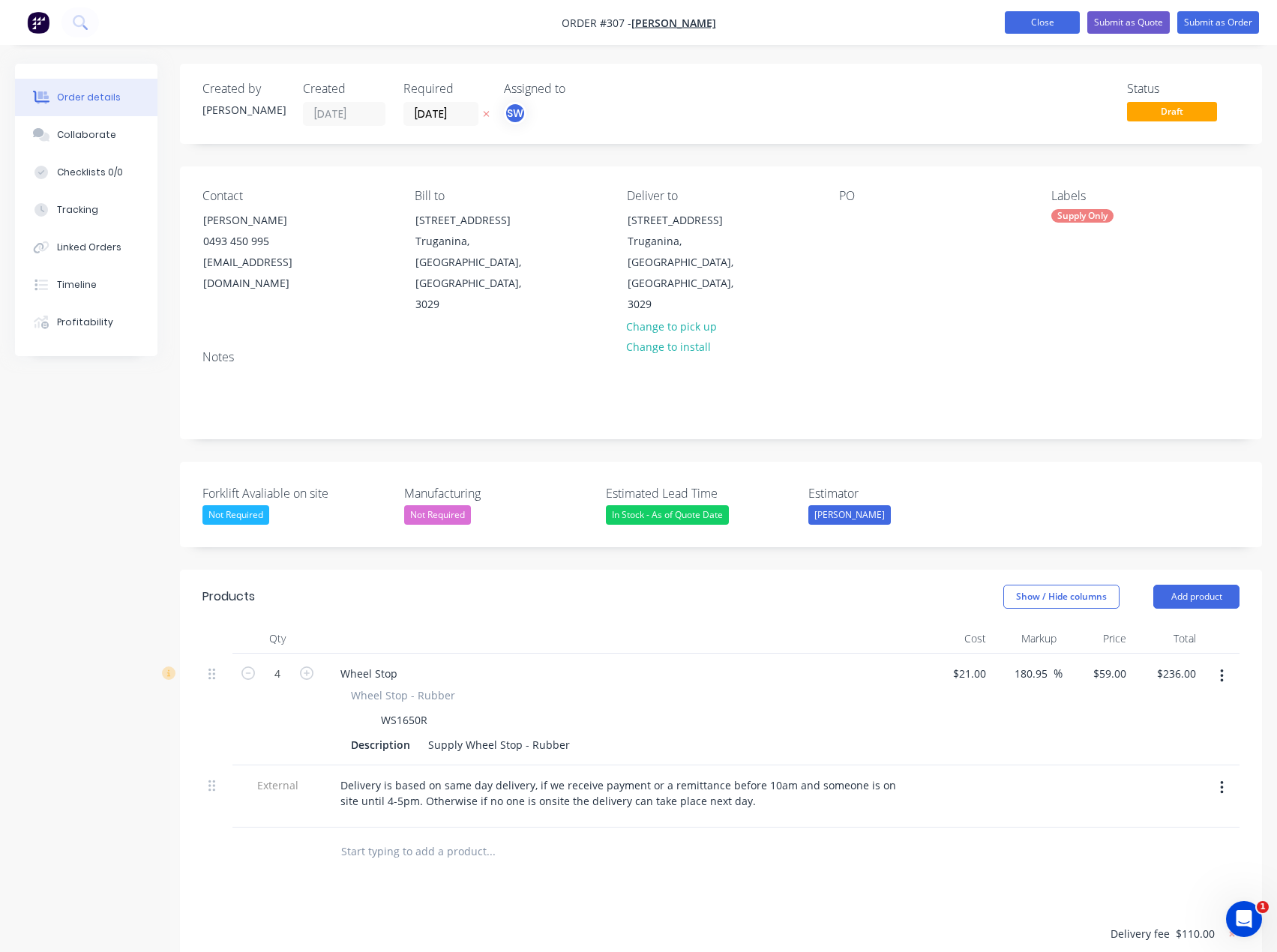
click at [1020, 18] on button "Close" at bounding box center [1042, 23] width 75 height 23
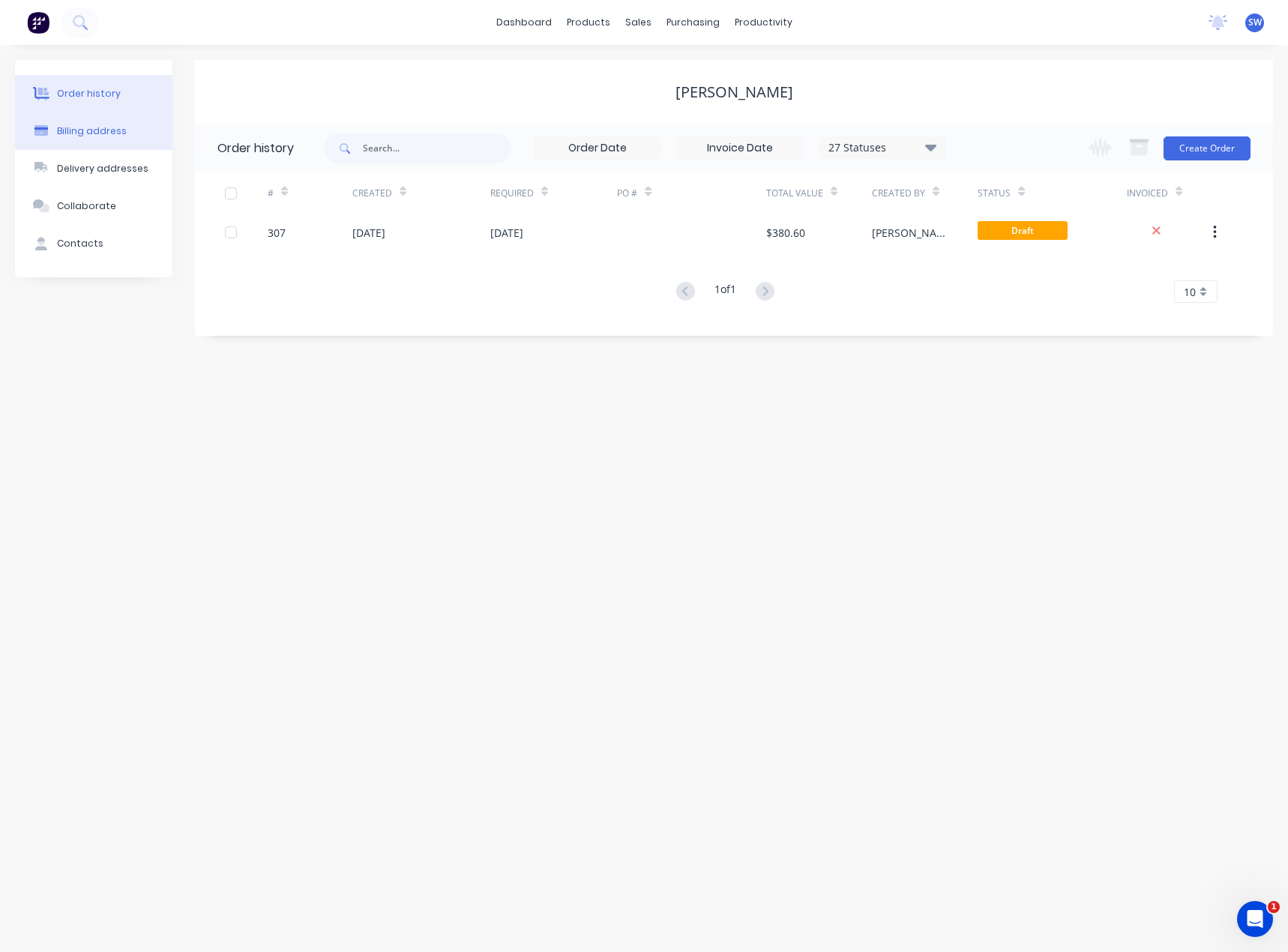
click at [81, 129] on div "Billing address" at bounding box center [92, 130] width 70 height 13
select select "AU"
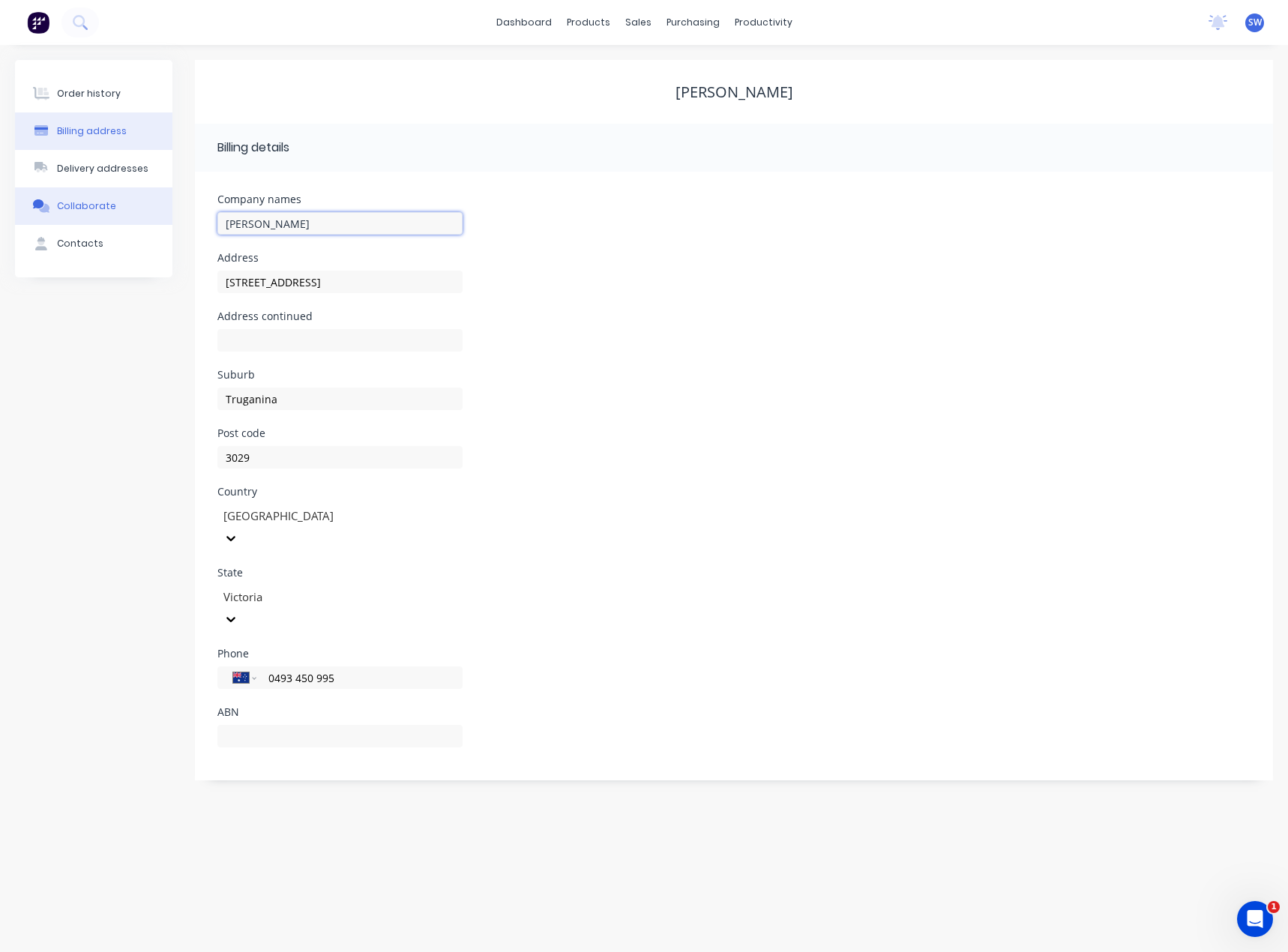
click at [80, 218] on div "Order history Billing address Delivery addresses Collaborate Contacts [PERSON_N…" at bounding box center [644, 420] width 1258 height 720
type input "Erilyan"
click at [826, 299] on div "Address [STREET_ADDRESS]" at bounding box center [733, 282] width 1033 height 58
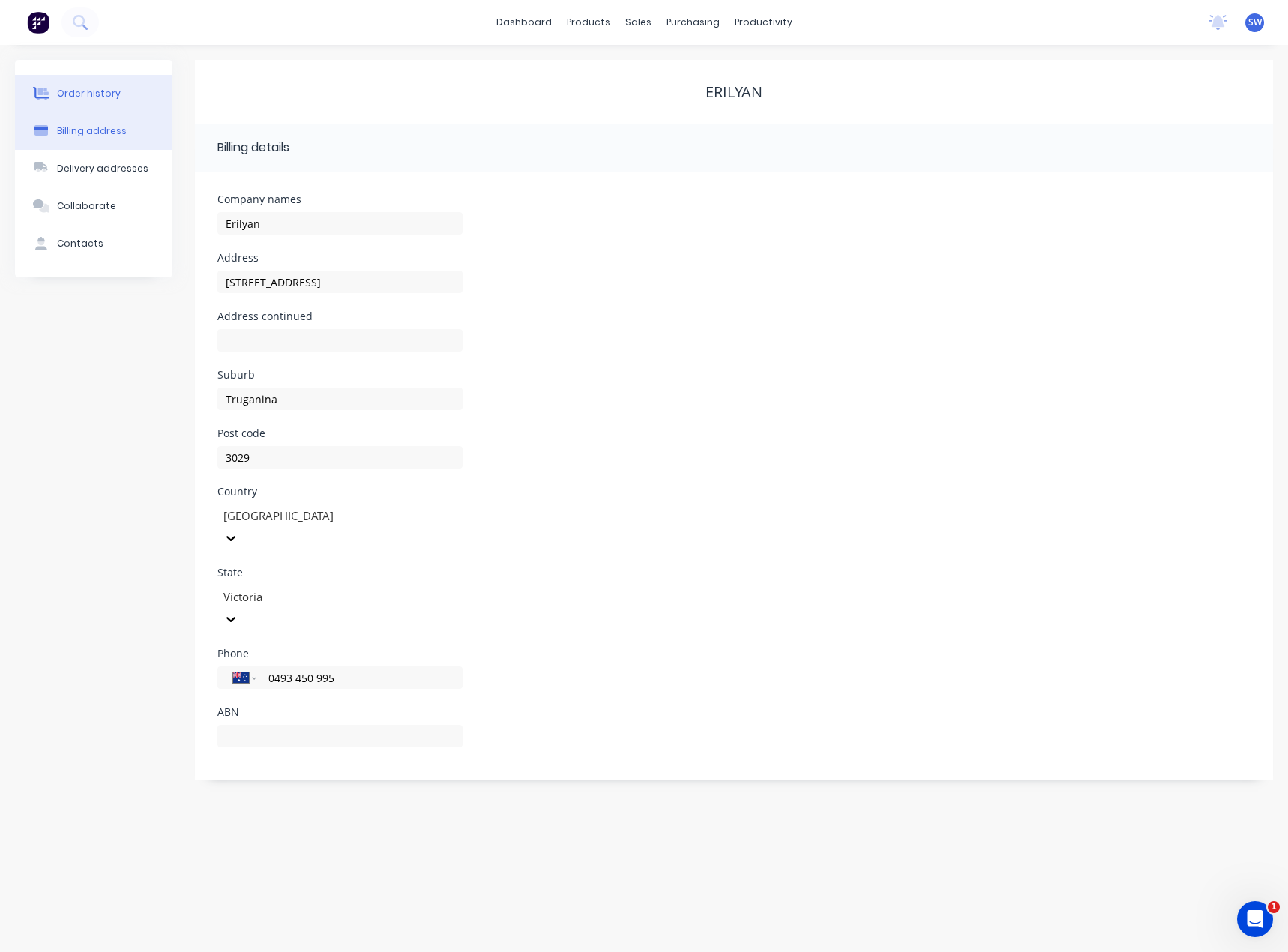
click at [105, 91] on div "Order history" at bounding box center [89, 93] width 63 height 13
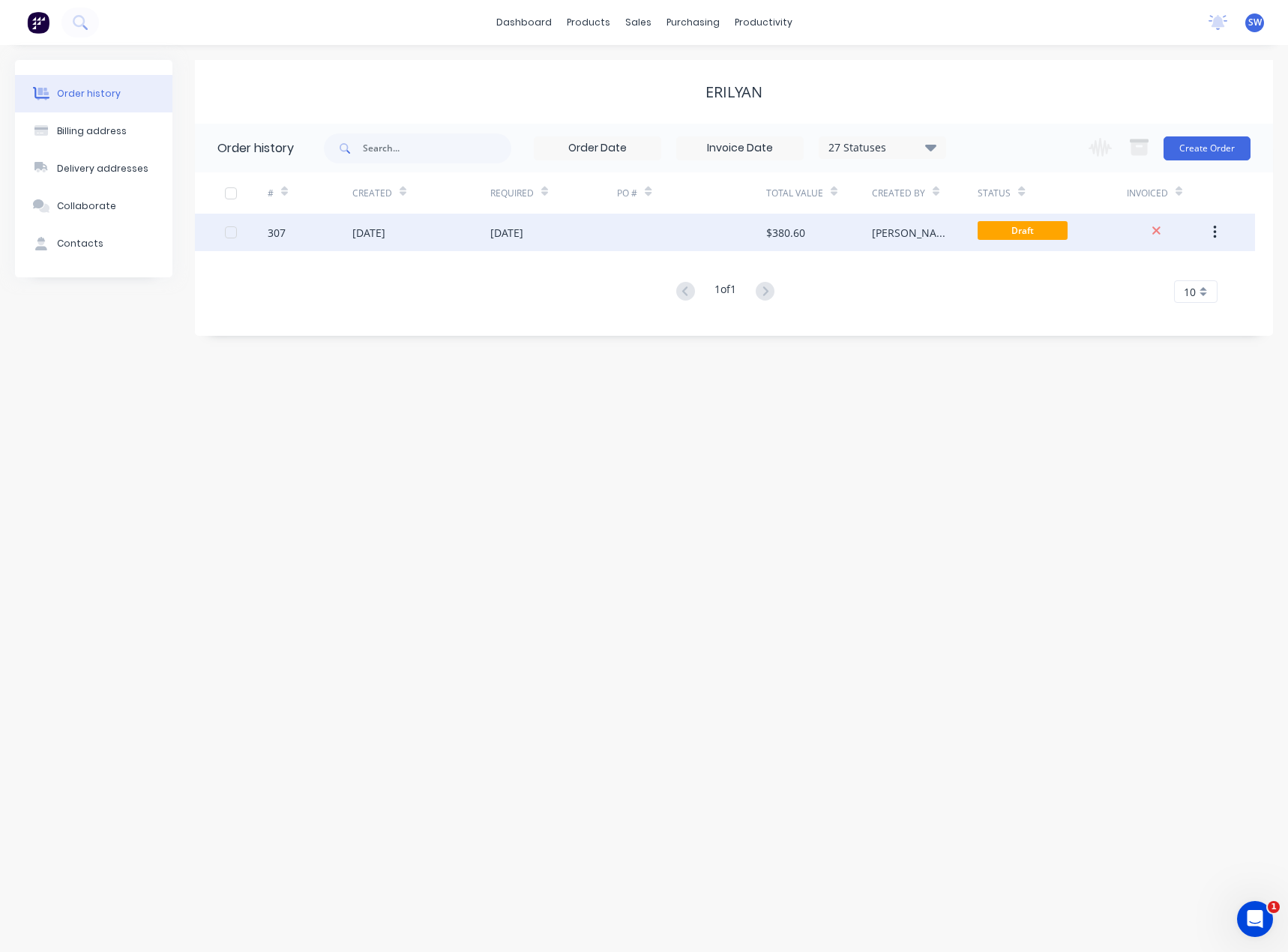
click at [1036, 243] on div "Draft" at bounding box center [1022, 232] width 90 height 23
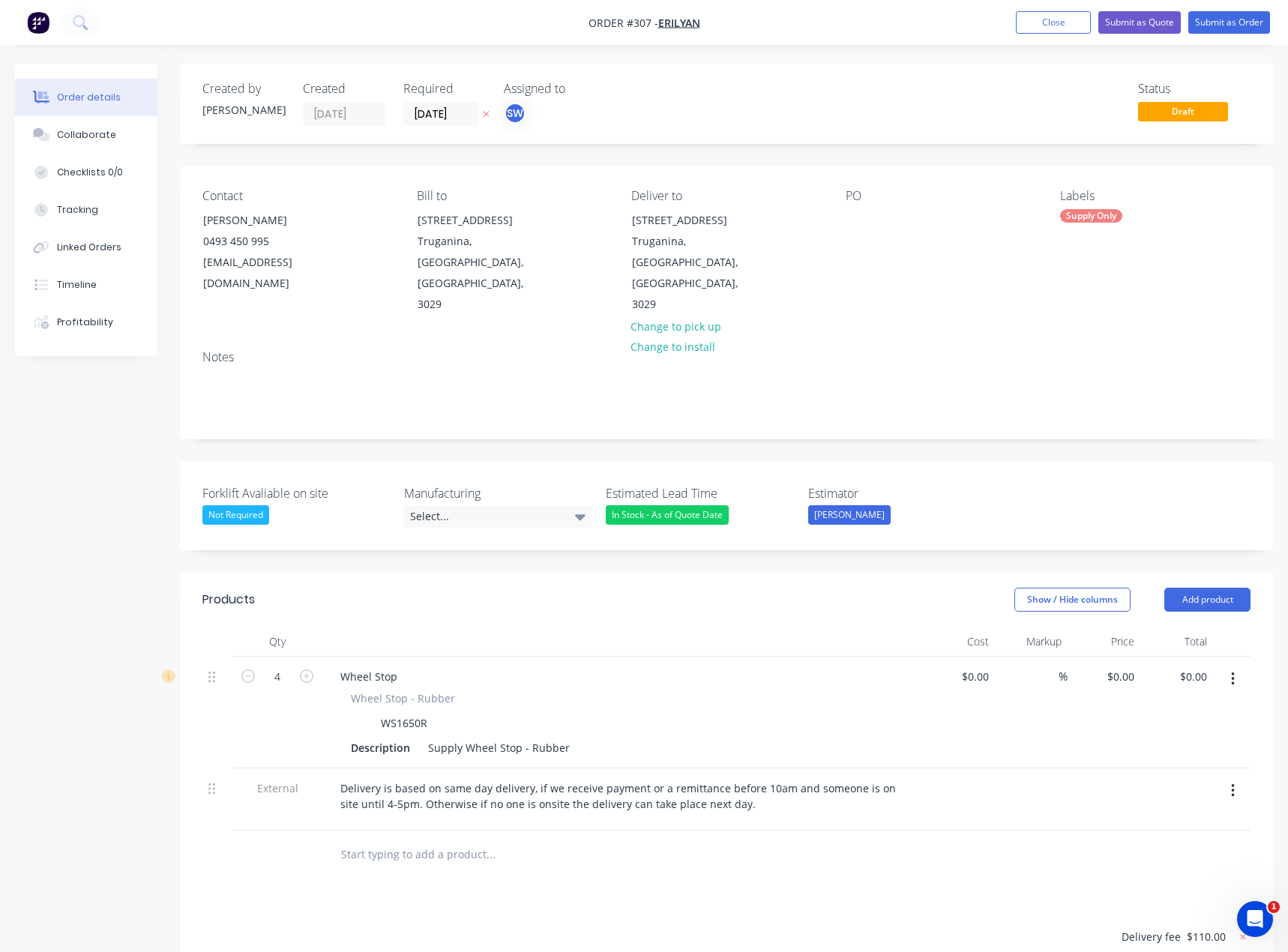
type input "$21.00"
type input "180.95"
type input "$59.00"
type input "$236.00"
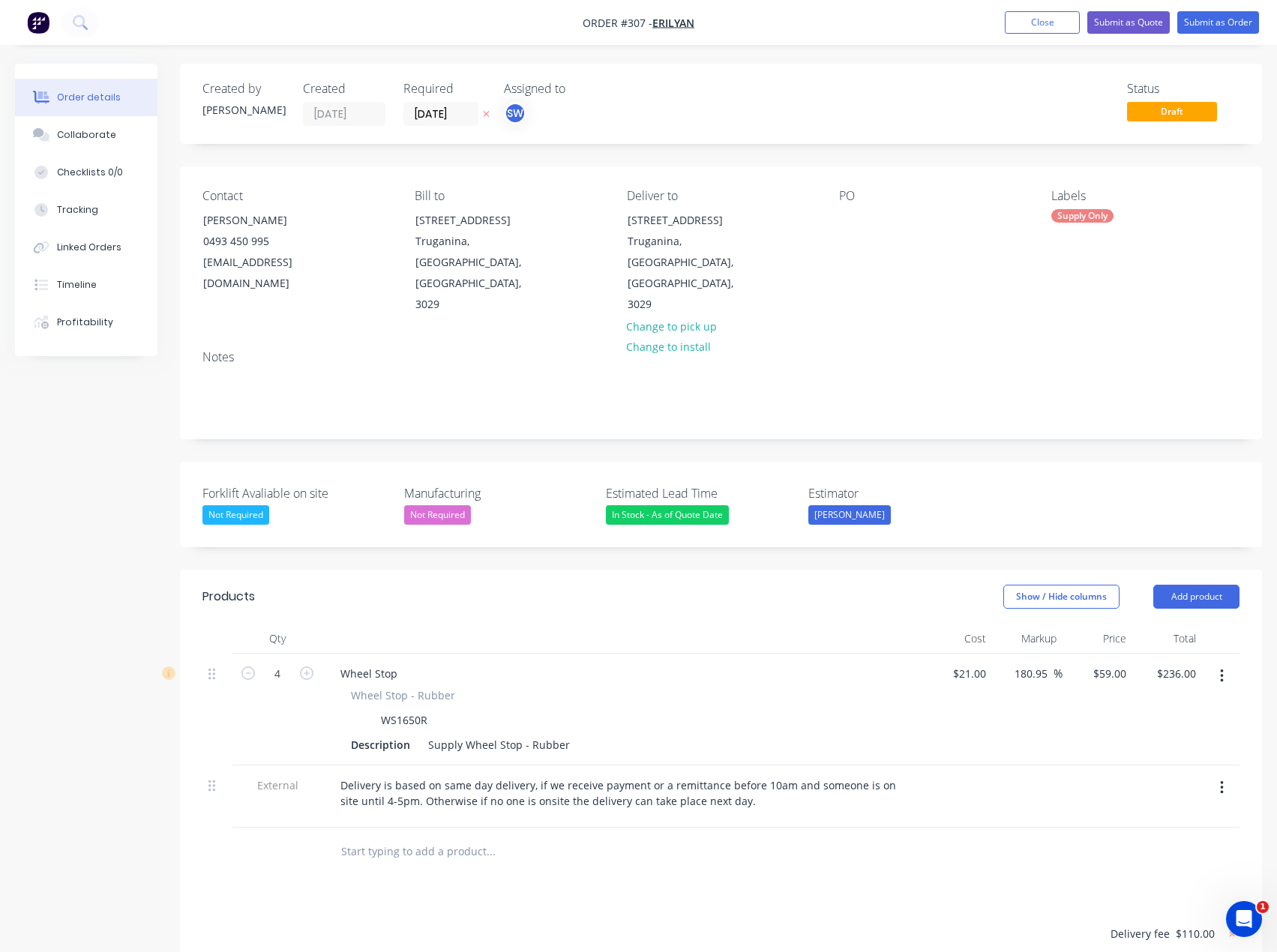
click at [245, 506] on div "Not Required" at bounding box center [236, 515] width 67 height 19
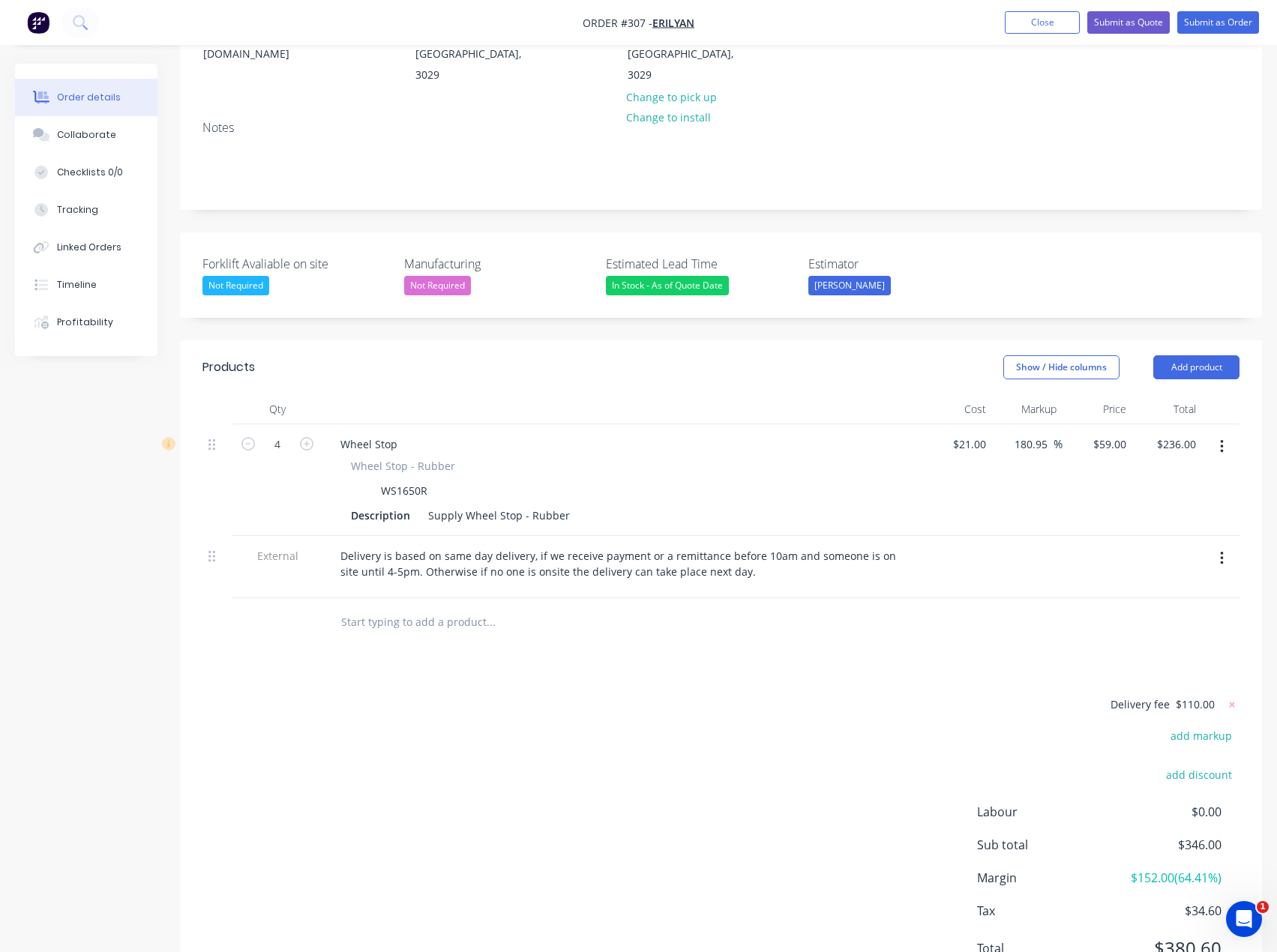
scroll to position [257, 0]
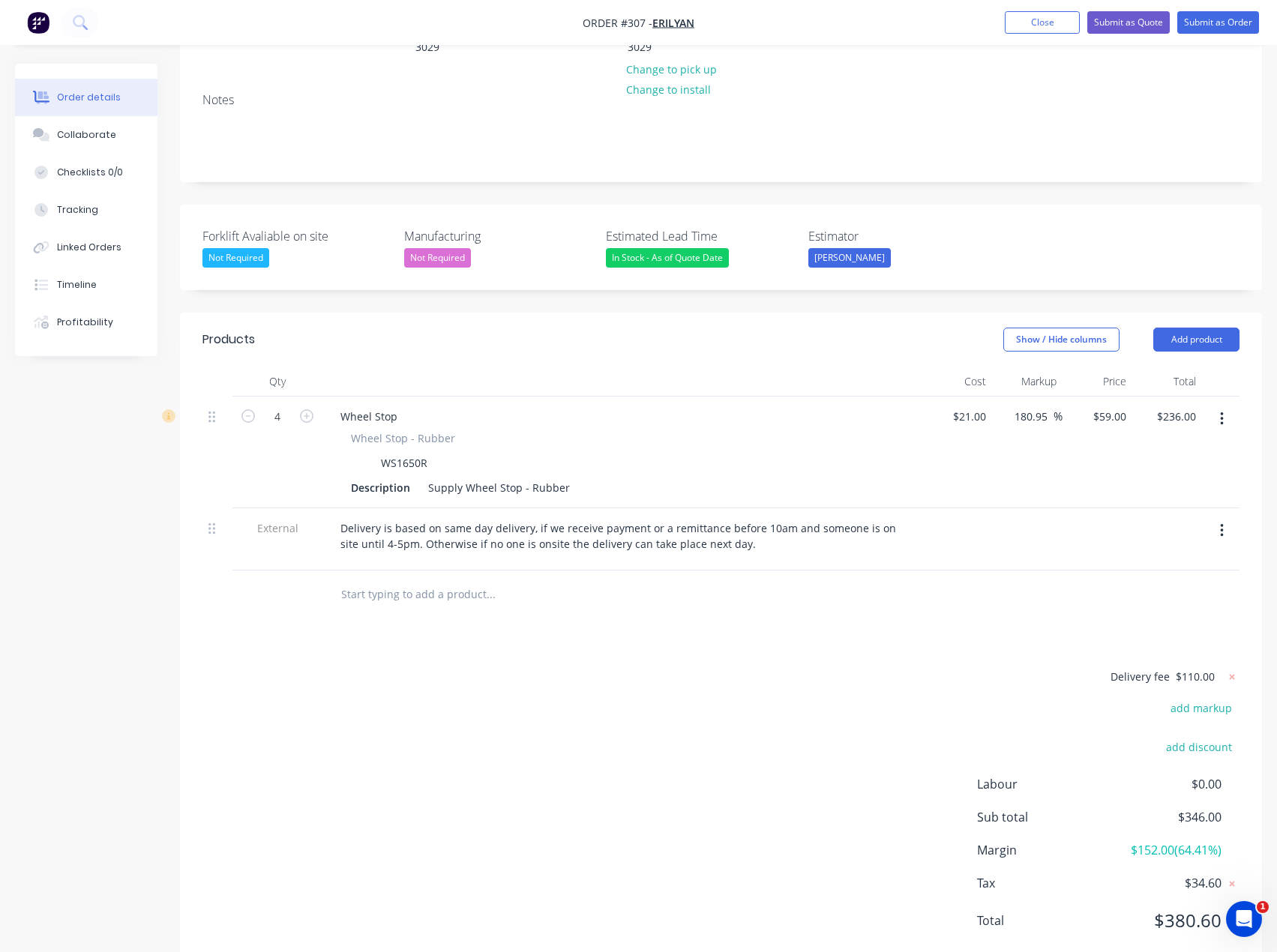
click at [437, 749] on div "Delivery fee $110.00 add markup add discount Labour $0.00 Sub total $346.00 Mar…" at bounding box center [720, 808] width 1037 height 282
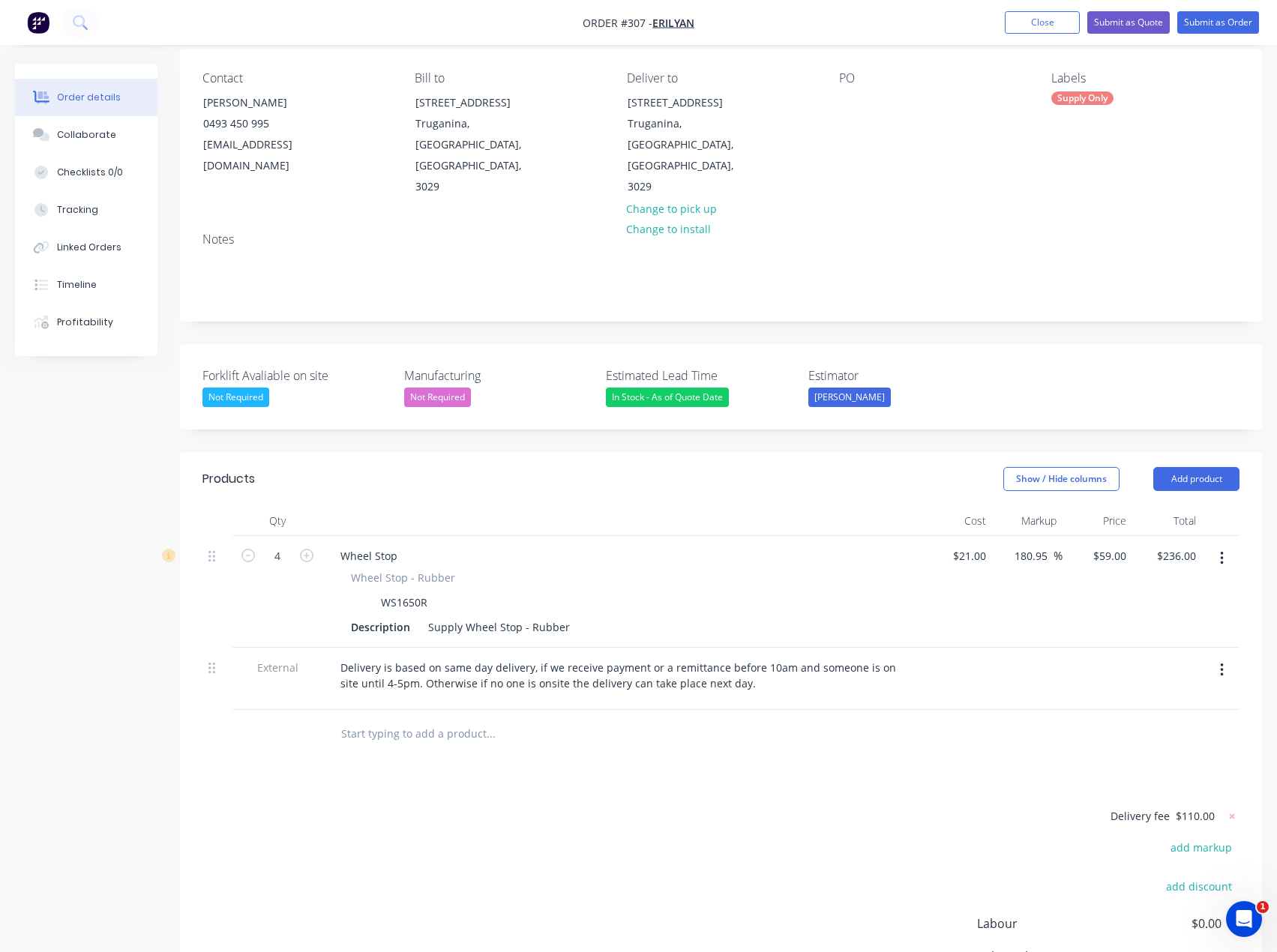
scroll to position [150, 0]
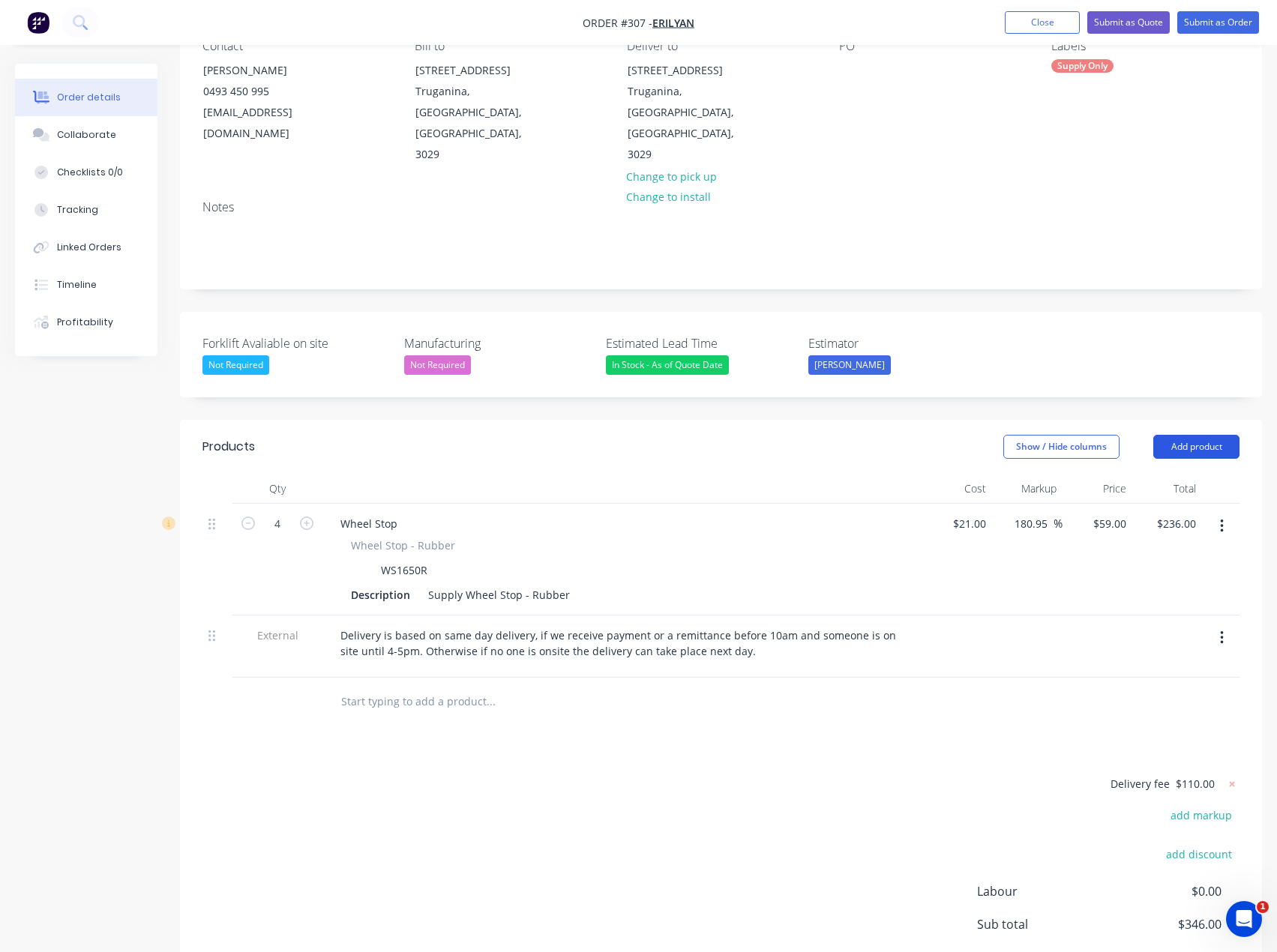
click at [1205, 435] on button "Add product" at bounding box center [1196, 446] width 86 height 24
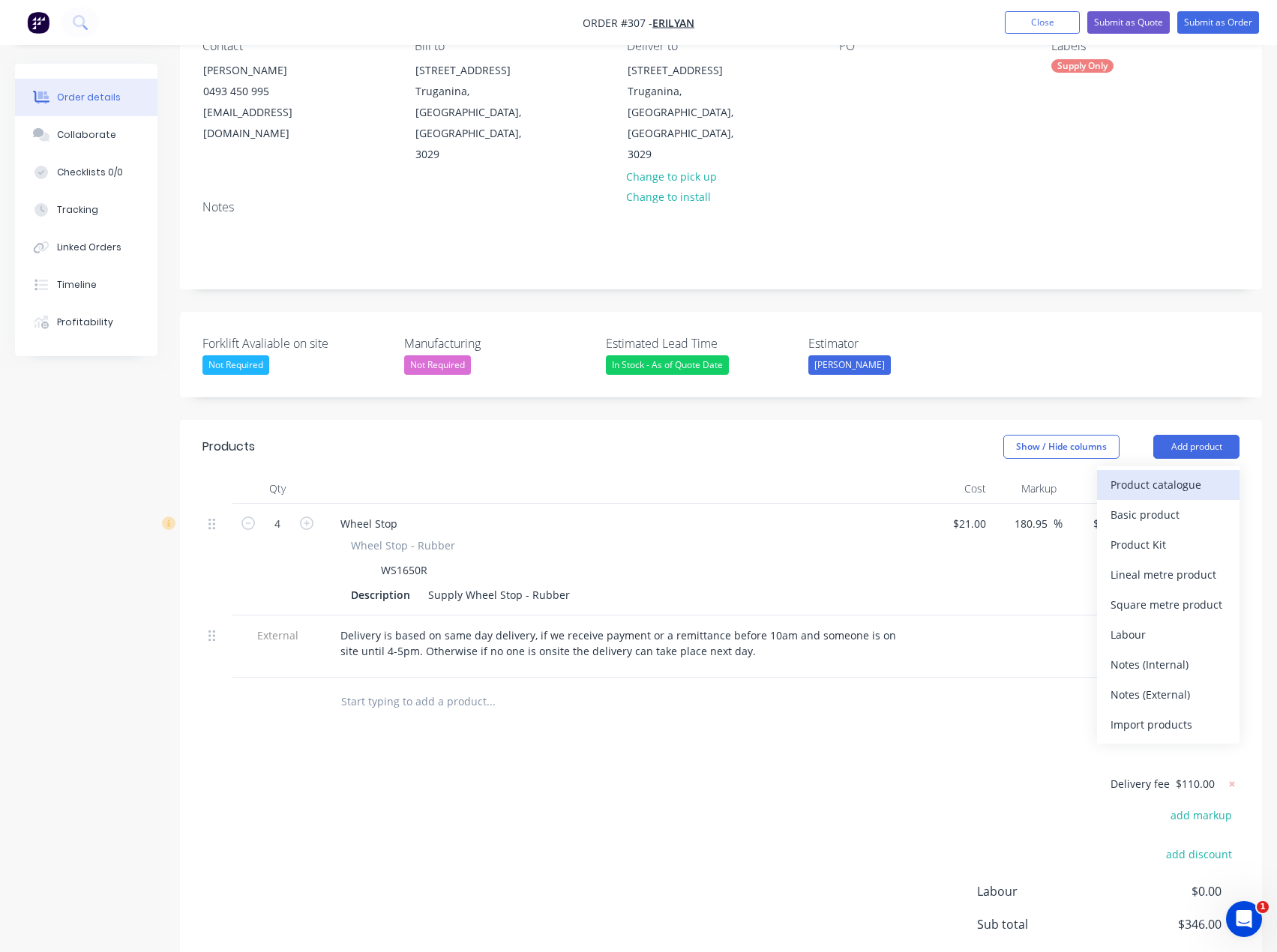
click at [1183, 474] on div "Product catalogue" at bounding box center [1168, 484] width 115 height 22
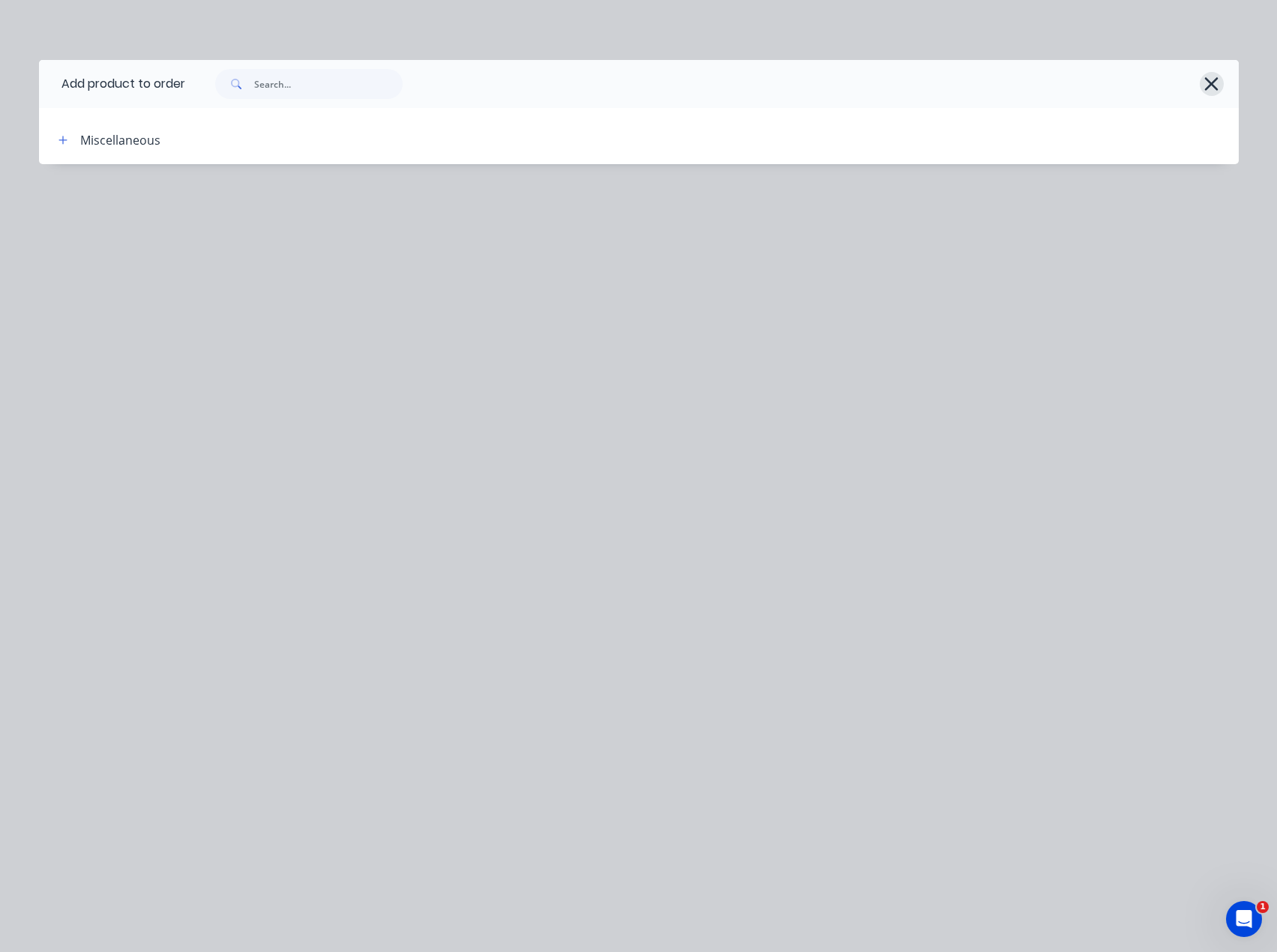
click at [1204, 82] on icon "button" at bounding box center [1212, 84] width 16 height 21
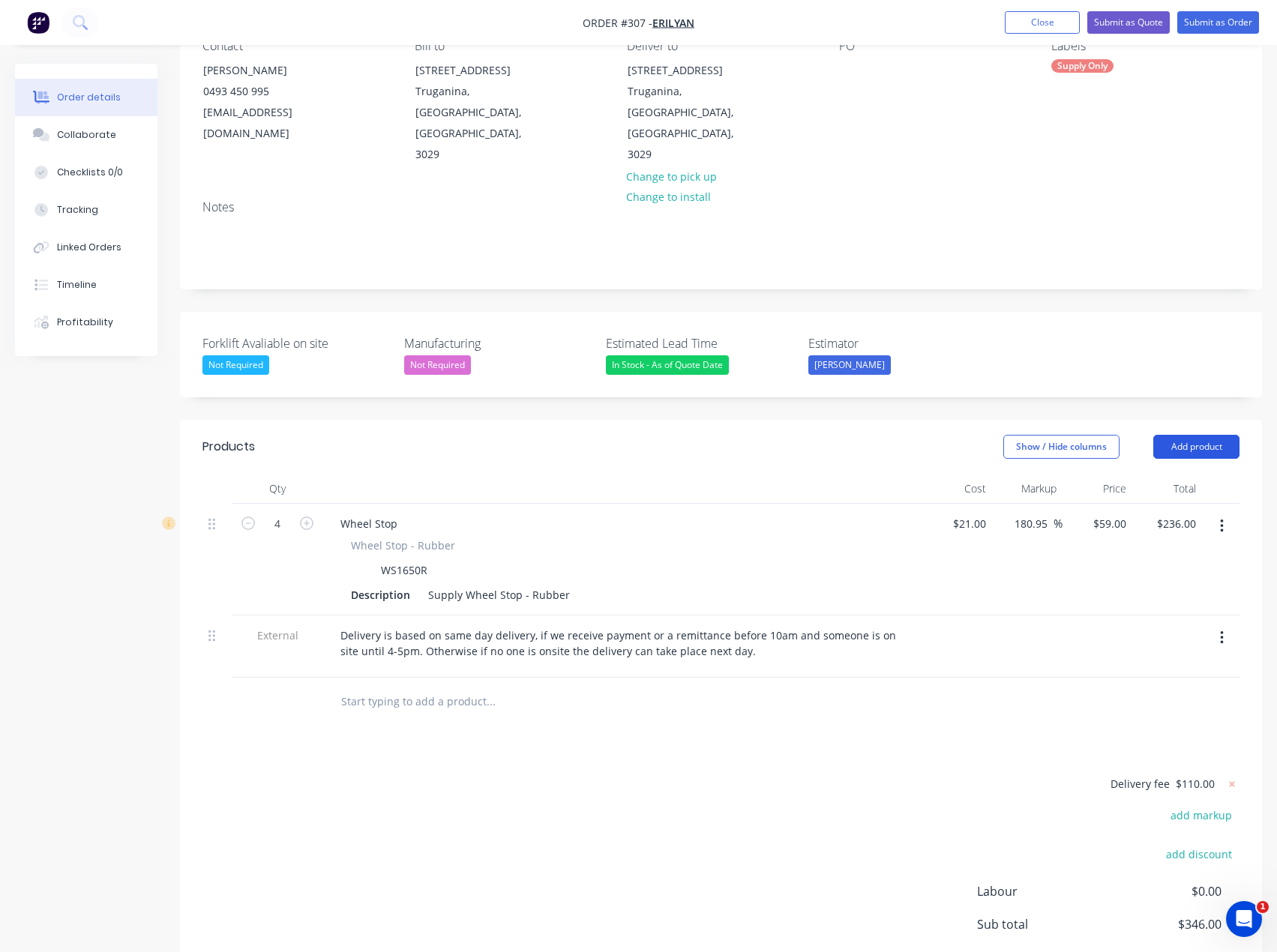
click at [1176, 435] on button "Add product" at bounding box center [1196, 446] width 86 height 24
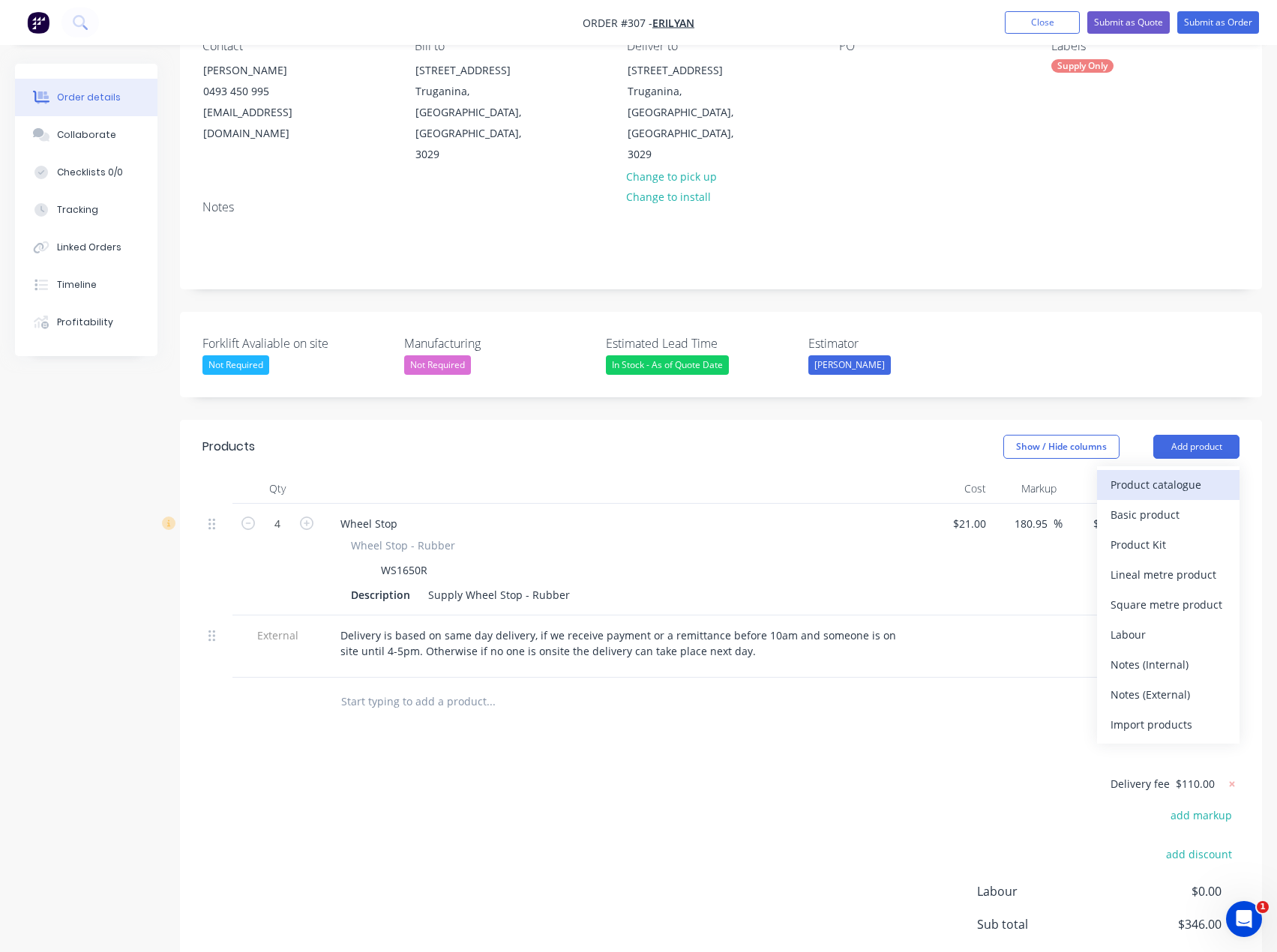
click at [1173, 474] on div "Product catalogue" at bounding box center [1168, 484] width 115 height 22
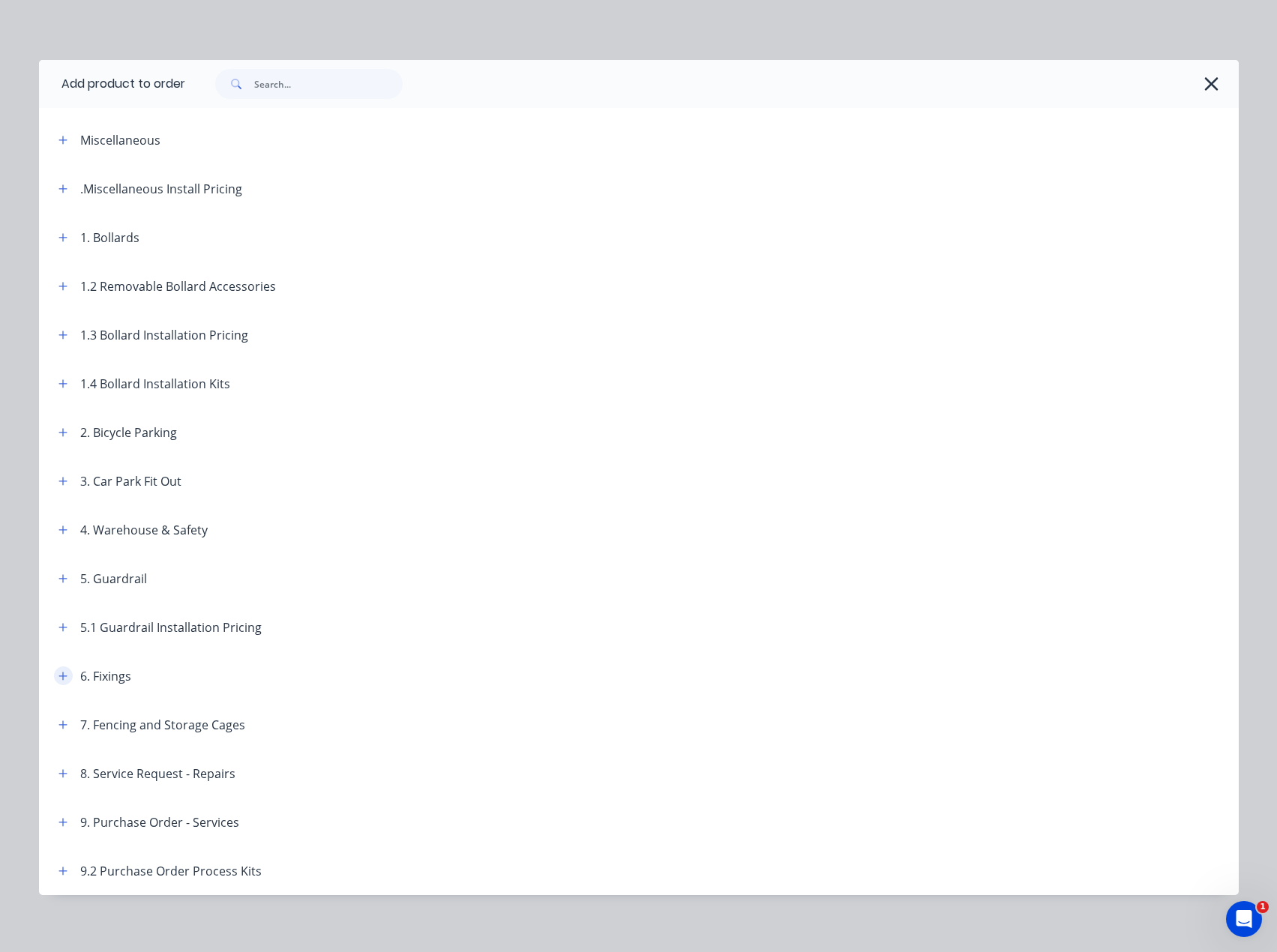
click at [54, 681] on button "button" at bounding box center [63, 675] width 18 height 18
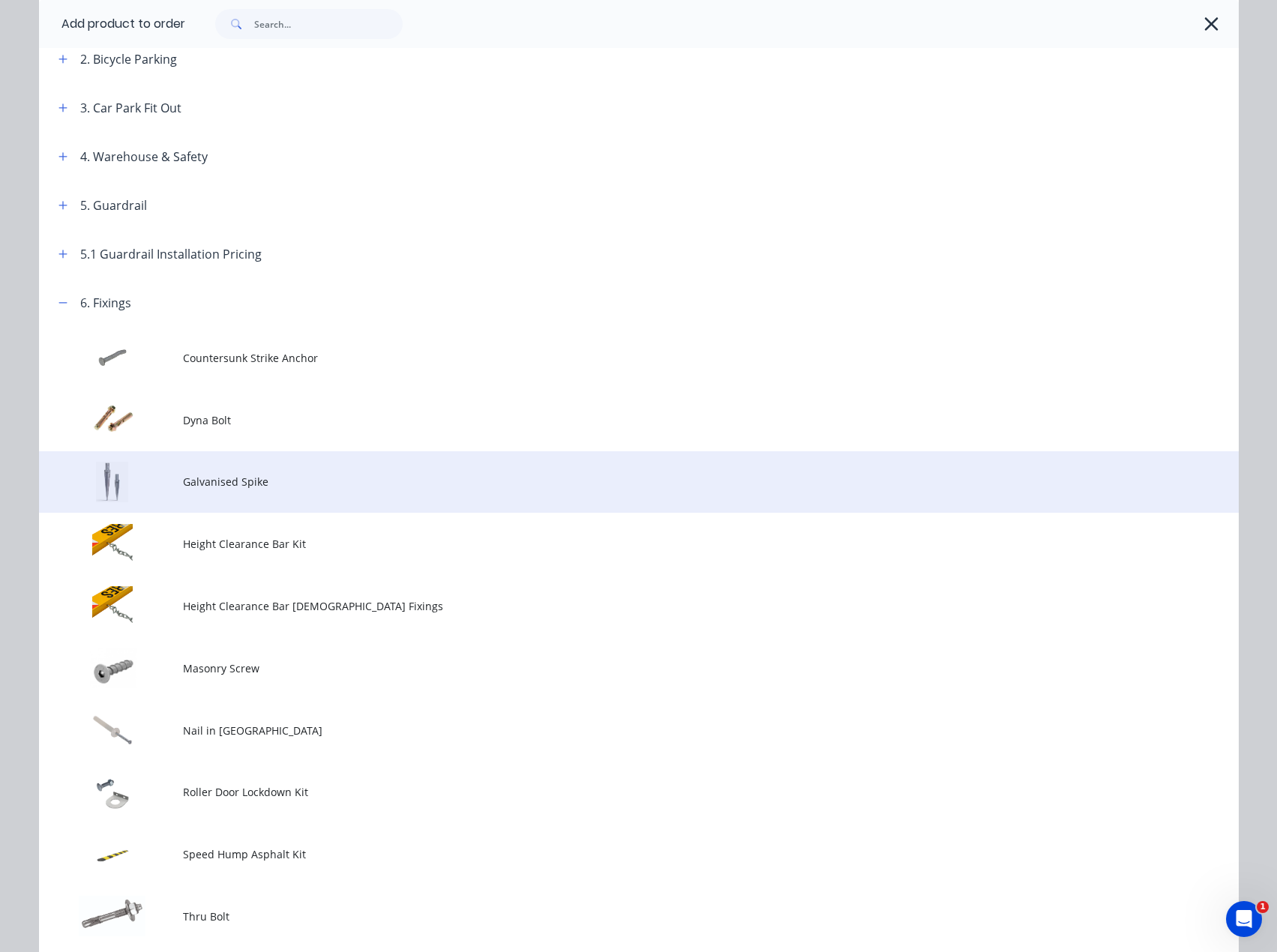
scroll to position [375, 0]
click at [227, 482] on span "Galvanised Spike" at bounding box center [605, 480] width 845 height 16
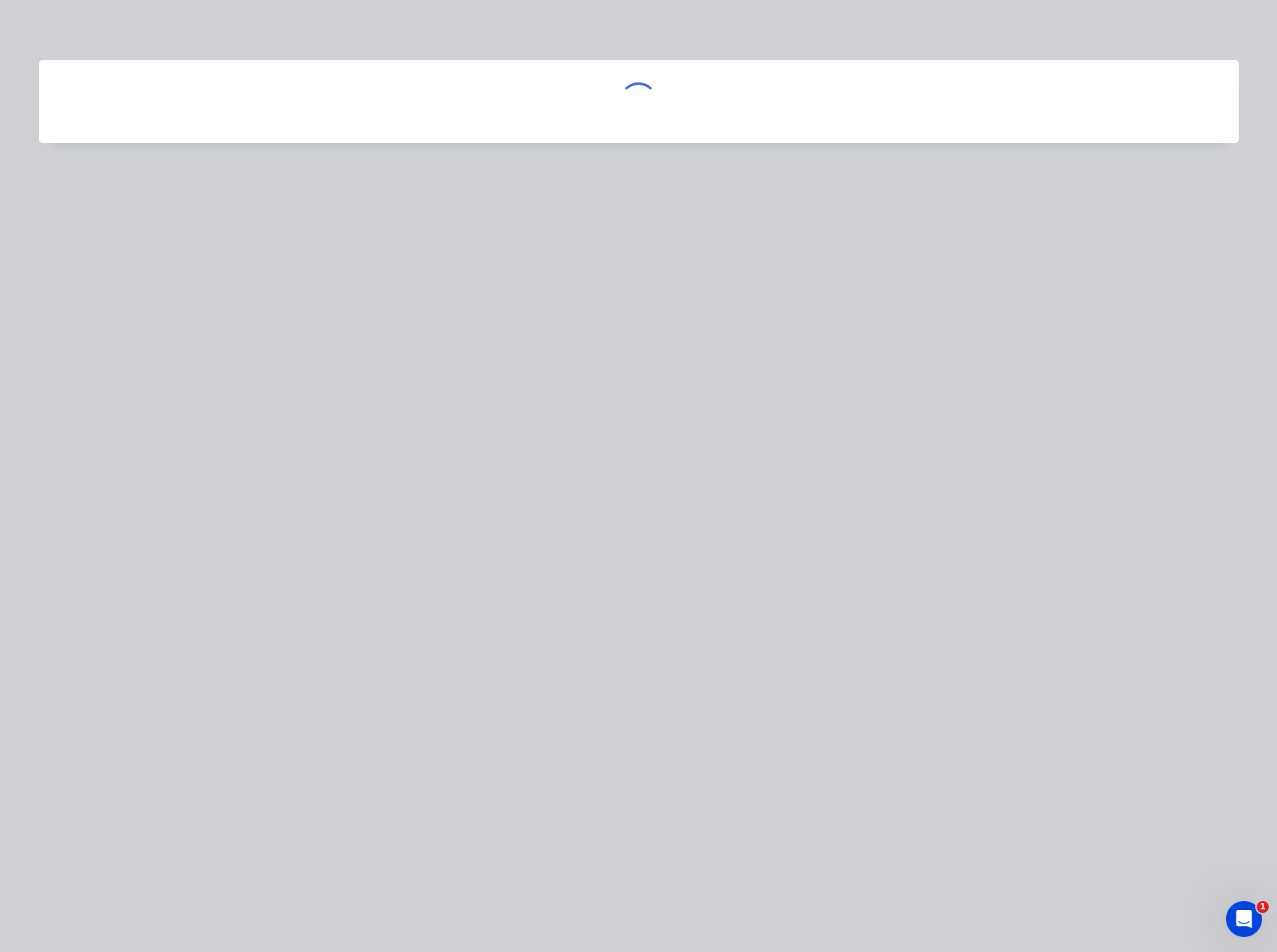
scroll to position [0, 0]
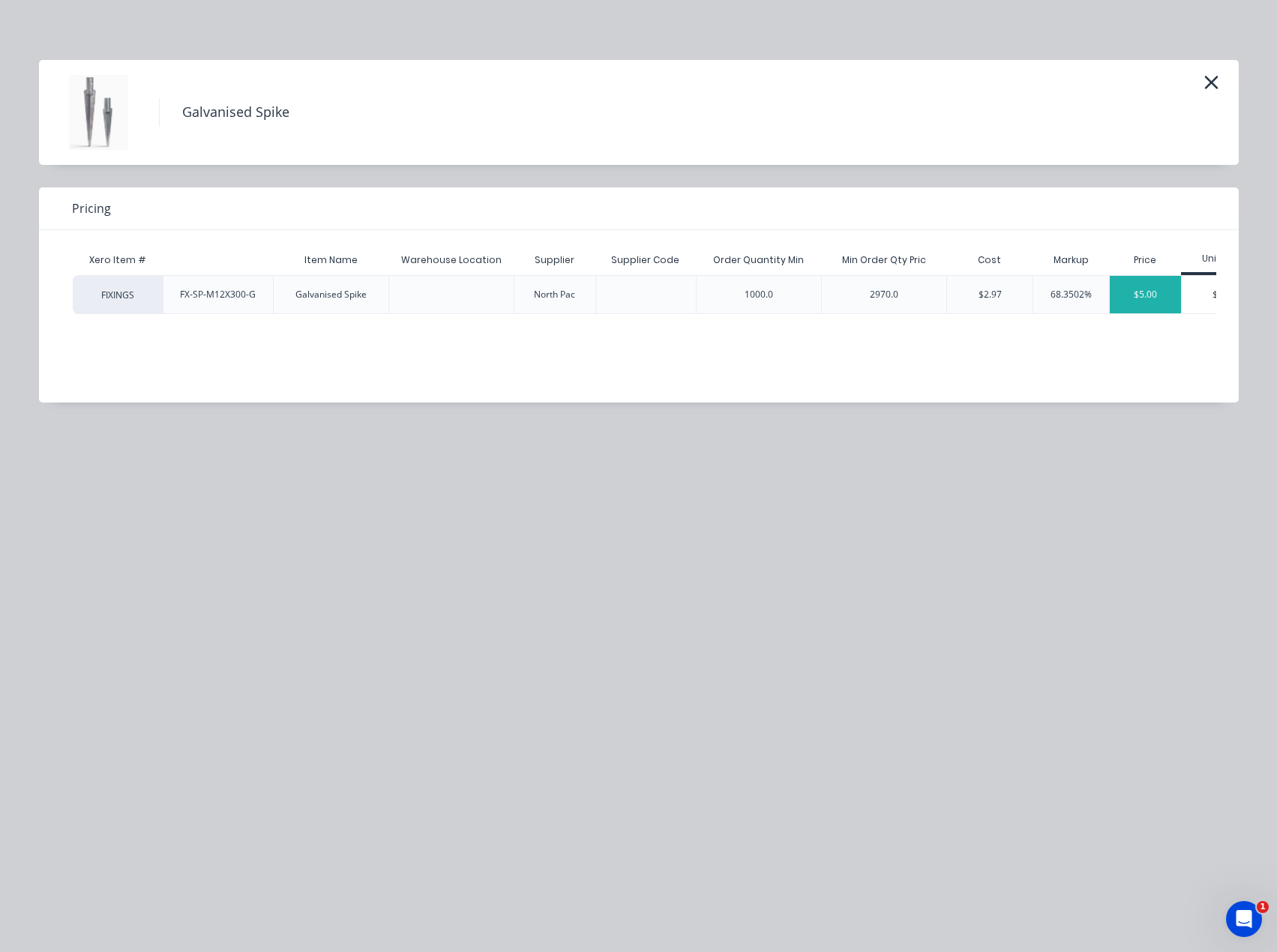
click at [1153, 299] on div "$5.00" at bounding box center [1145, 294] width 71 height 38
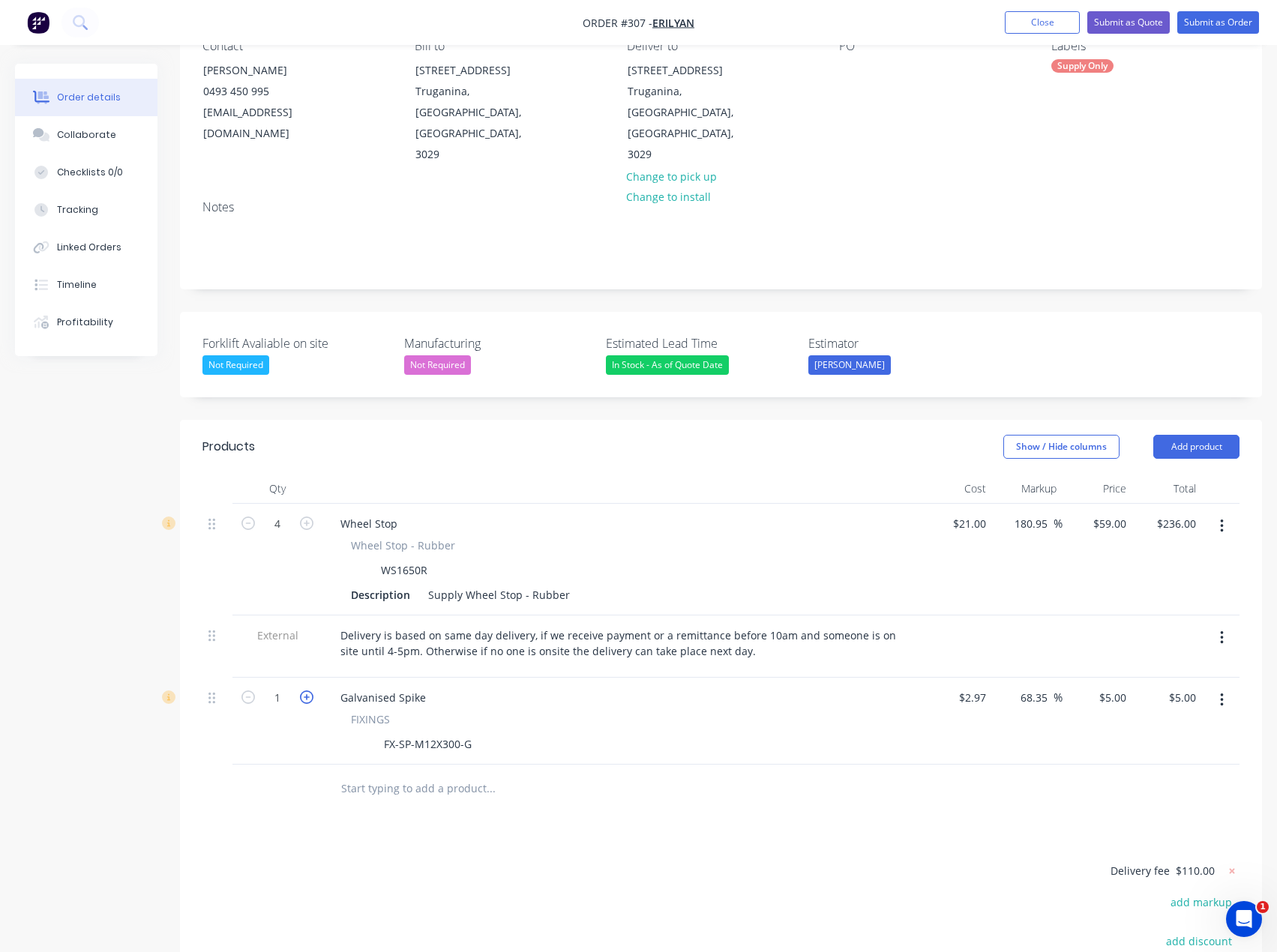
click at [303, 690] on icon "button" at bounding box center [306, 697] width 13 height 13
type input "2"
type input "$10.00"
click at [303, 690] on icon "button" at bounding box center [306, 697] width 13 height 13
type input "3"
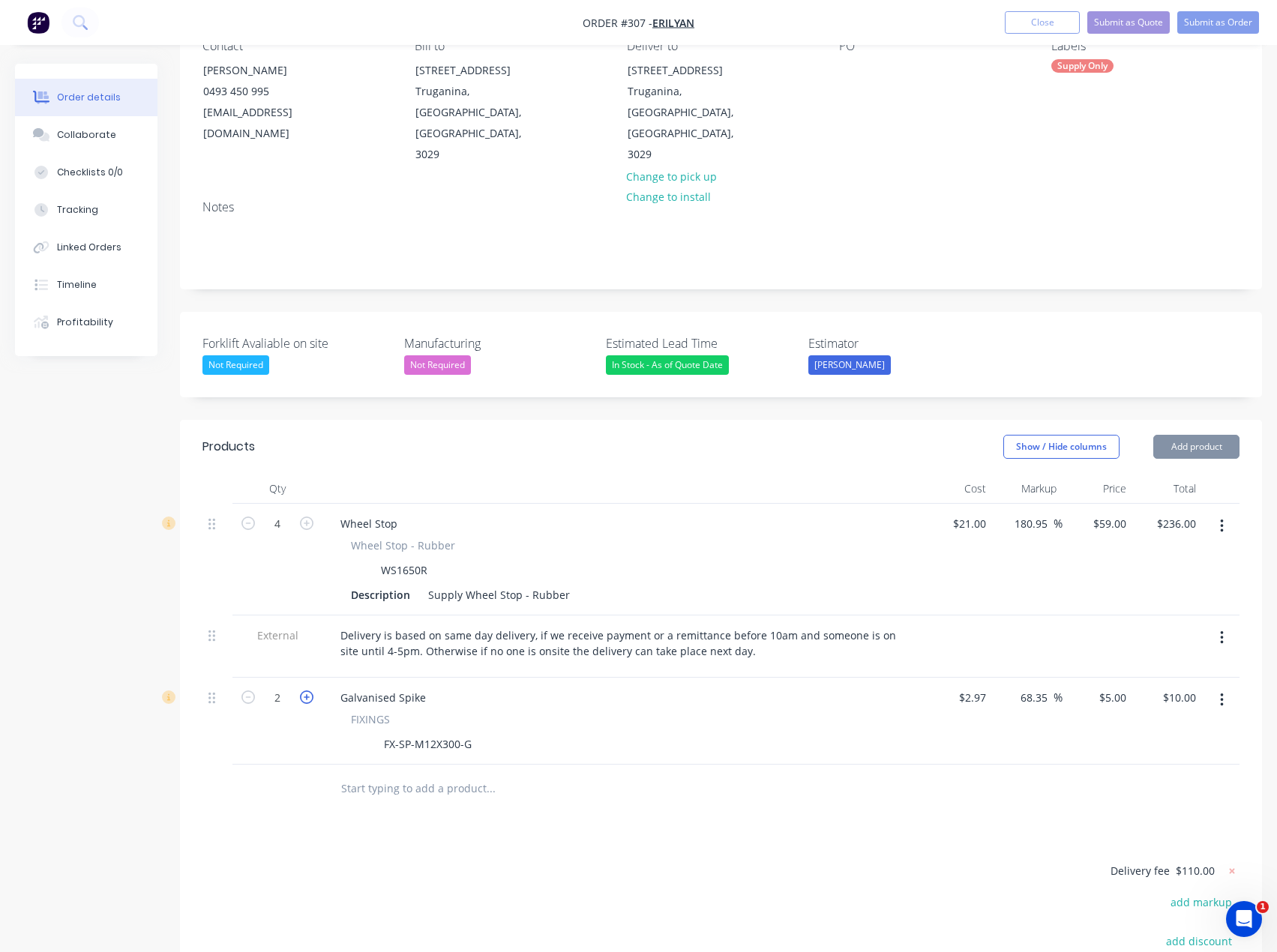
type input "$15.00"
click at [303, 690] on icon "button" at bounding box center [306, 697] width 13 height 13
type input "4"
type input "$20.00"
click at [303, 690] on icon "button" at bounding box center [306, 697] width 13 height 13
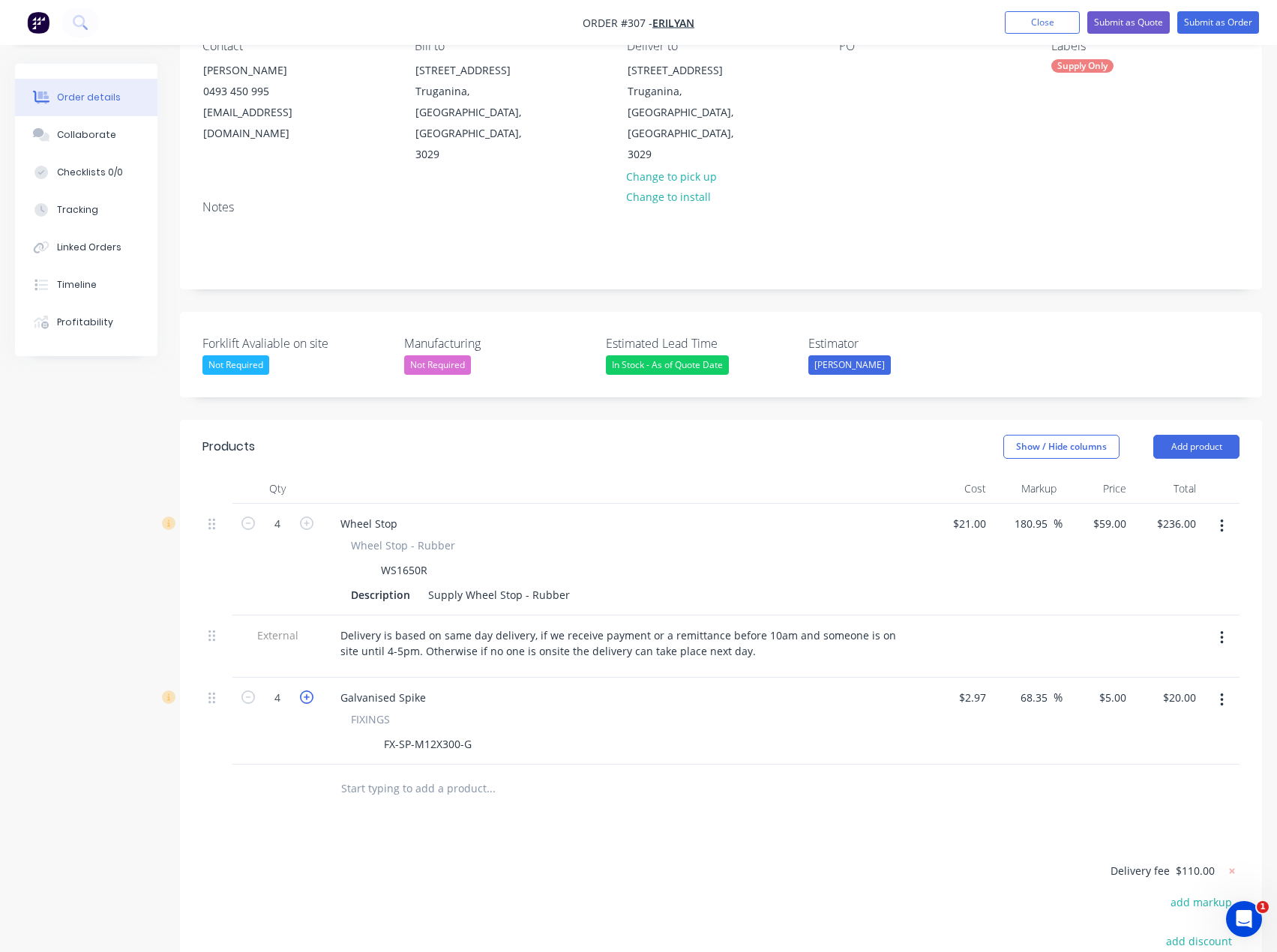
type input "5"
type input "$25.00"
click at [303, 690] on icon "button" at bounding box center [306, 697] width 13 height 13
type input "6"
type input "$30.00"
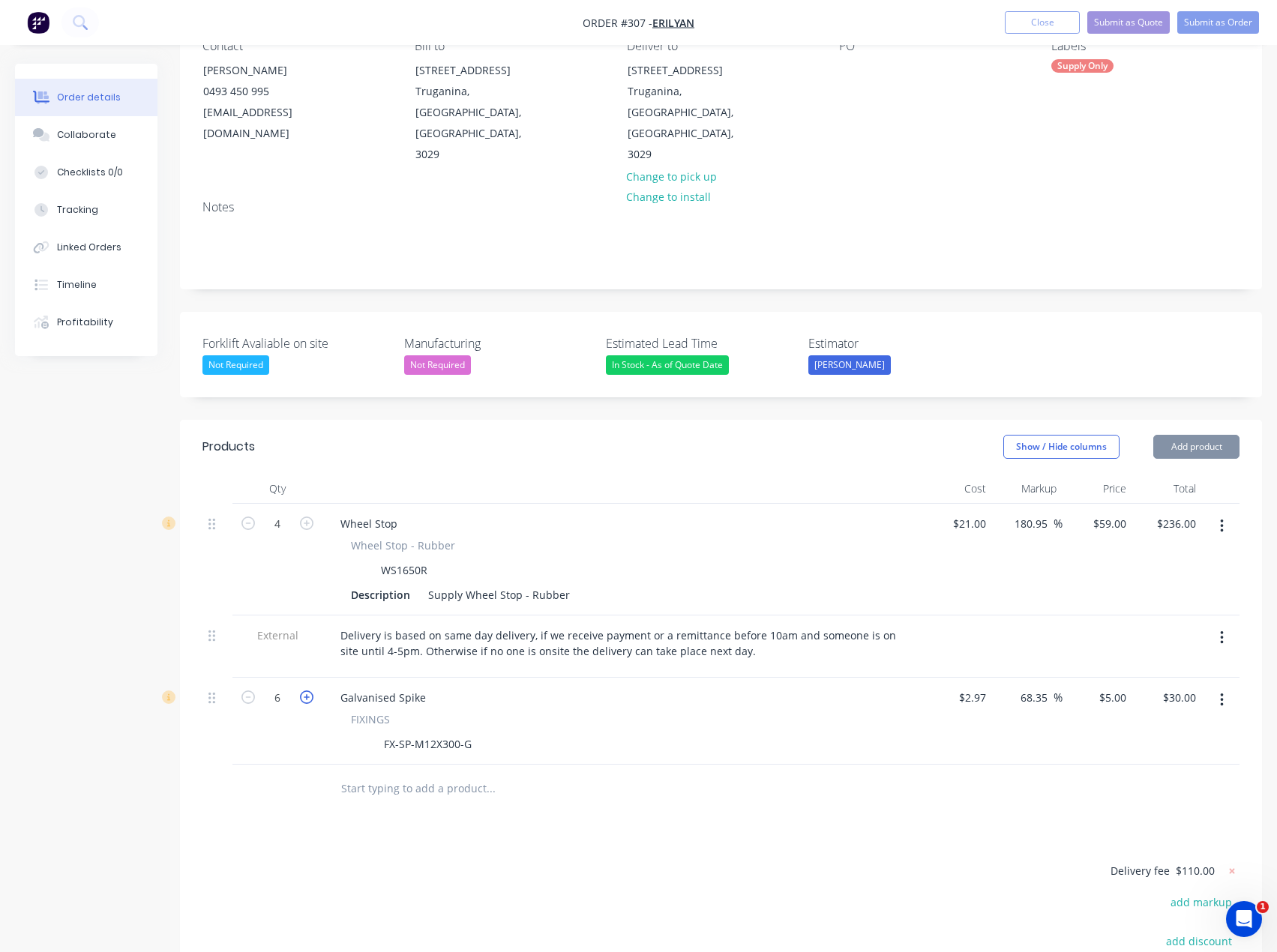
click at [303, 690] on icon "button" at bounding box center [306, 697] width 13 height 13
type input "7"
type input "$35.00"
click at [303, 690] on icon "button" at bounding box center [306, 697] width 13 height 13
type input "8"
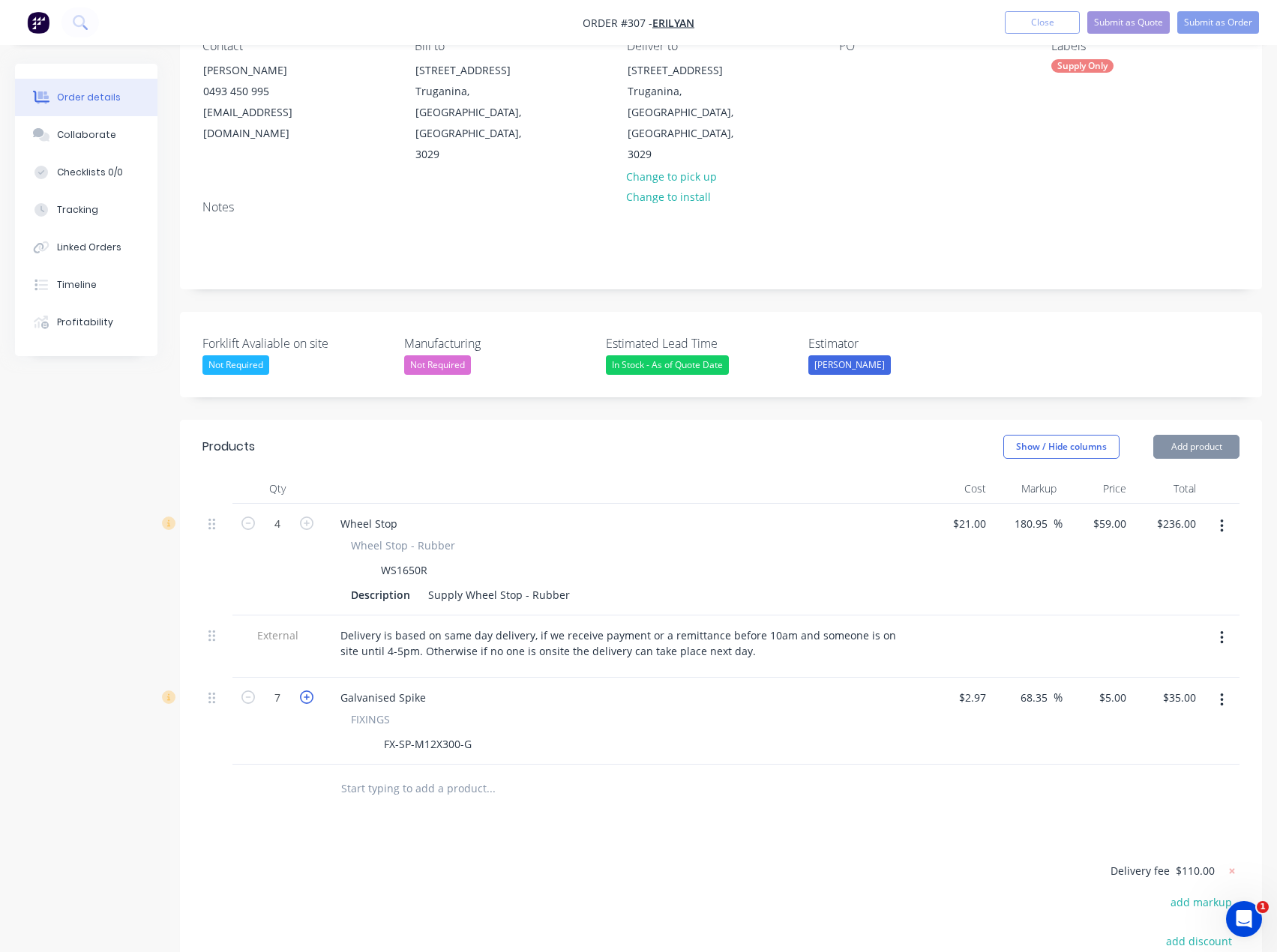
type input "$40.00"
click at [303, 690] on icon "button" at bounding box center [306, 697] width 13 height 13
type input "9"
type input "$45.00"
click at [303, 690] on icon "button" at bounding box center [306, 697] width 13 height 13
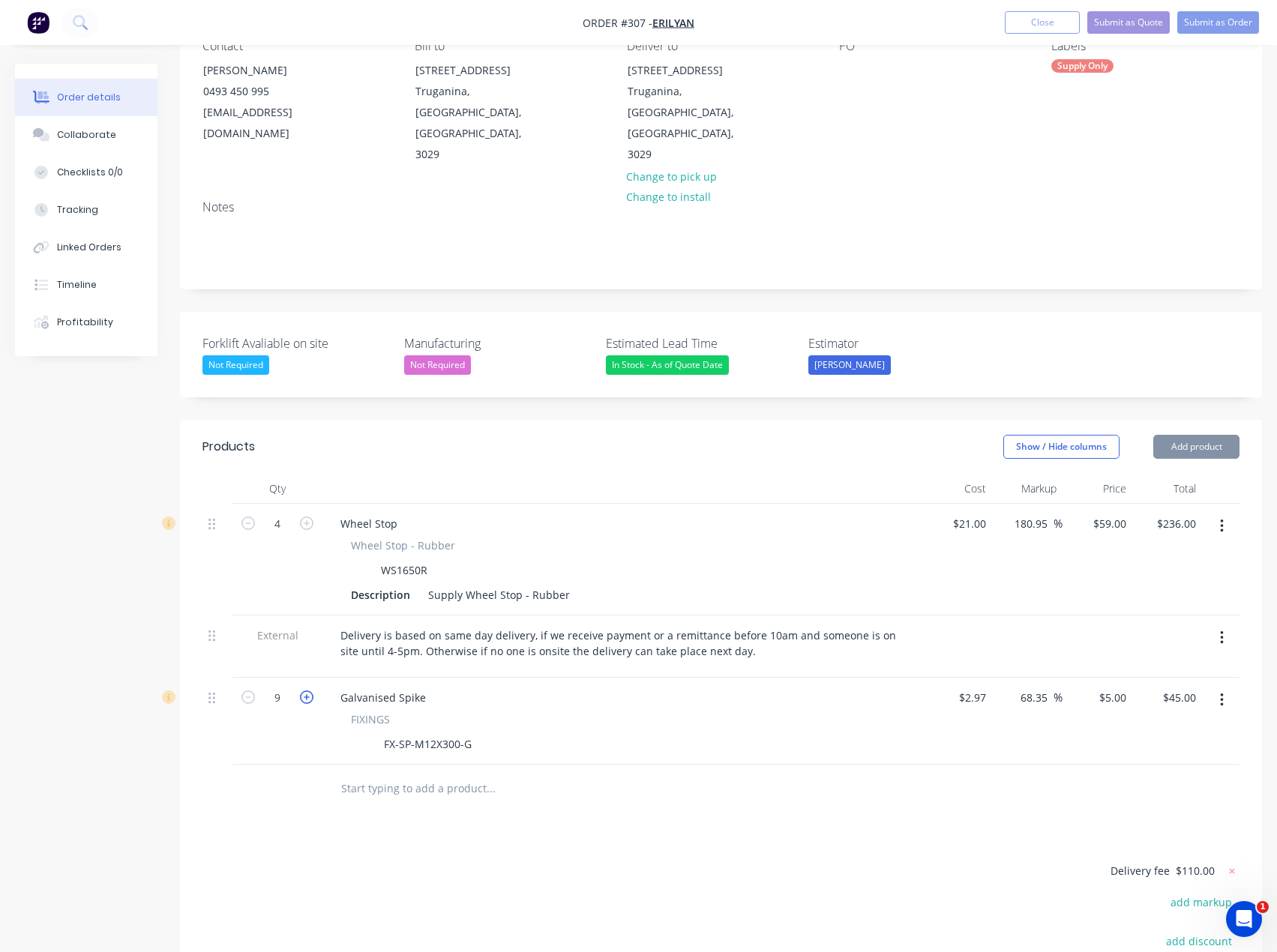
type input "10"
type input "$50.00"
click at [303, 690] on icon "button" at bounding box center [306, 697] width 13 height 13
type input "11"
type input "$55.00"
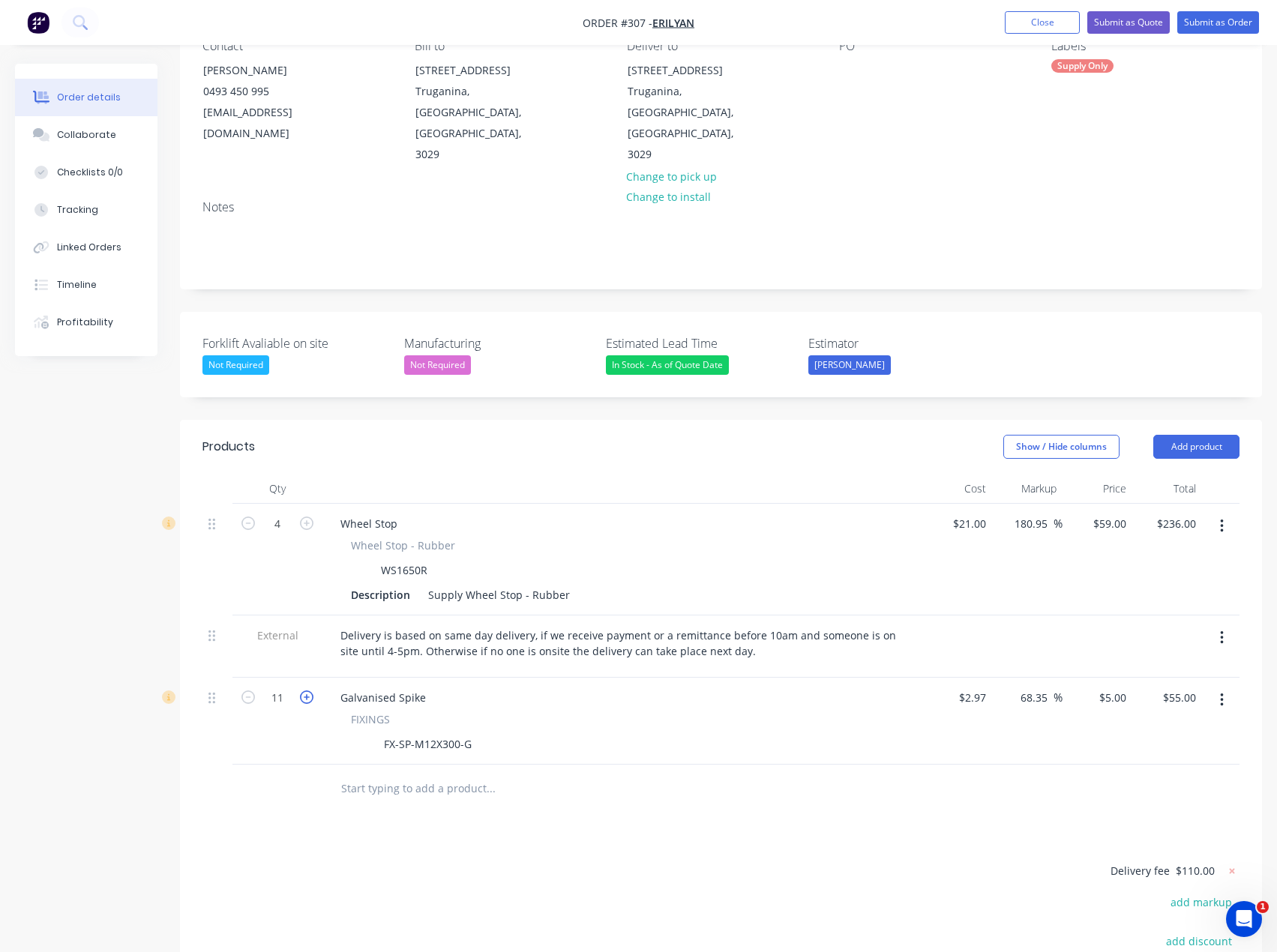
click at [303, 690] on icon "button" at bounding box center [306, 697] width 13 height 13
type input "12"
type input "$60.00"
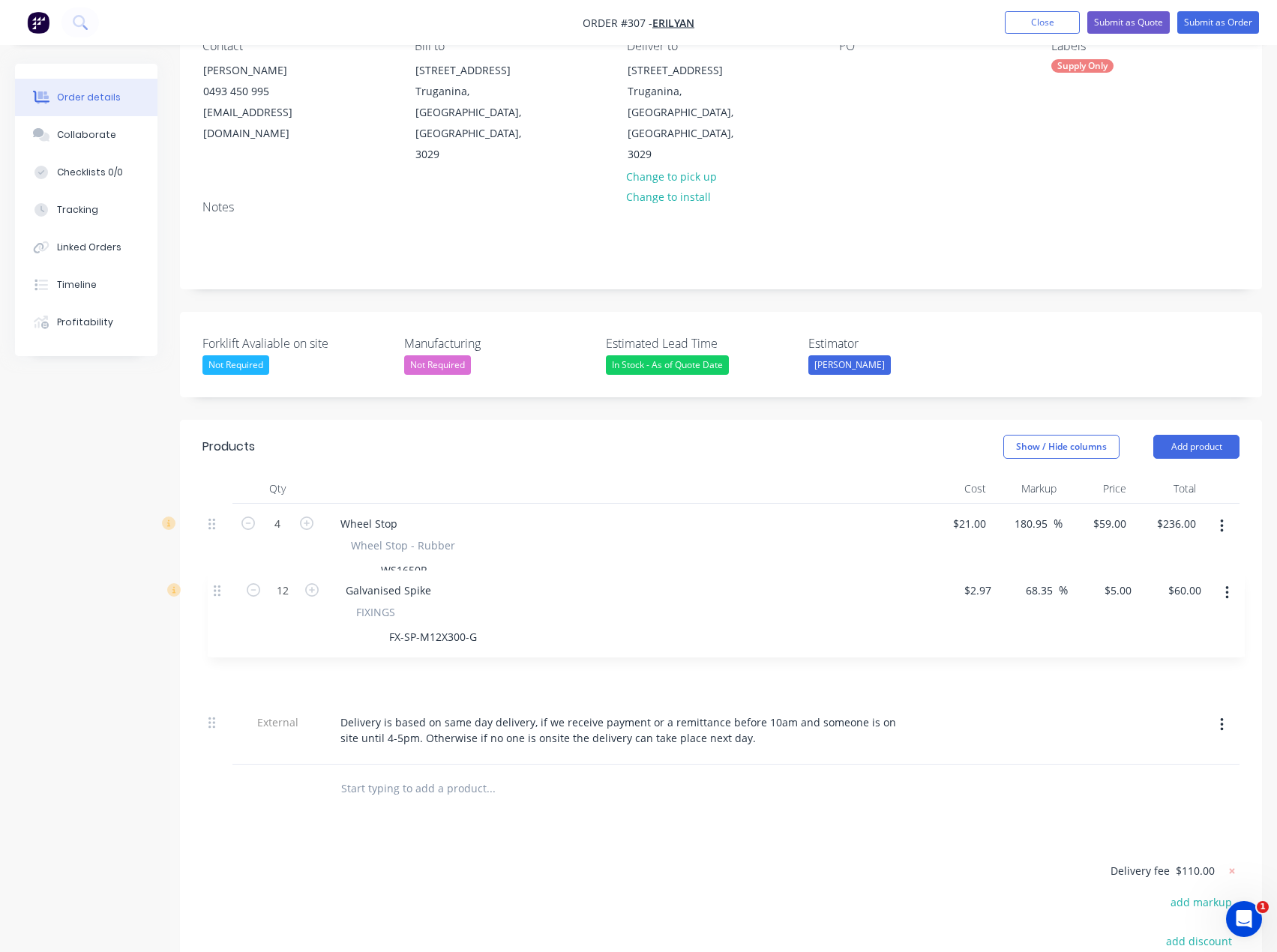
drag, startPoint x: 218, startPoint y: 642, endPoint x: 223, endPoint y: 587, distance: 55.2
click at [223, 587] on div "4 Wheel Stop Wheel Stop - Rubber WS1650R Description Supply Wheel Stop - Rubber…" at bounding box center [720, 634] width 1037 height 261
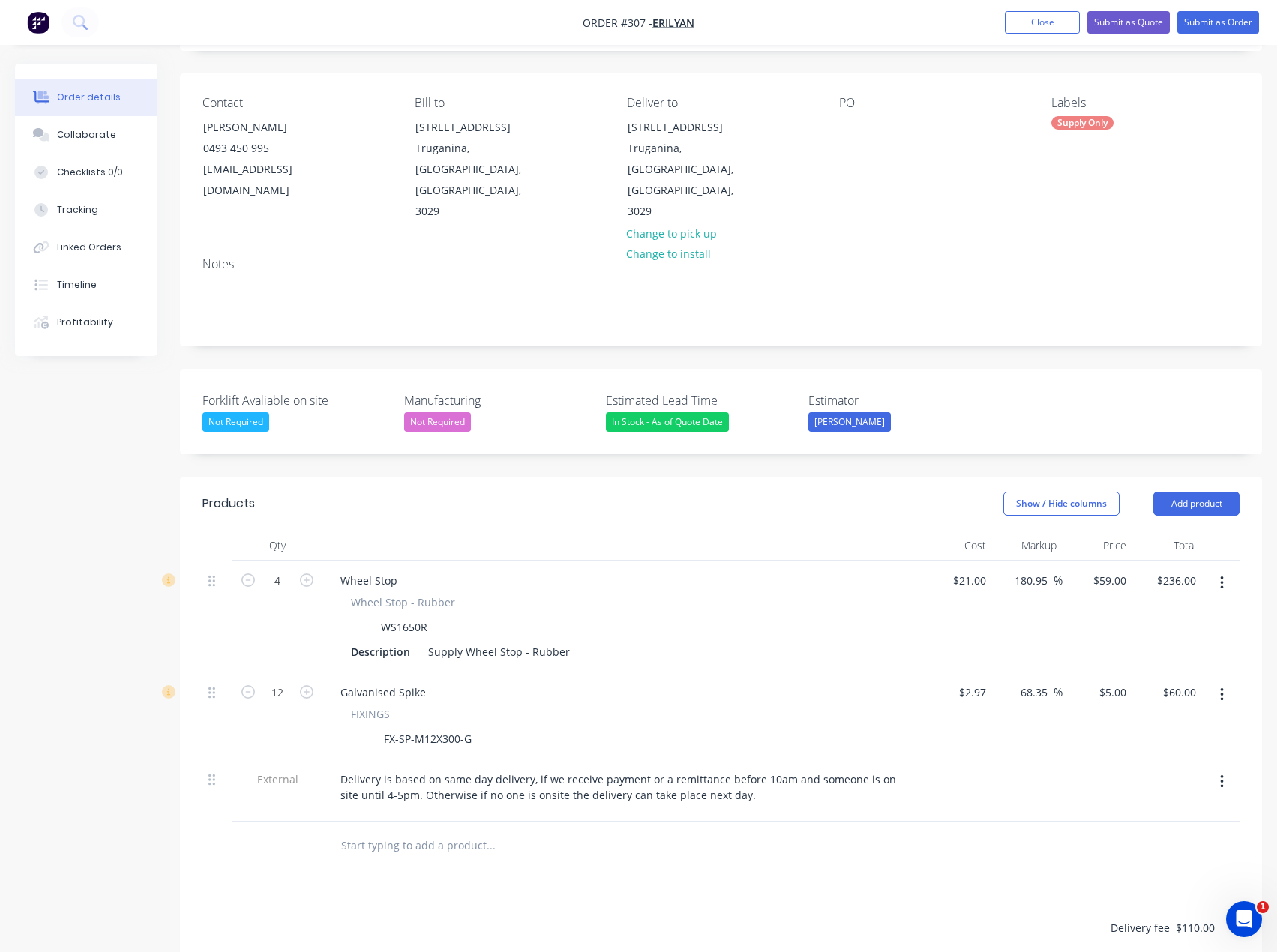
scroll to position [44, 0]
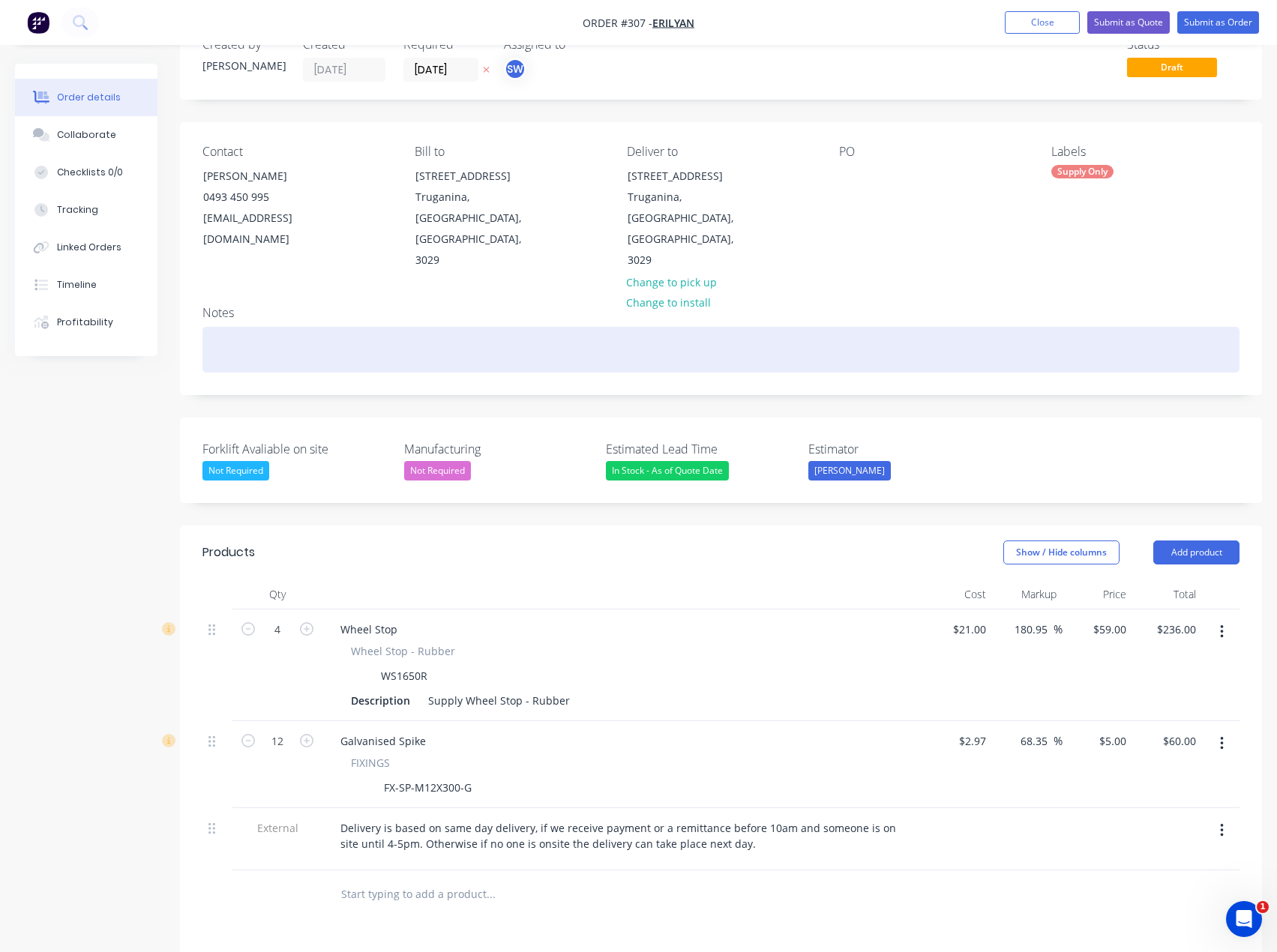
drag, startPoint x: 330, startPoint y: 293, endPoint x: 308, endPoint y: 293, distance: 22.0
click at [329, 327] on div at bounding box center [720, 350] width 1037 height 46
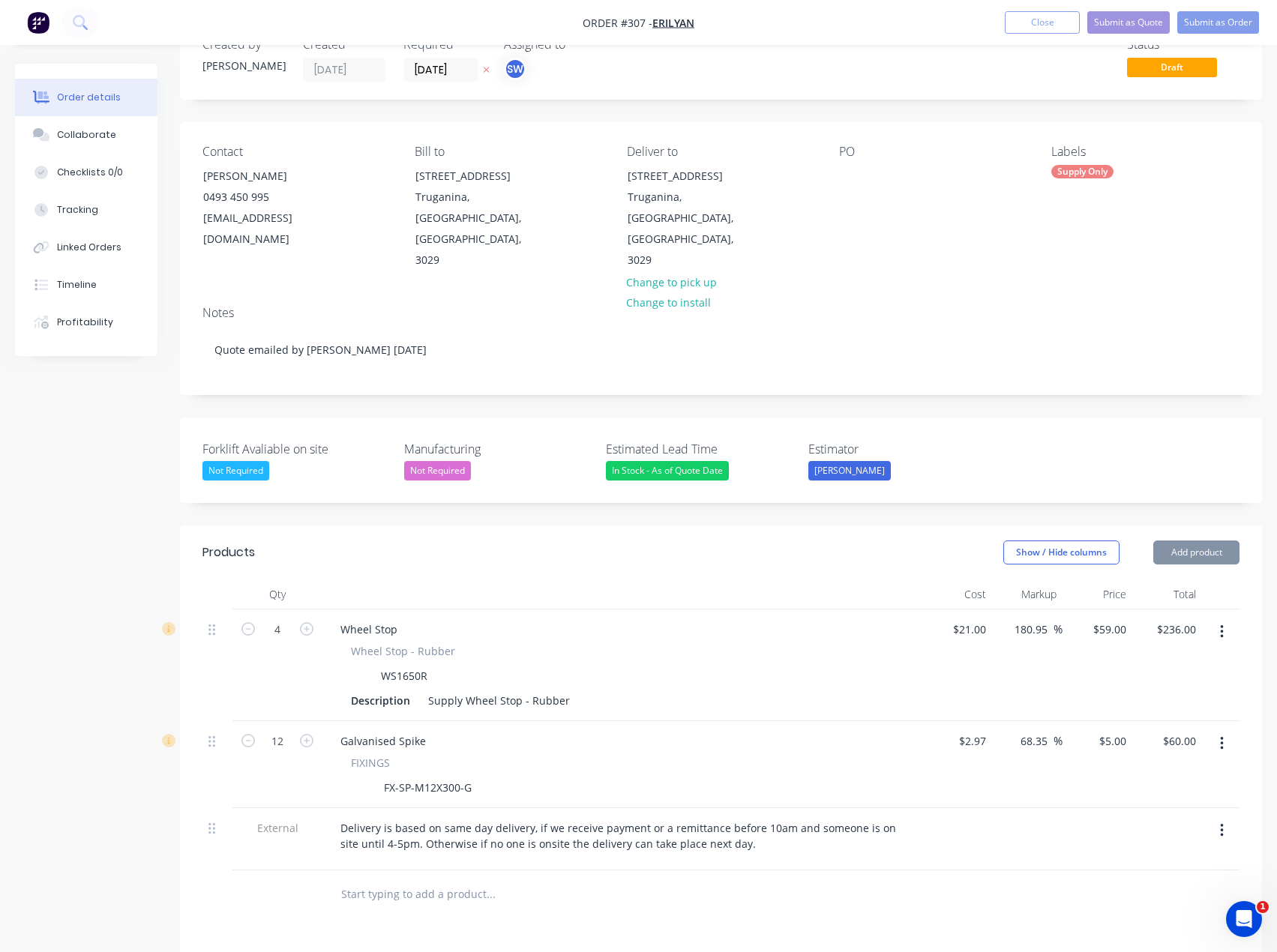
click at [163, 371] on div "Created by [PERSON_NAME] Created [DATE] Required [DATE] Assigned to SW Status D…" at bounding box center [638, 656] width 1247 height 1274
click at [464, 306] on div "Notes" at bounding box center [720, 313] width 1037 height 14
click at [468, 249] on div "Contact [PERSON_NAME] [PHONE_NUMBER] [EMAIL_ADDRESS][DOMAIN_NAME] Bill to [STRE…" at bounding box center [720, 208] width 1082 height 172
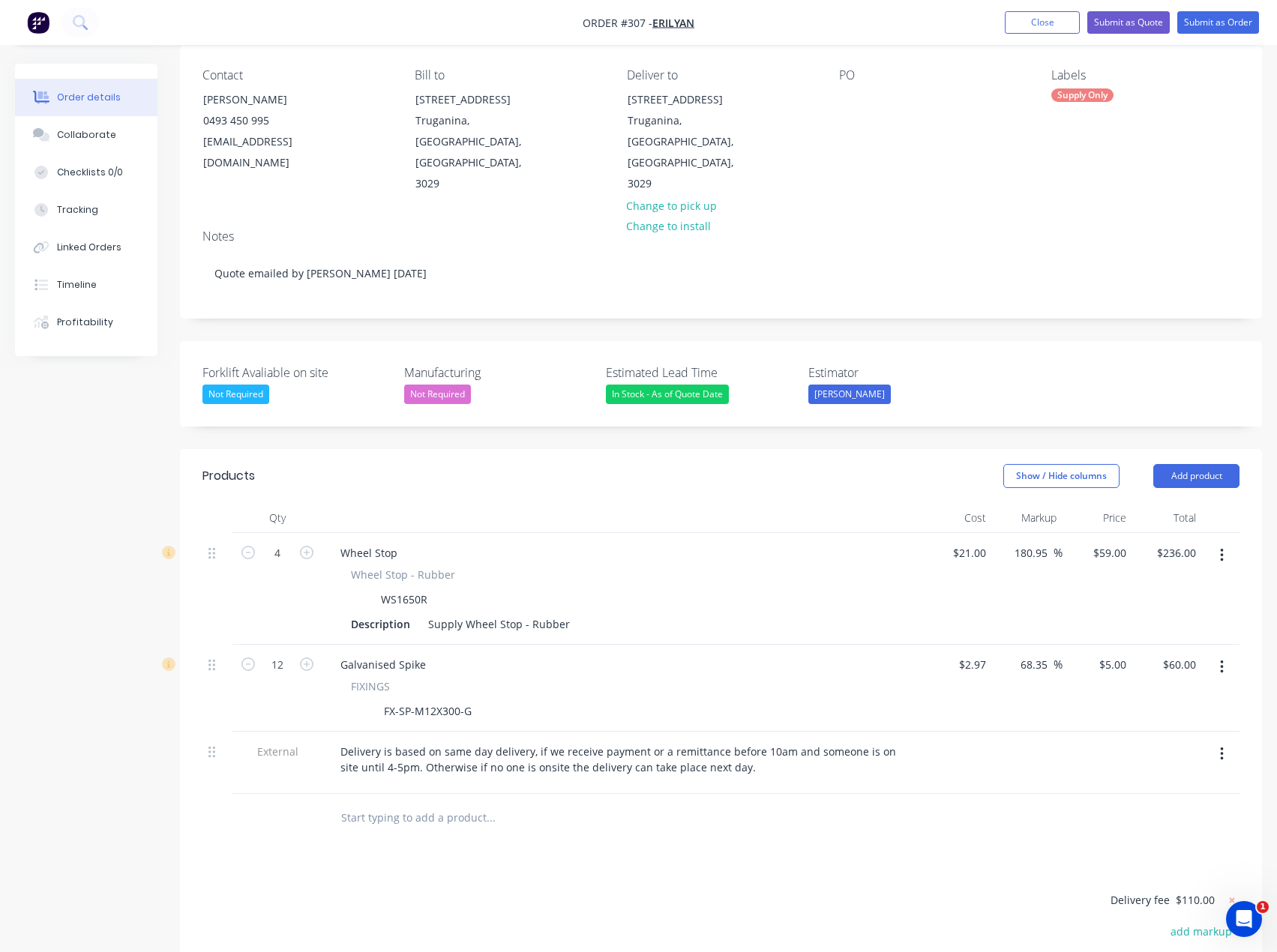
scroll to position [119, 0]
click at [1124, 12] on button "Submit as Quote" at bounding box center [1129, 23] width 83 height 23
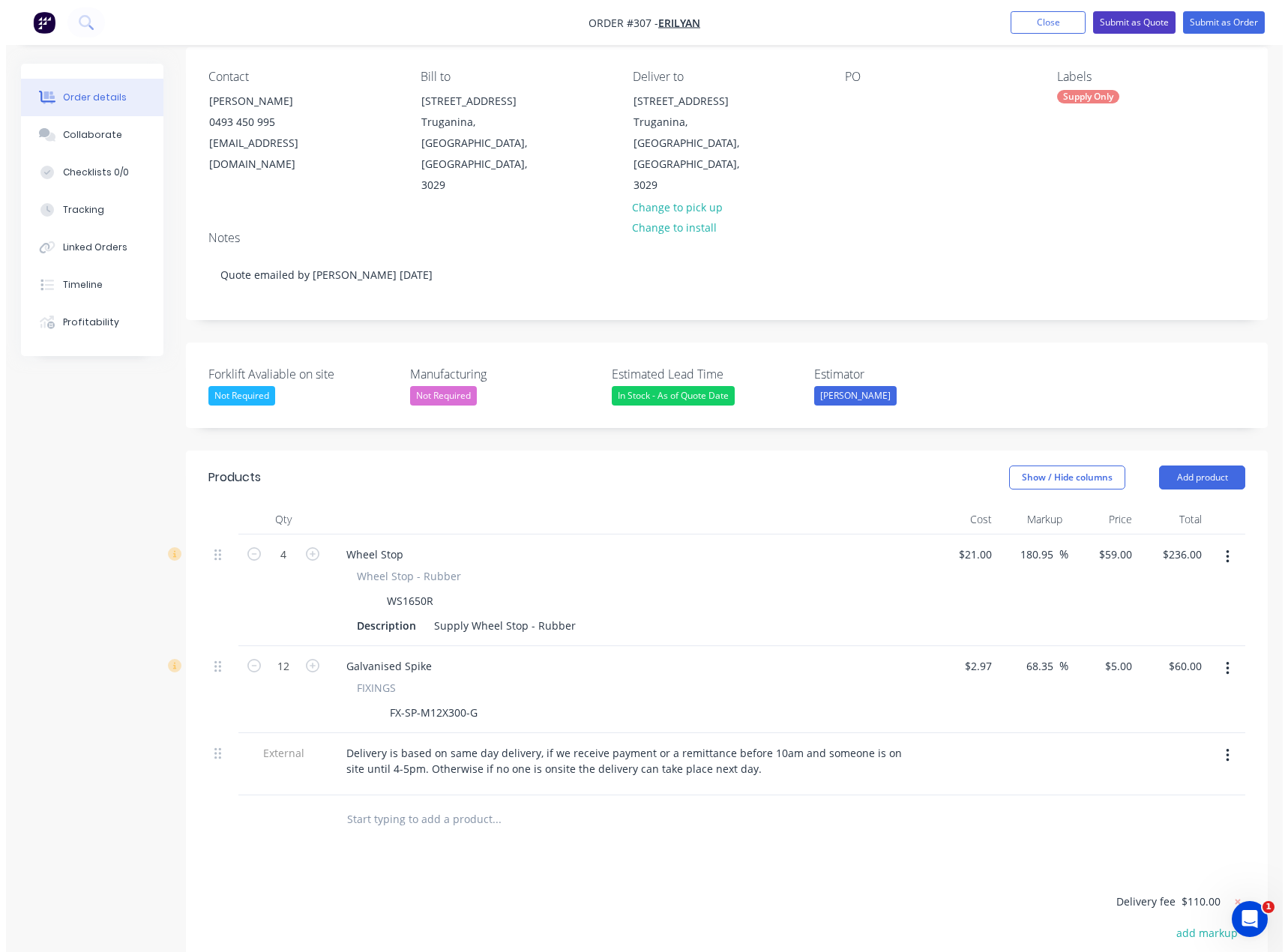
scroll to position [0, 0]
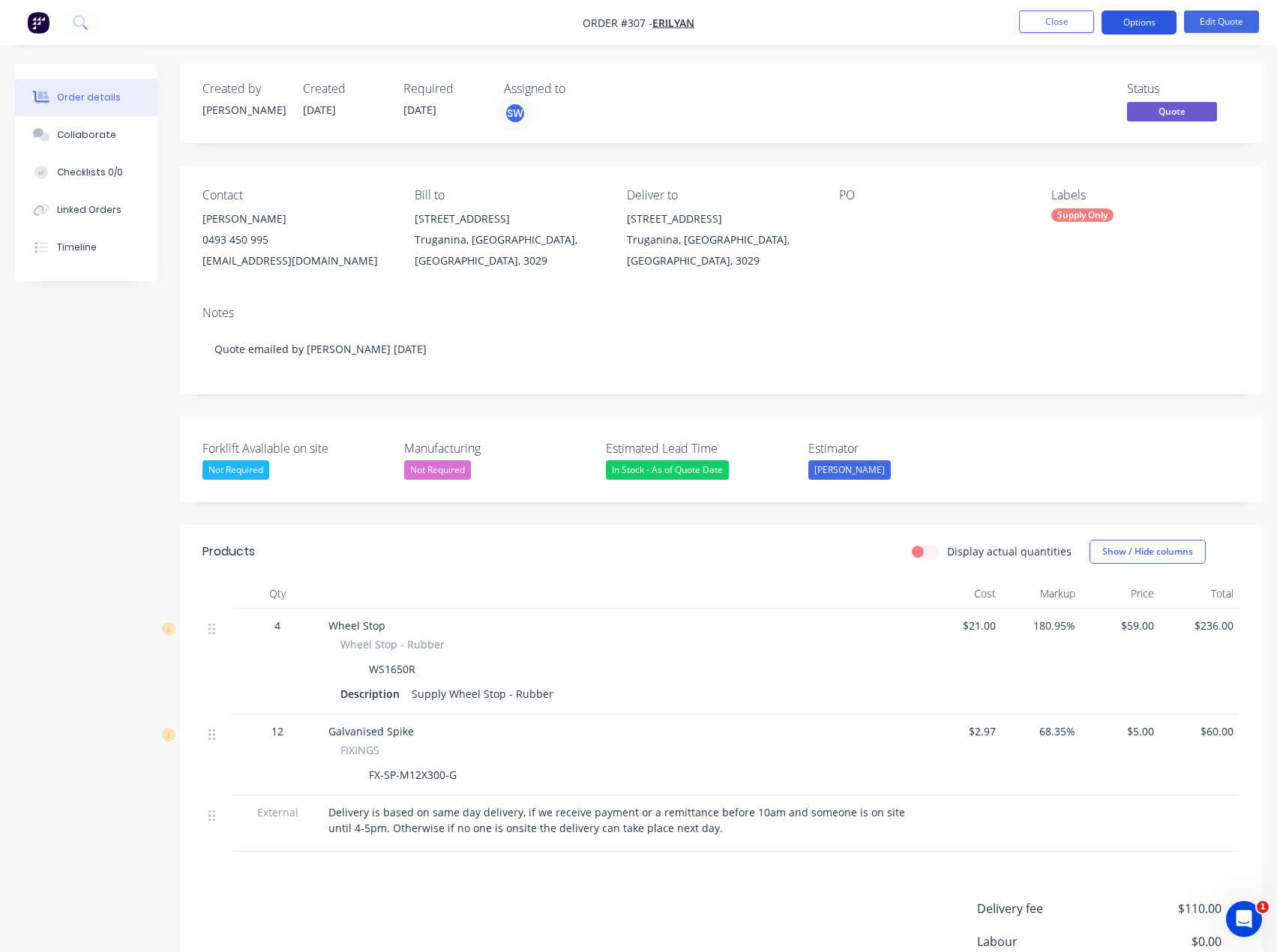
click at [1131, 15] on button "Options" at bounding box center [1139, 22] width 75 height 24
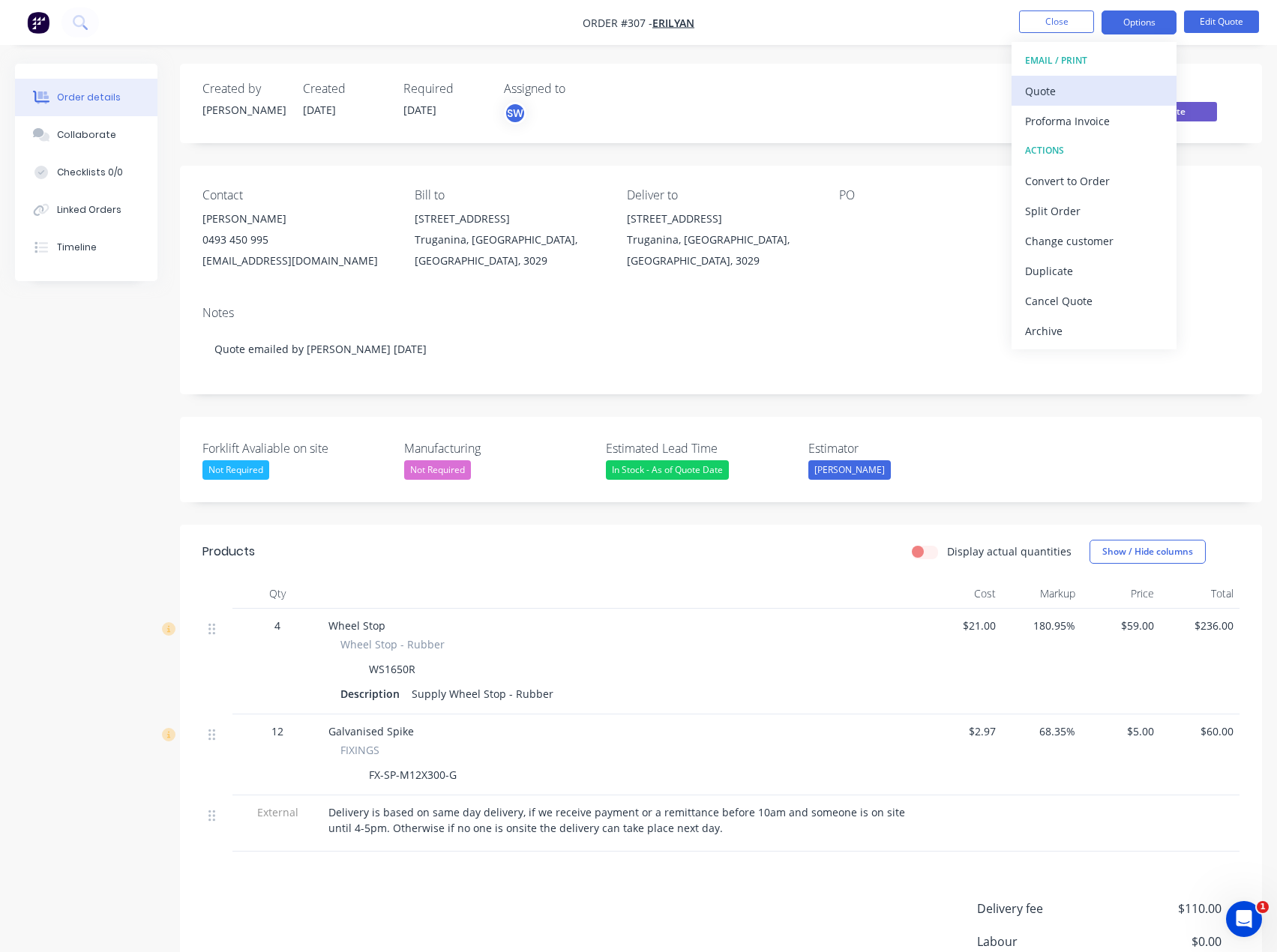
click at [1094, 99] on div "Quote" at bounding box center [1094, 91] width 138 height 22
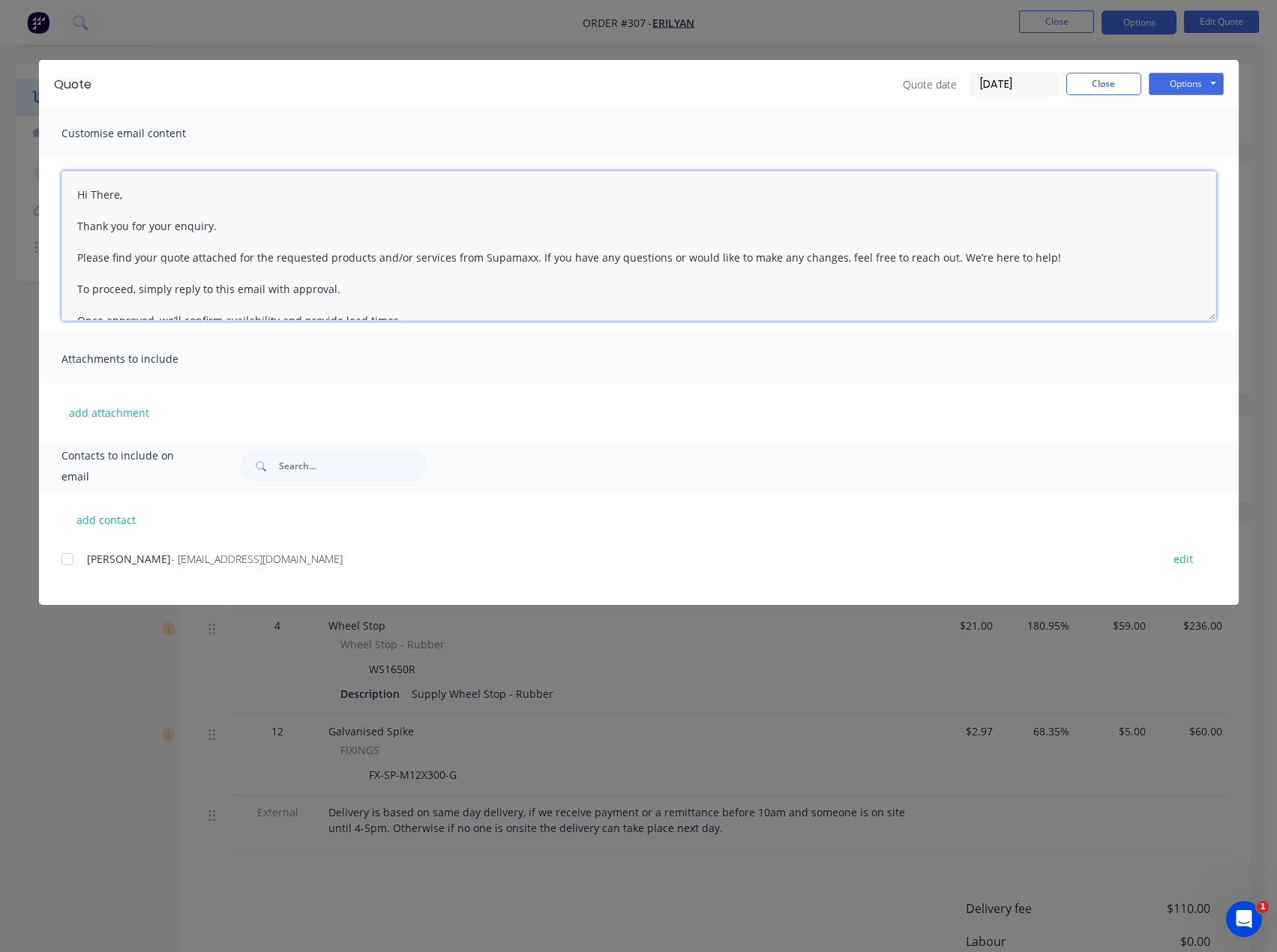
click at [476, 199] on textarea "Hi There, Thank you for your enquiry. Please find your quote attached for the r…" at bounding box center [638, 246] width 1155 height 150
type textarea "Hi [PERSON_NAME] Thank you for your enquiry. Please find your quote attached fo…"
click at [129, 506] on div "add contact [PERSON_NAME] - [EMAIL_ADDRESS][DOMAIN_NAME] edit" at bounding box center [638, 548] width 1199 height 114
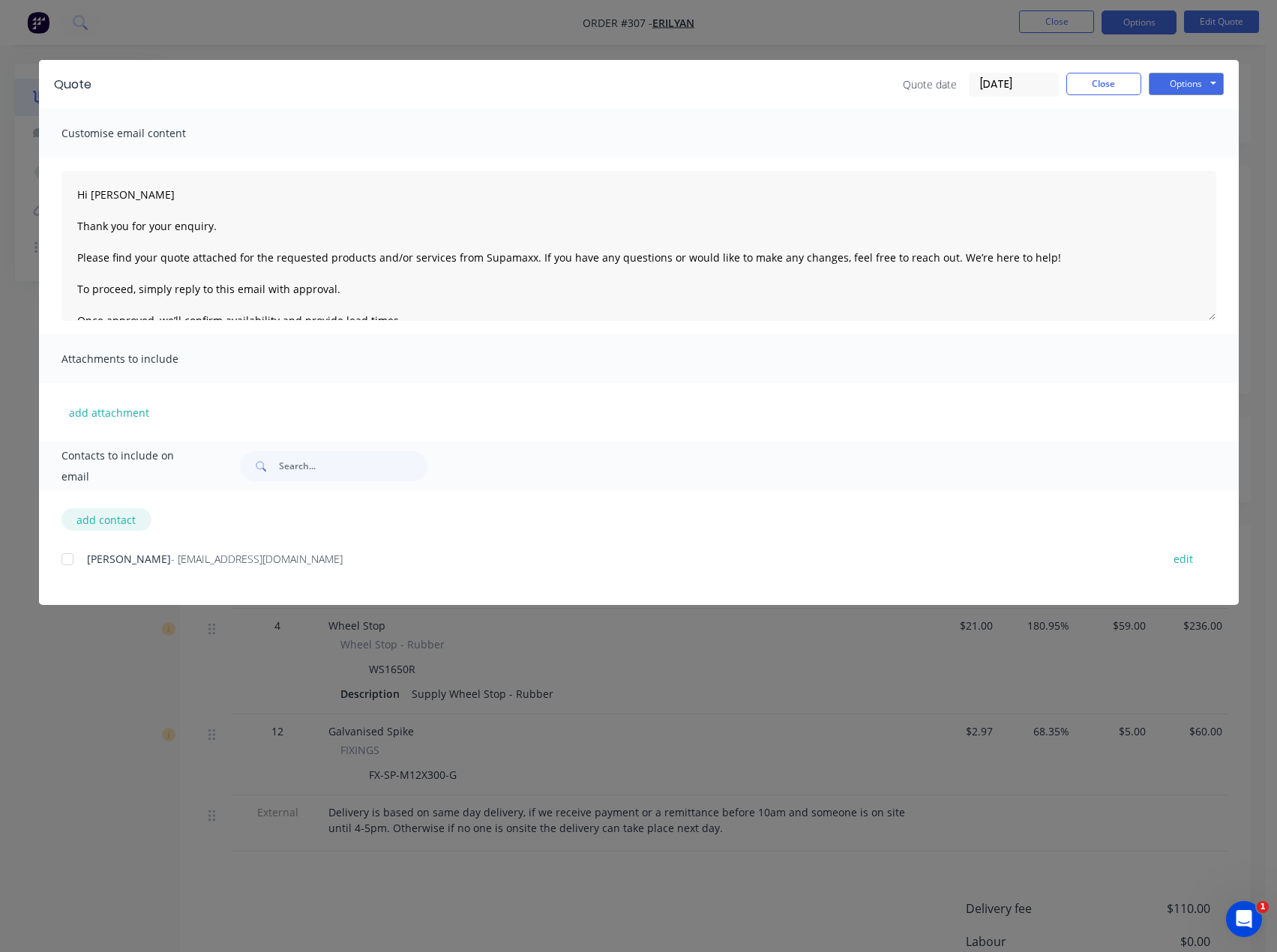
click at [127, 511] on button "add contact" at bounding box center [107, 520] width 90 height 23
select select "AU"
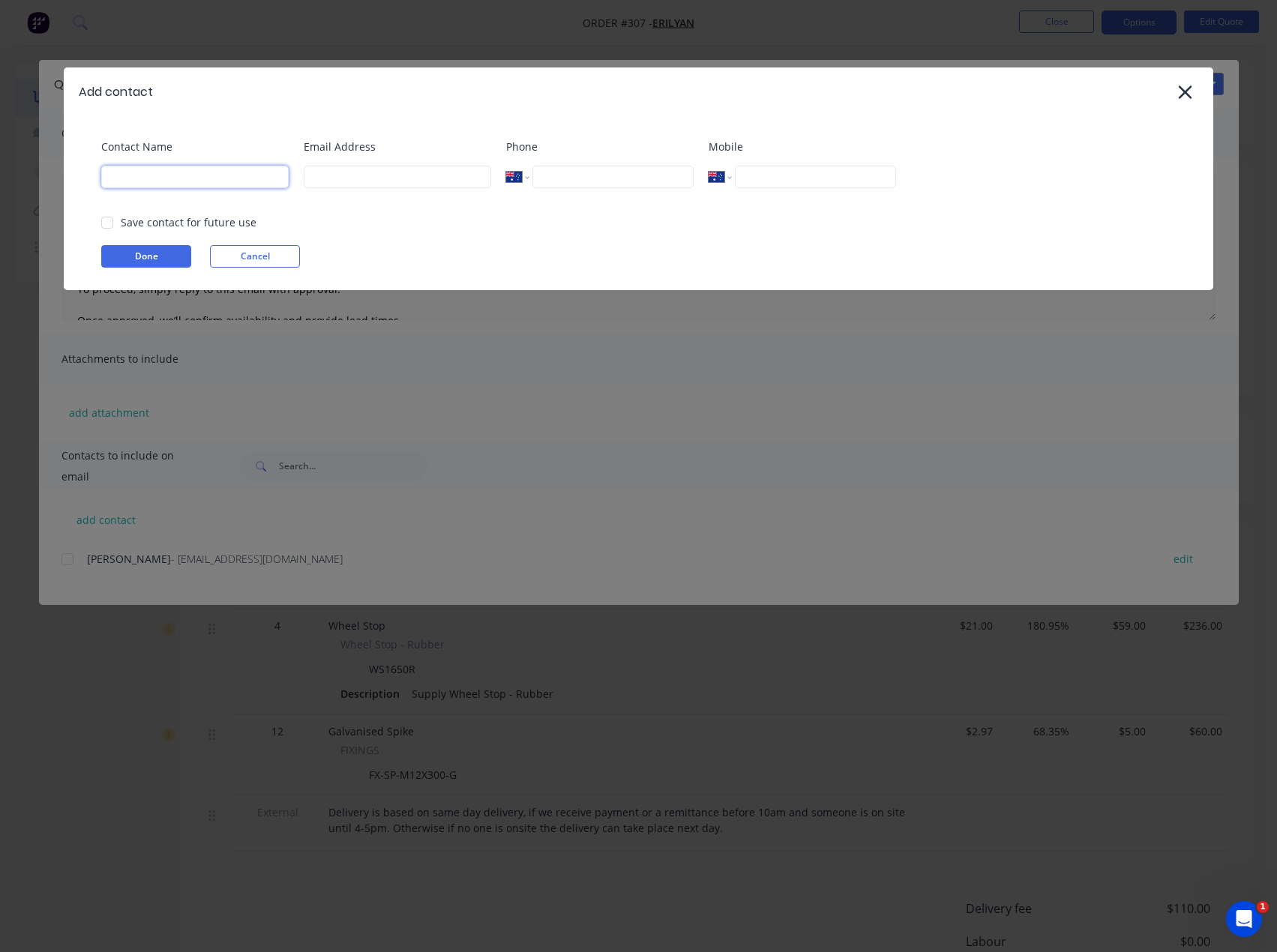
click at [222, 175] on input at bounding box center [195, 177] width 188 height 23
type input "[PERSON_NAME]"
click at [367, 176] on input at bounding box center [397, 177] width 188 height 23
type input "[PERSON_NAME][EMAIL_ADDRESS][DOMAIN_NAME]"
click at [159, 248] on button "Done" at bounding box center [146, 256] width 90 height 23
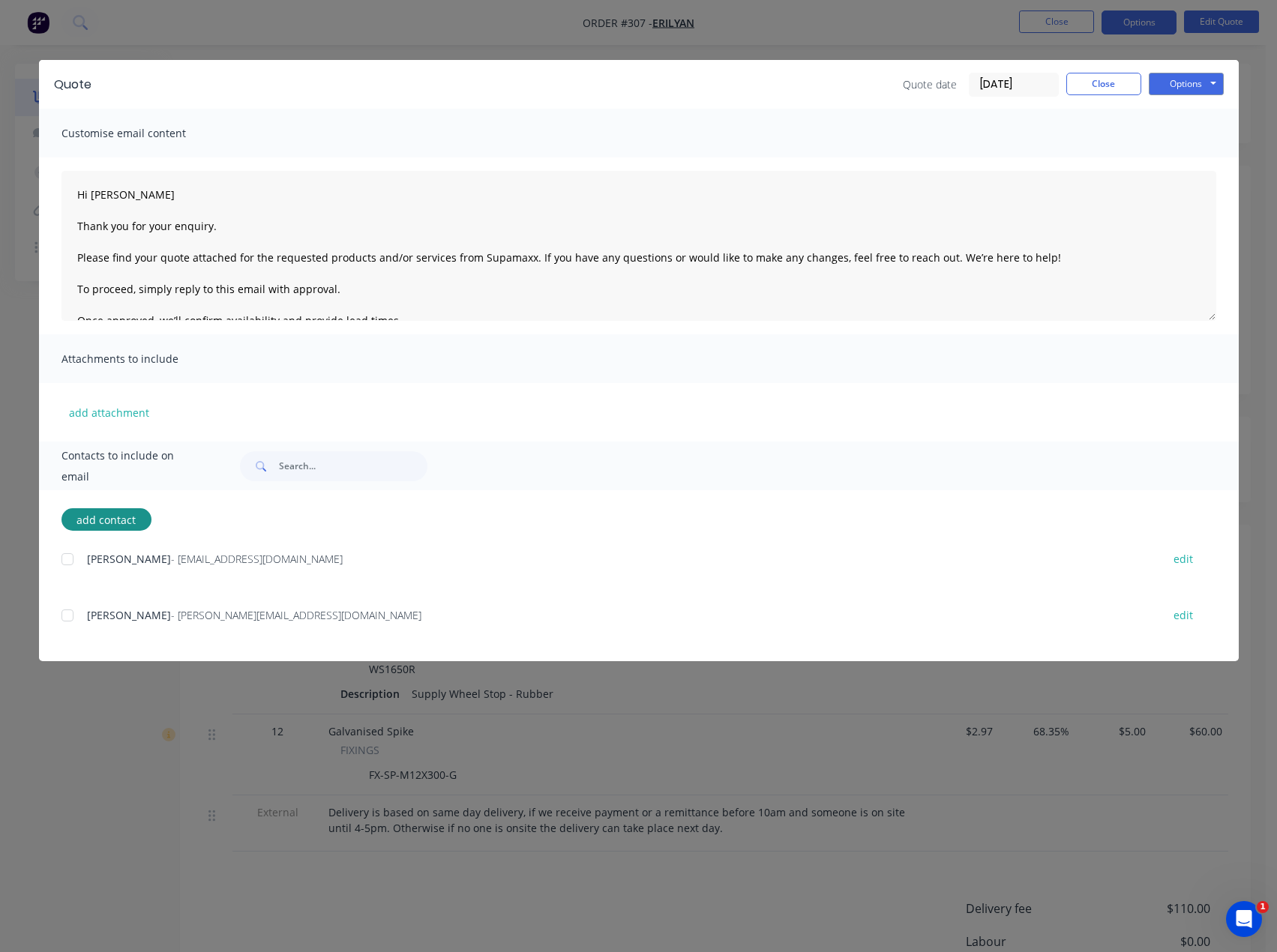
click at [63, 623] on div at bounding box center [68, 616] width 30 height 30
click at [68, 616] on div at bounding box center [68, 616] width 30 height 30
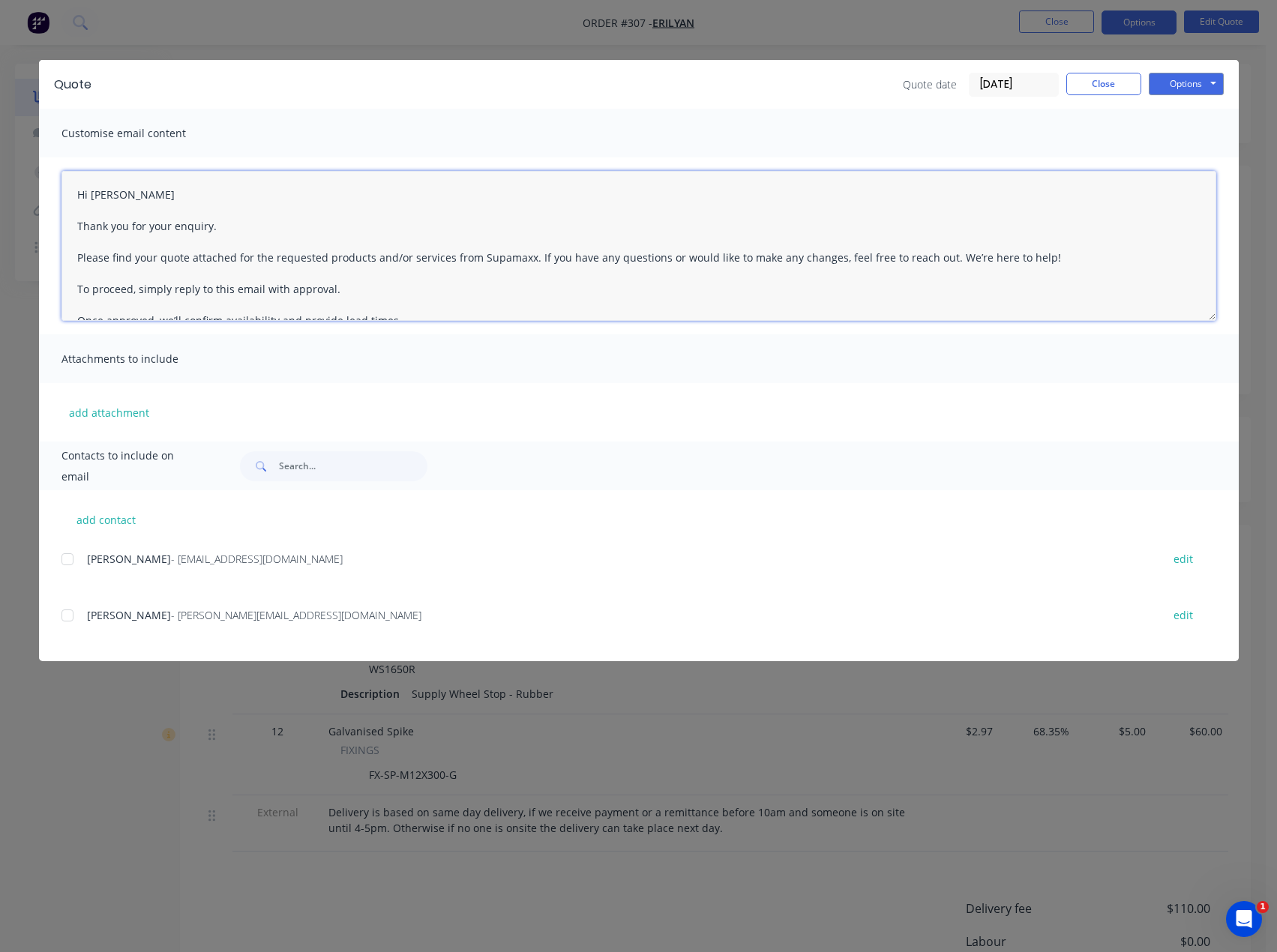
click at [148, 198] on textarea "Hi There, Thank you for your enquiry. Please find your quote attached for the r…" at bounding box center [638, 246] width 1155 height 150
click at [61, 557] on div at bounding box center [68, 559] width 30 height 30
click at [67, 618] on div at bounding box center [68, 616] width 30 height 30
click at [120, 195] on textarea "Hi There, Thank you for your enquiry. Please find your quote attached for the r…" at bounding box center [638, 246] width 1155 height 150
type textarea "Hi [PERSON_NAME], Thank you for your enquiry. Please find your quote attached f…"
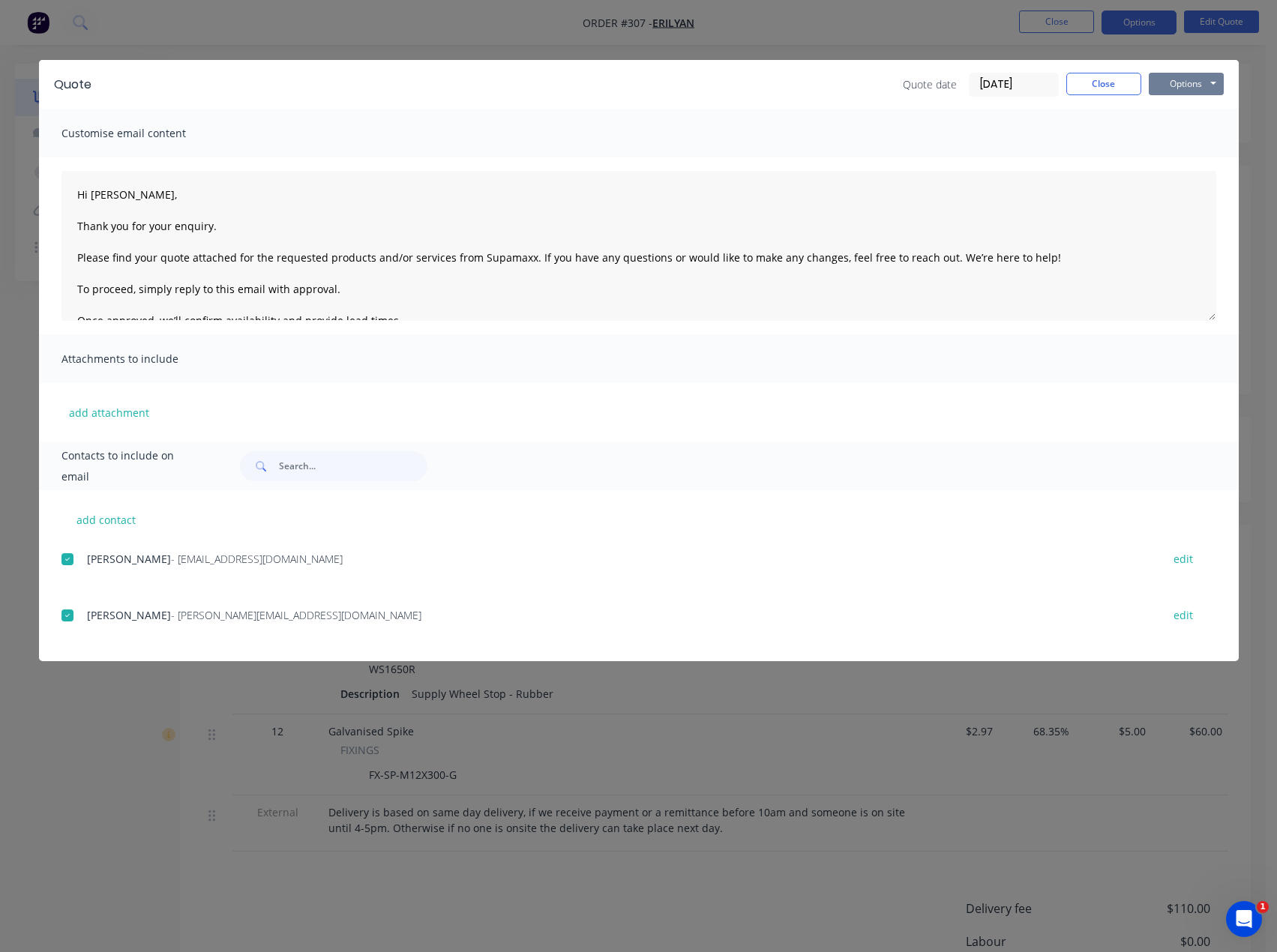
click at [1169, 89] on button "Options" at bounding box center [1185, 85] width 75 height 23
click at [1203, 159] on button "Email" at bounding box center [1196, 160] width 96 height 25
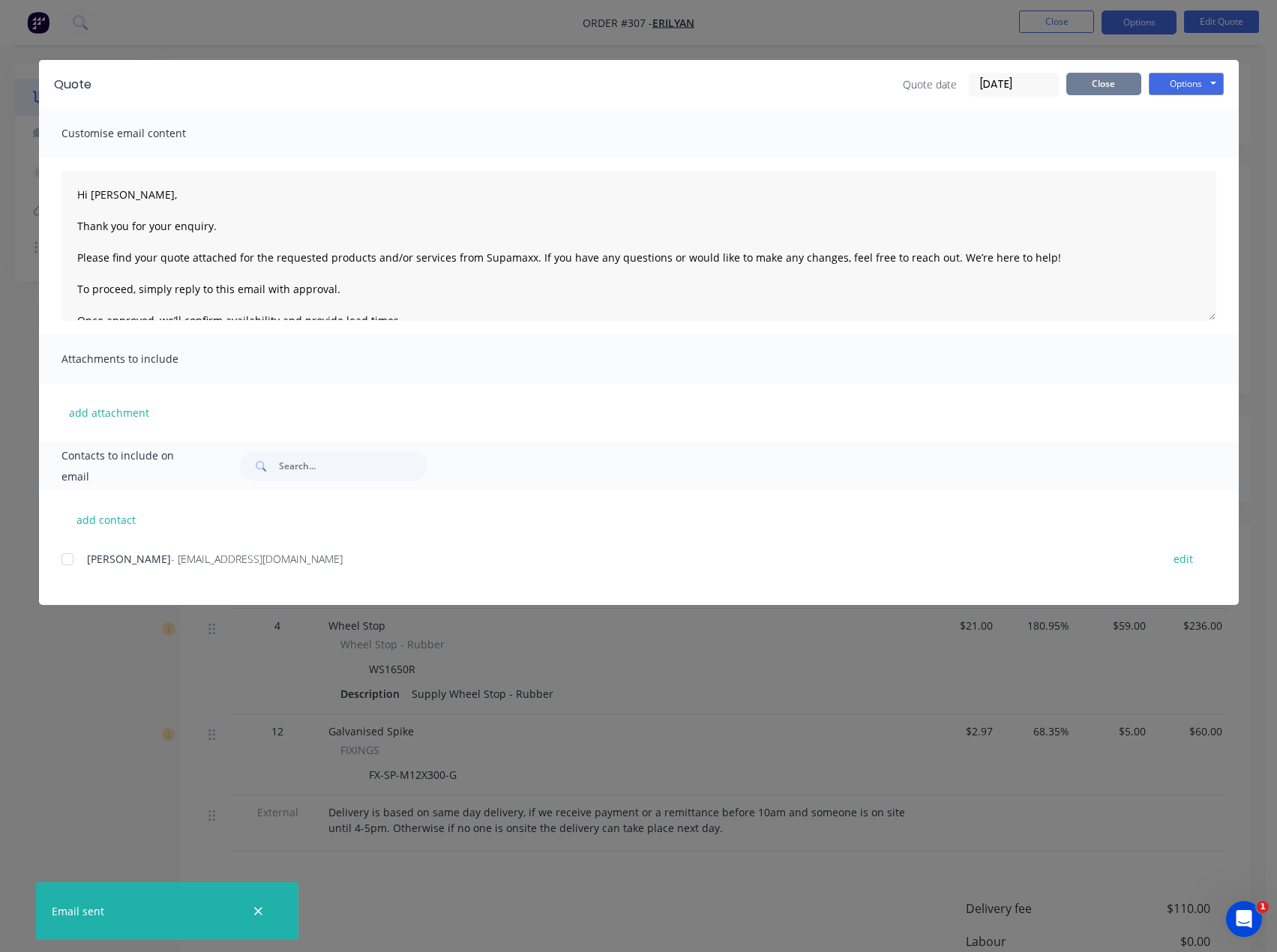
click at [1096, 92] on button "Close" at bounding box center [1104, 85] width 75 height 23
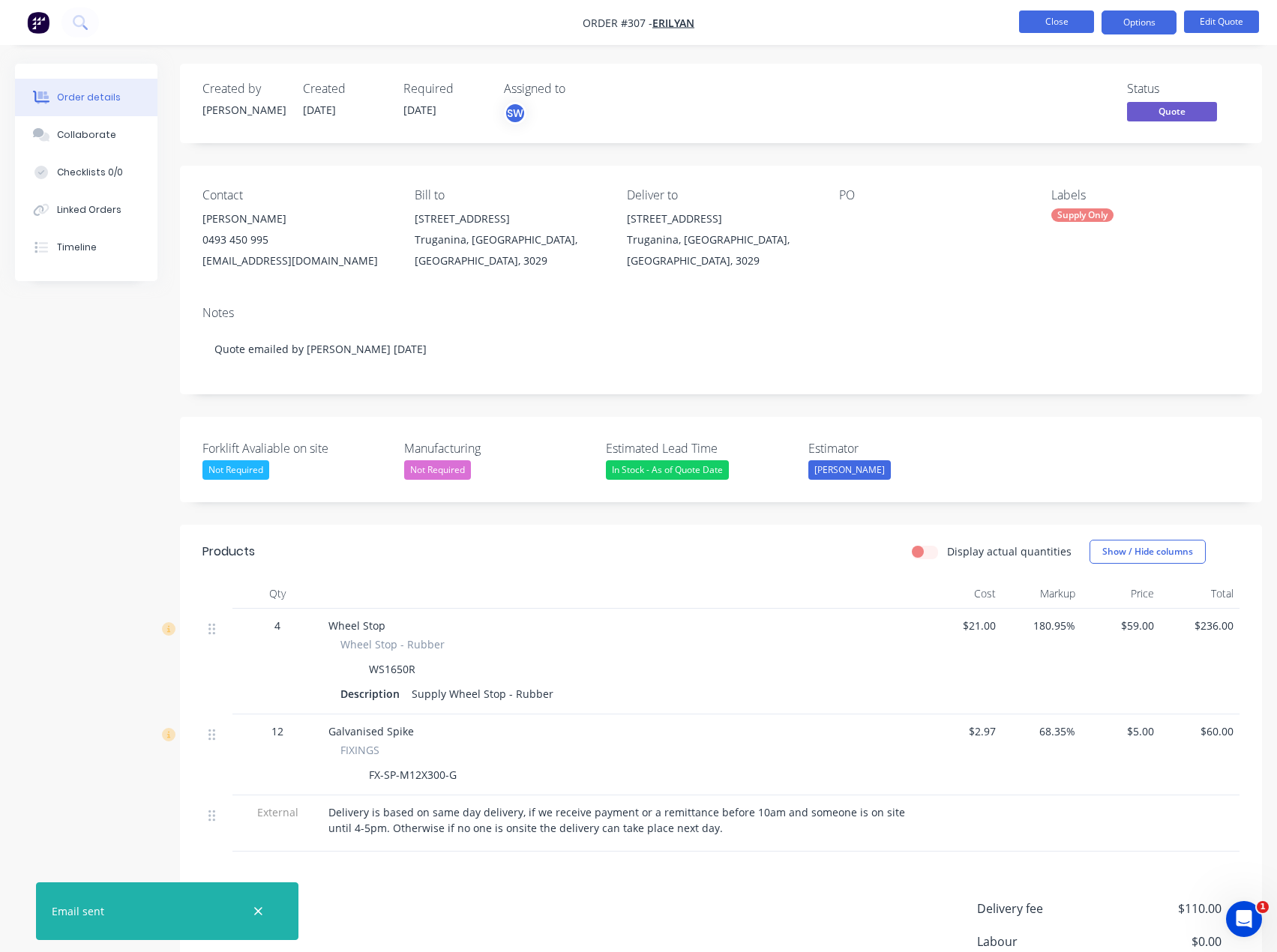
click at [1085, 26] on button "Close" at bounding box center [1056, 22] width 75 height 23
